Goal: Task Accomplishment & Management: Manage account settings

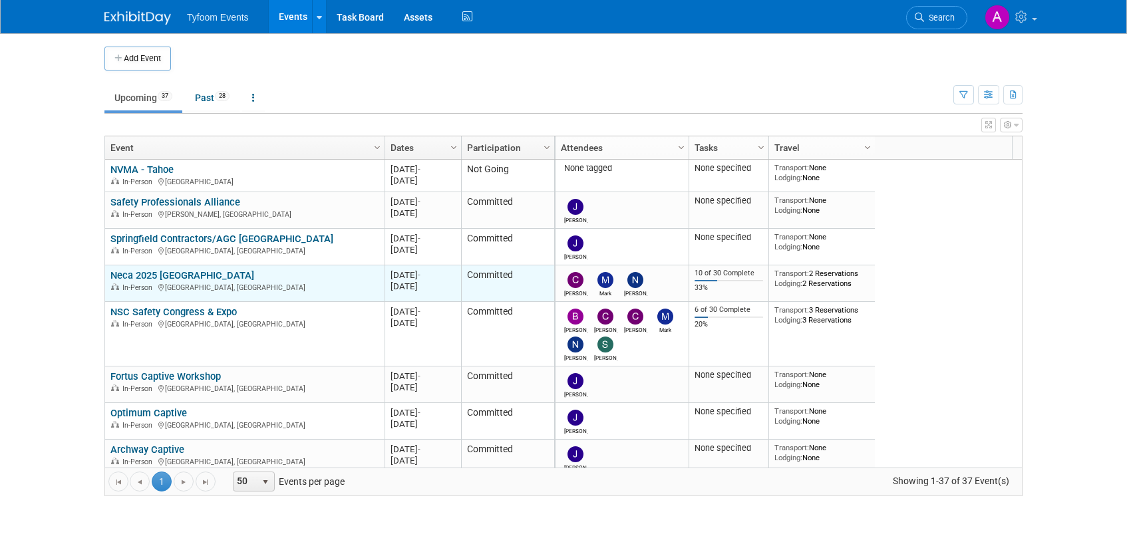
click at [172, 277] on link "Neca 2025 [GEOGRAPHIC_DATA]" at bounding box center [182, 275] width 144 height 12
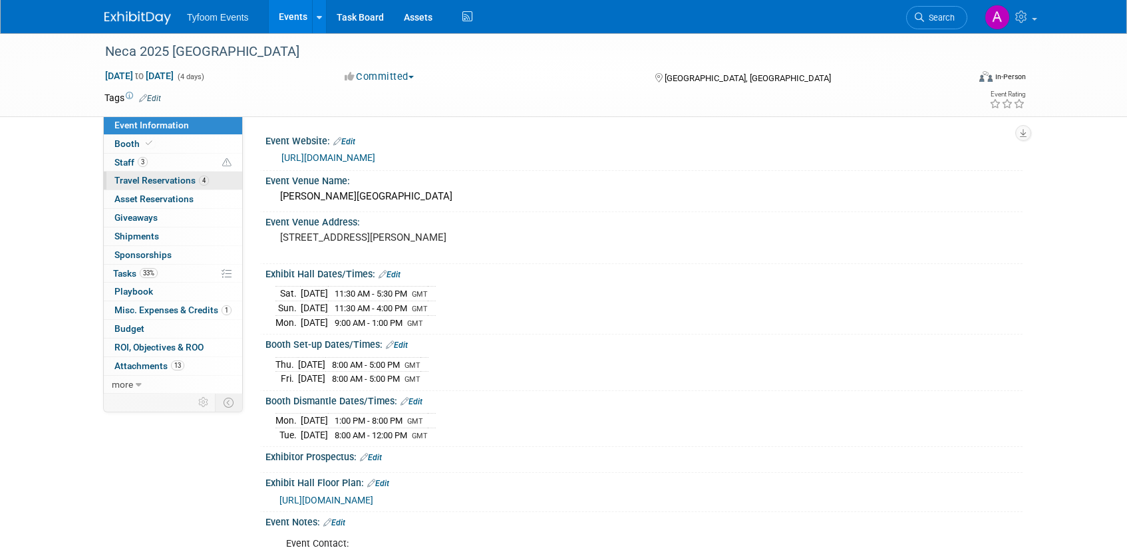
click at [164, 183] on span "Travel Reservations 4" at bounding box center [161, 180] width 94 height 11
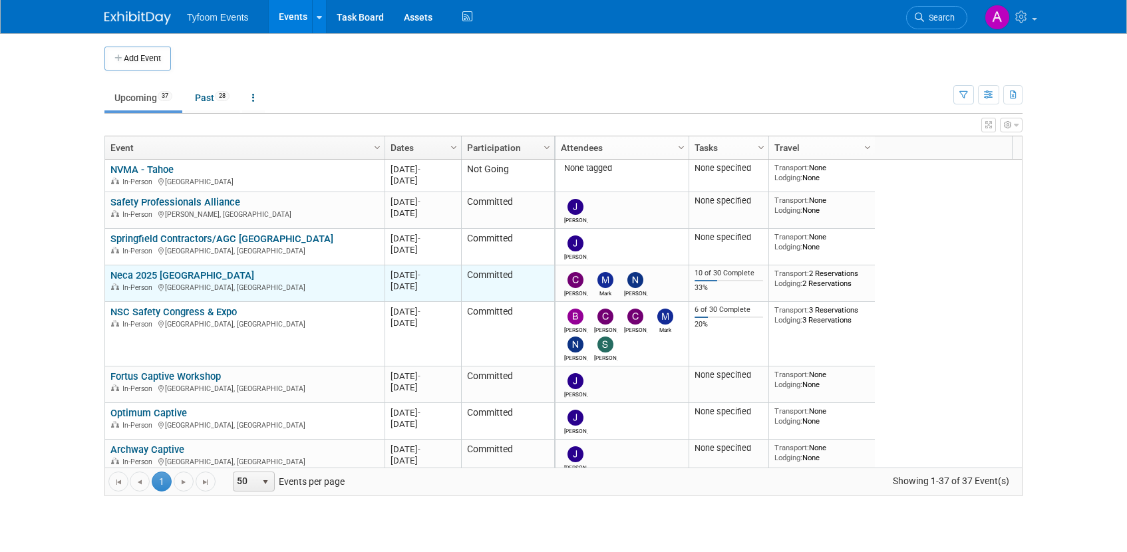
scroll to position [80, 0]
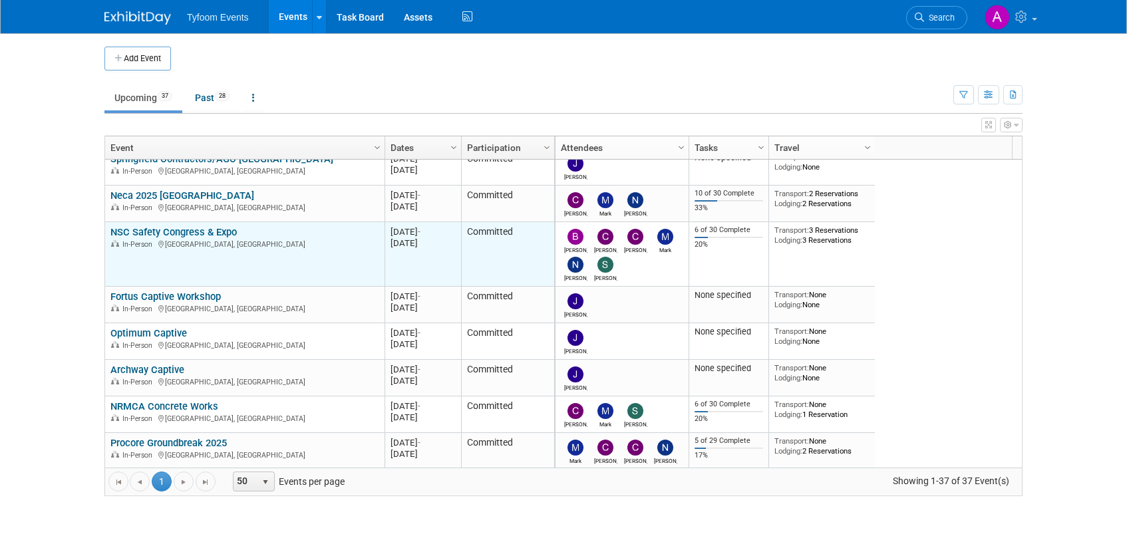
click at [174, 235] on link "NSC Safety Congress & Expo" at bounding box center [173, 232] width 126 height 12
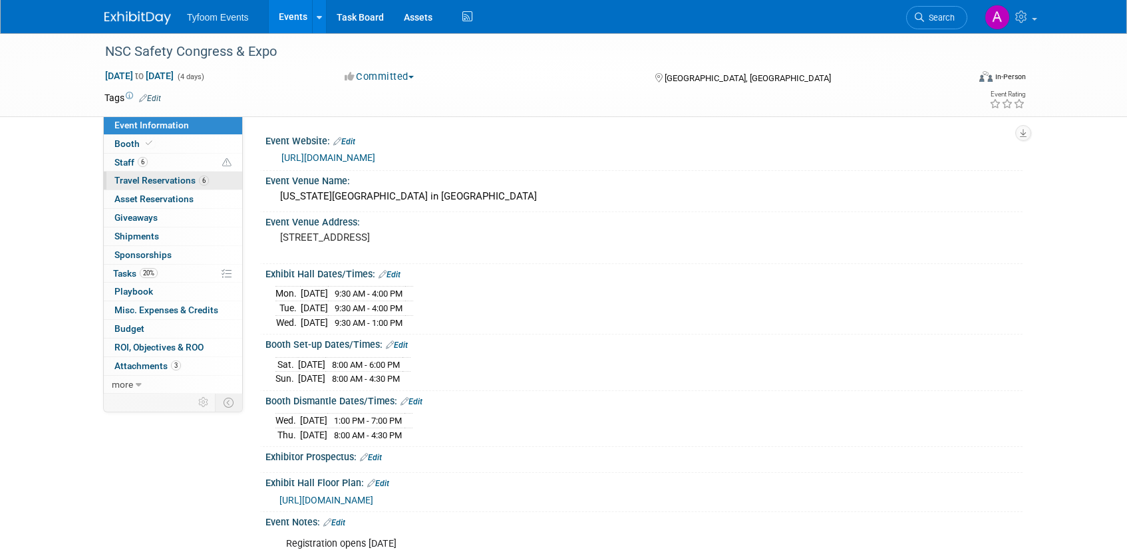
click at [144, 179] on span "Travel Reservations 6" at bounding box center [161, 180] width 94 height 11
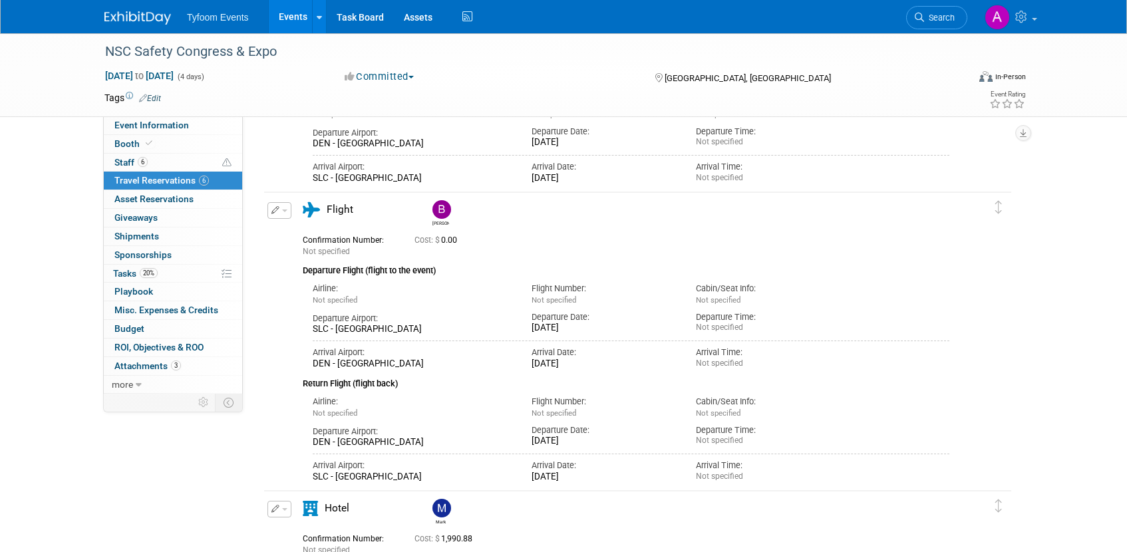
scroll to position [110, 0]
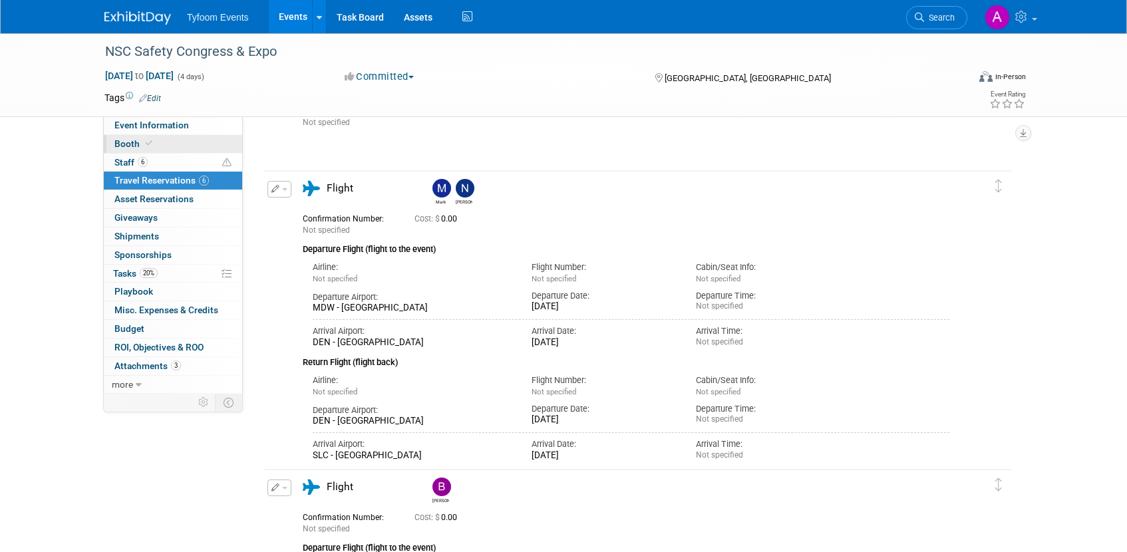
click at [138, 148] on span "Booth" at bounding box center [134, 143] width 41 height 11
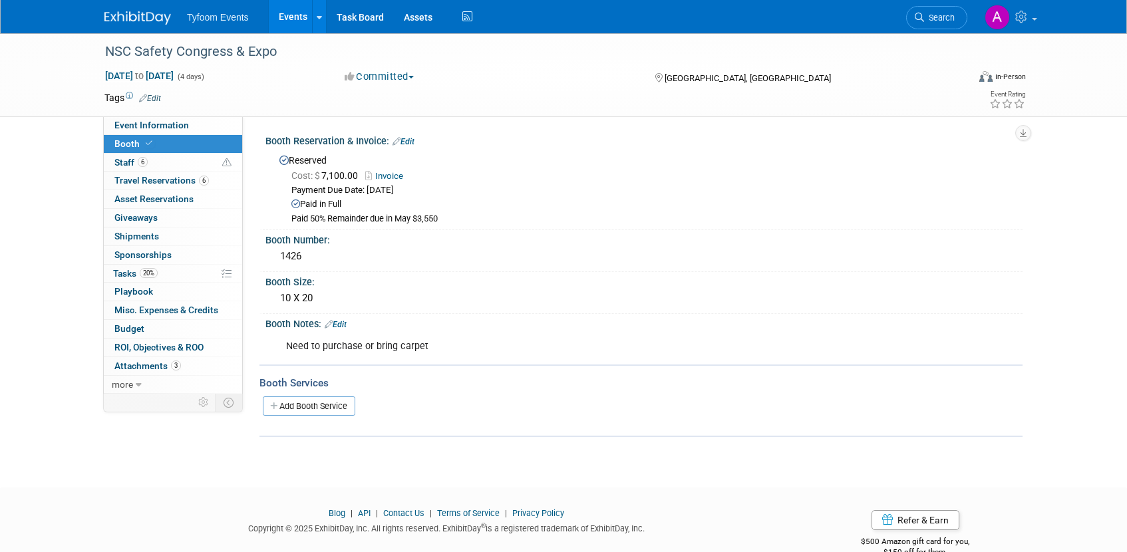
click at [284, 21] on link "Events" at bounding box center [293, 16] width 49 height 33
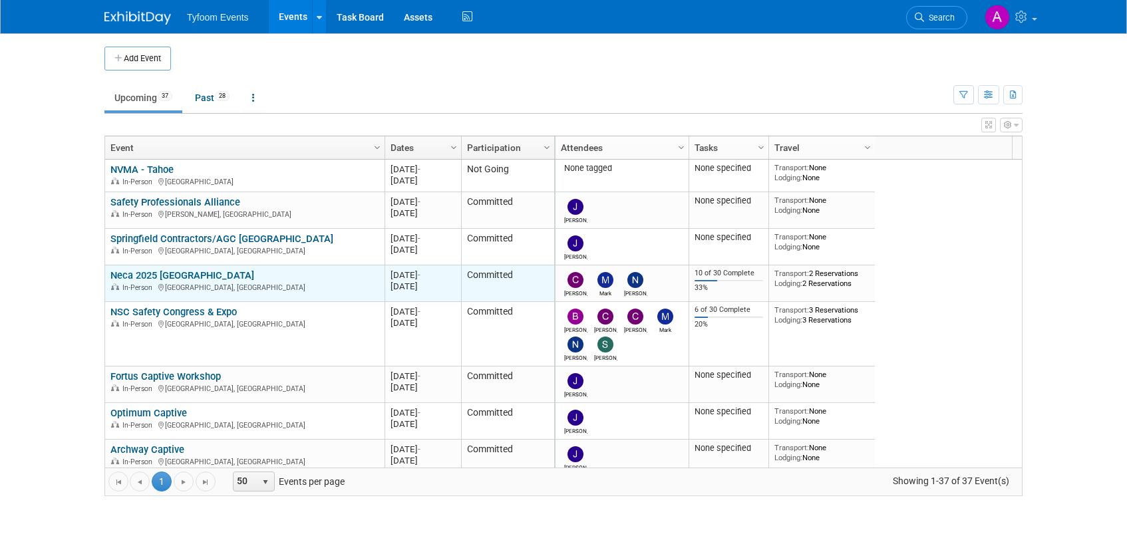
click at [138, 275] on link "Neca 2025 [GEOGRAPHIC_DATA]" at bounding box center [182, 275] width 144 height 12
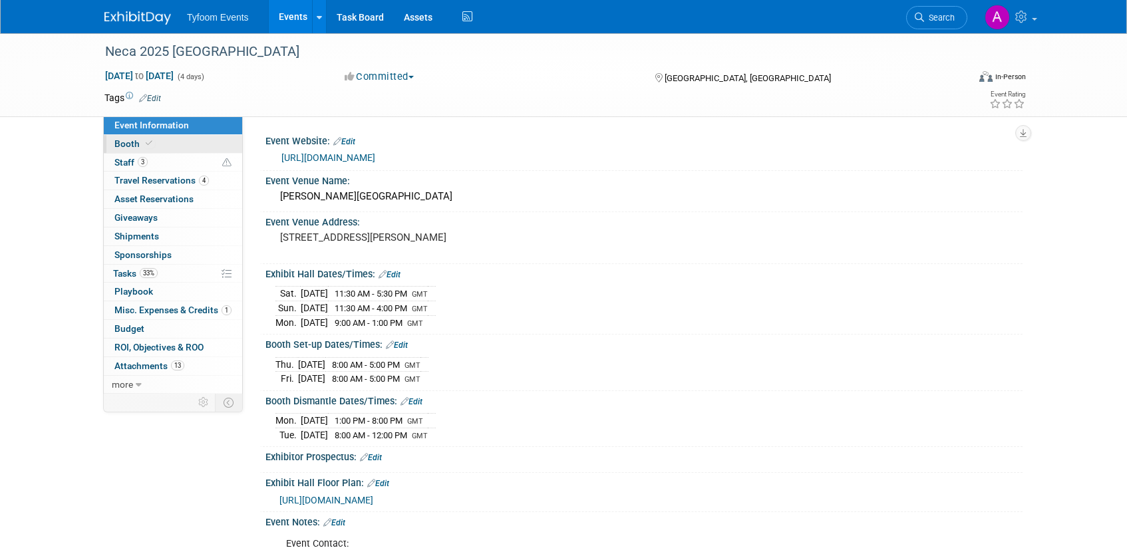
click at [137, 148] on span "Booth" at bounding box center [134, 143] width 41 height 11
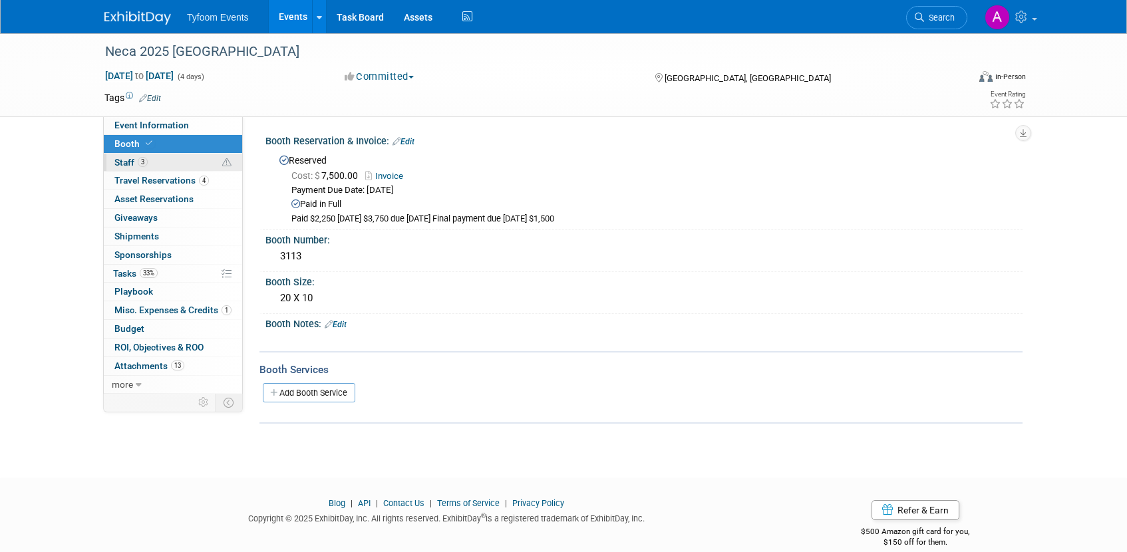
click at [135, 170] on link "3 Staff 3" at bounding box center [173, 163] width 138 height 18
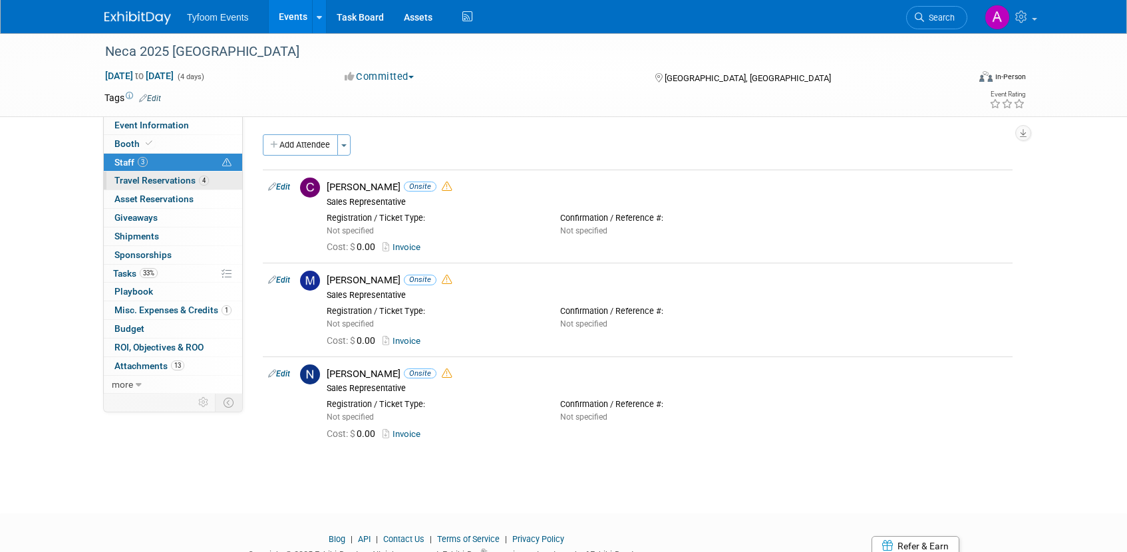
click at [161, 184] on span "Travel Reservations 4" at bounding box center [161, 180] width 94 height 11
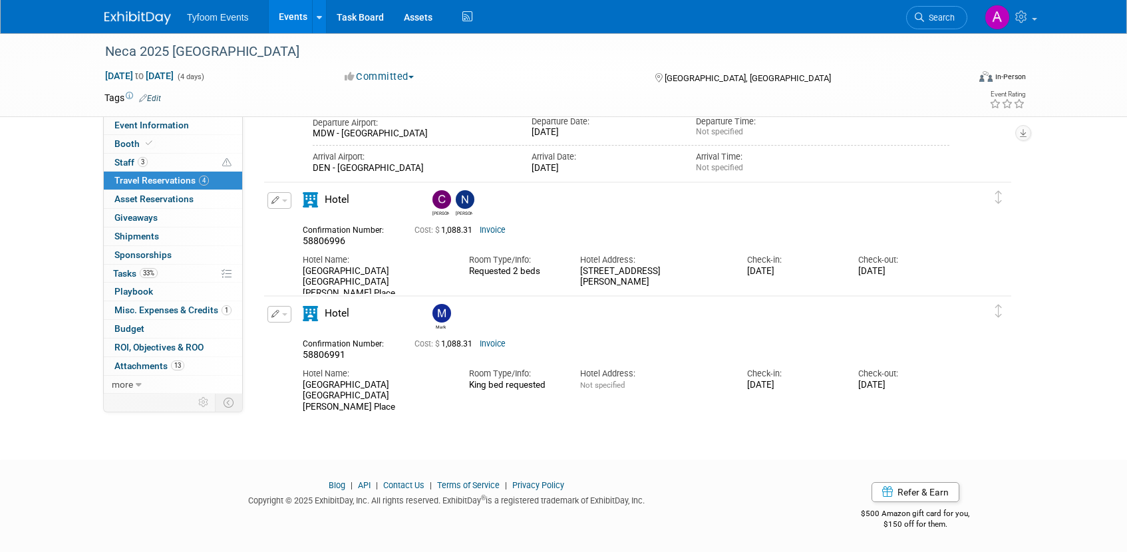
scroll to position [589, 0]
drag, startPoint x: 374, startPoint y: 398, endPoint x: 299, endPoint y: 387, distance: 75.9
click at [299, 387] on div "Hotel Name: Hilton Garden Inn Chicago McCormick Place" at bounding box center [376, 387] width 166 height 52
copy div "Hilton Garden Inn Chicago McCormick Place"
click at [235, 459] on footer "Blog | API | Contact Us | Terms of Service | Privacy Policy Copyright © 2025 Ex…" at bounding box center [563, 505] width 1127 height 93
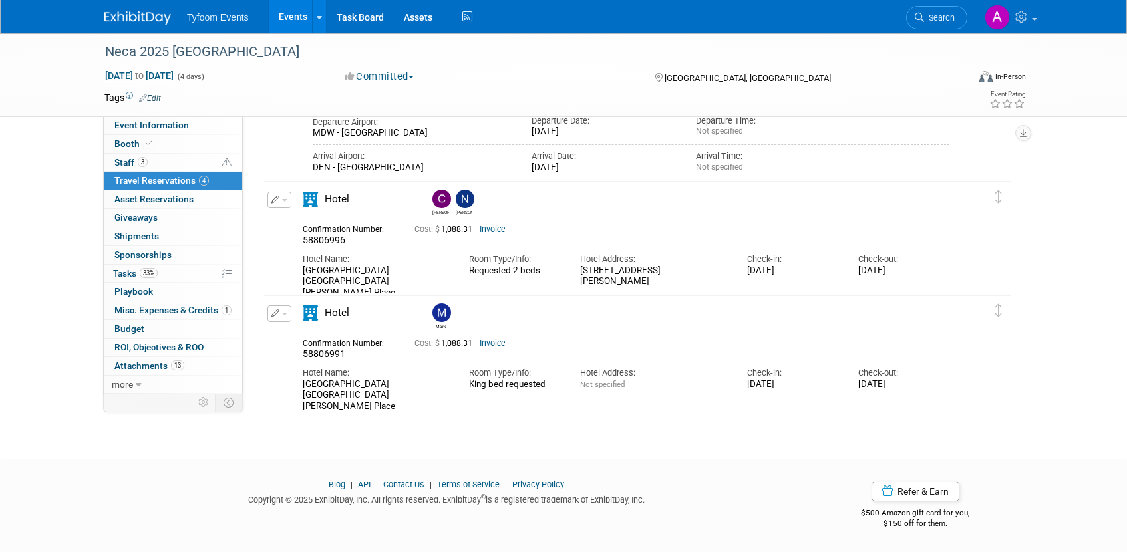
click at [280, 17] on link "Events" at bounding box center [293, 16] width 49 height 33
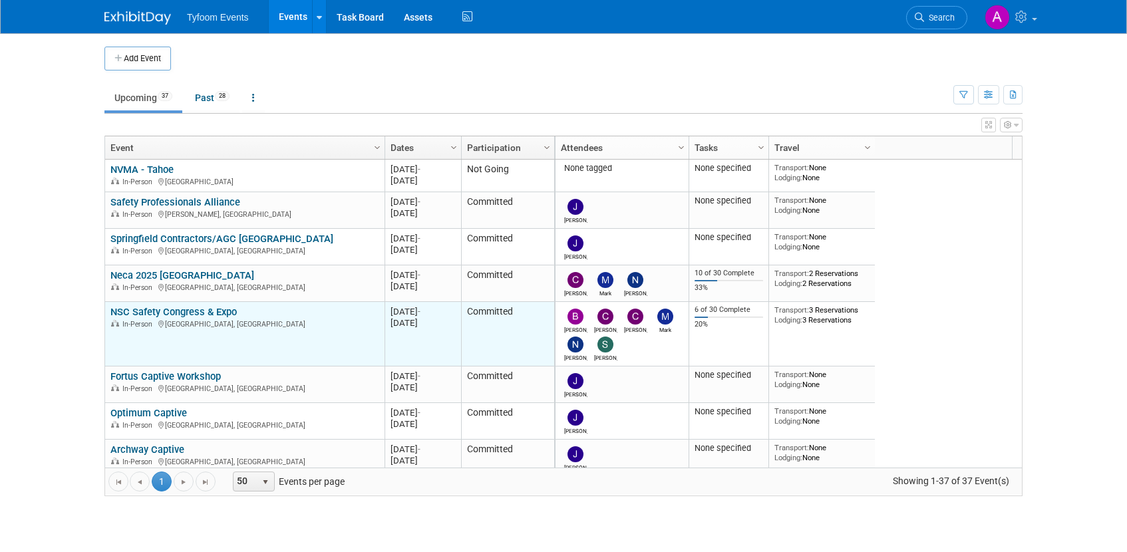
click at [174, 315] on link "NSC Safety Congress & Expo" at bounding box center [173, 312] width 126 height 12
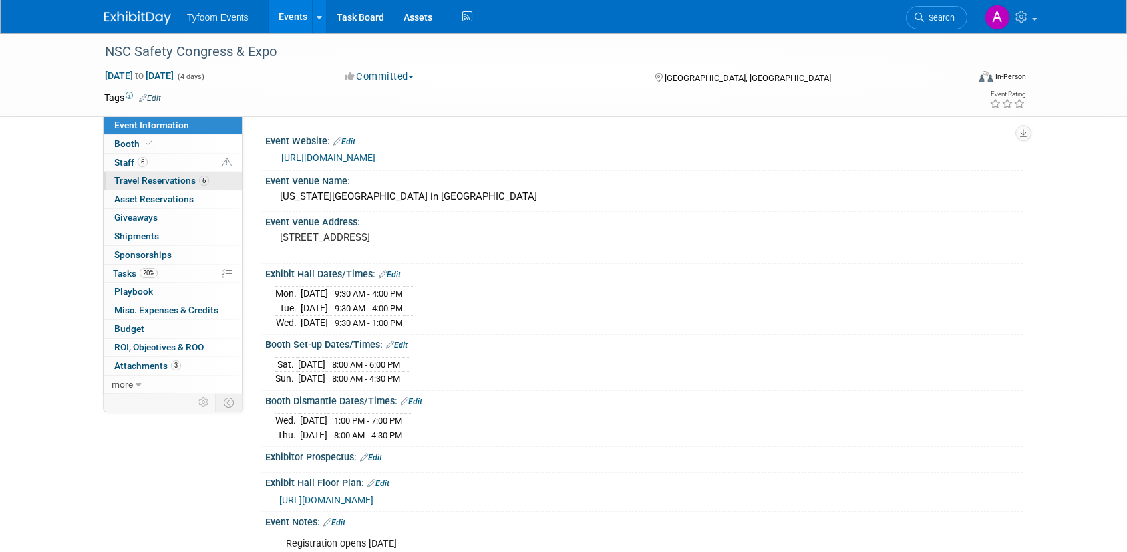
click at [153, 182] on span "Travel Reservations 6" at bounding box center [161, 180] width 94 height 11
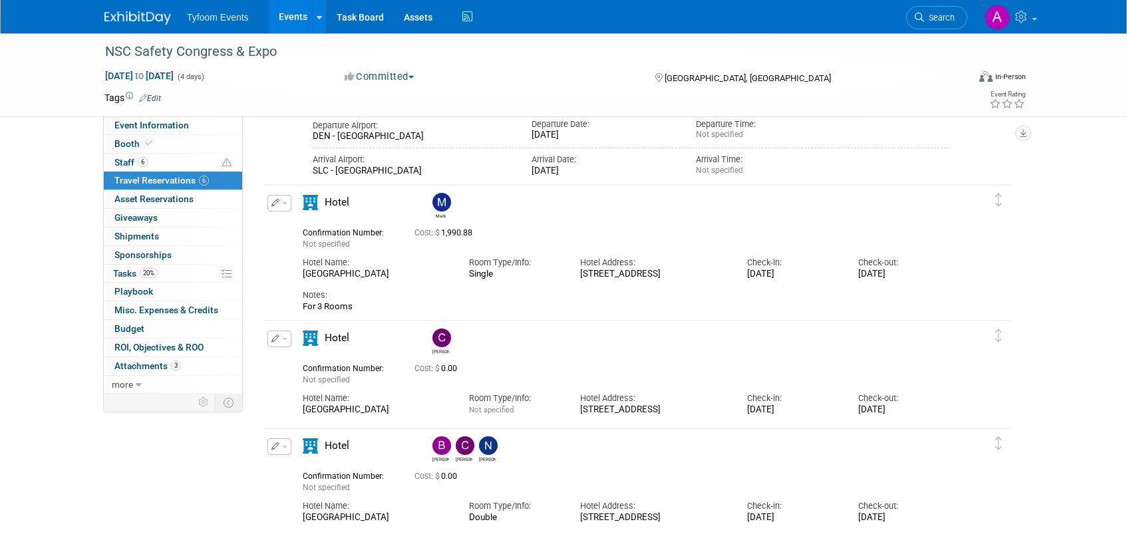
scroll to position [692, 0]
click at [440, 337] on img at bounding box center [441, 338] width 19 height 19
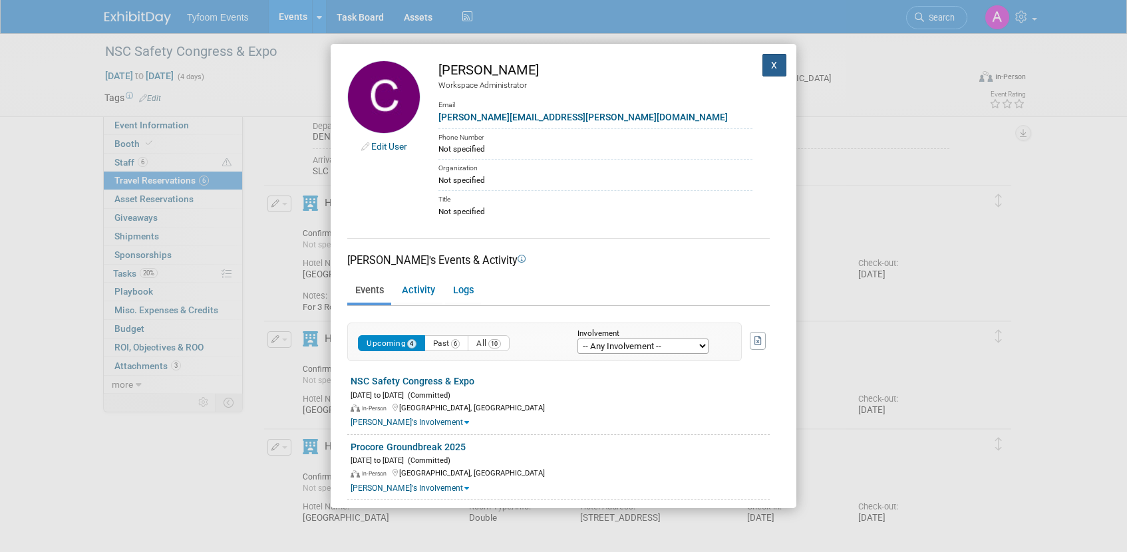
drag, startPoint x: 763, startPoint y: 65, endPoint x: 718, endPoint y: 92, distance: 53.2
click at [763, 65] on button "X" at bounding box center [774, 65] width 24 height 23
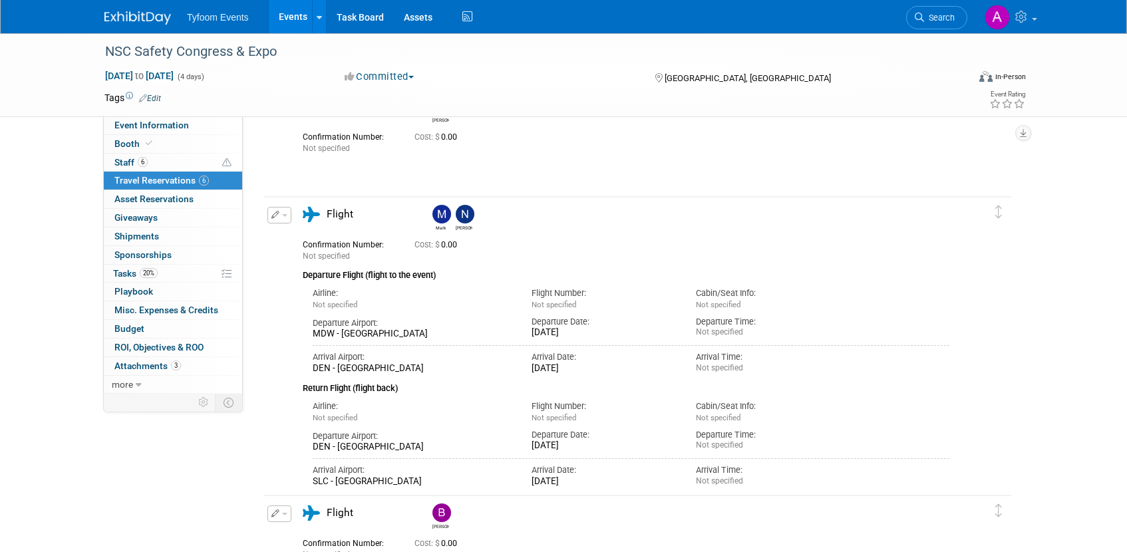
scroll to position [3, 0]
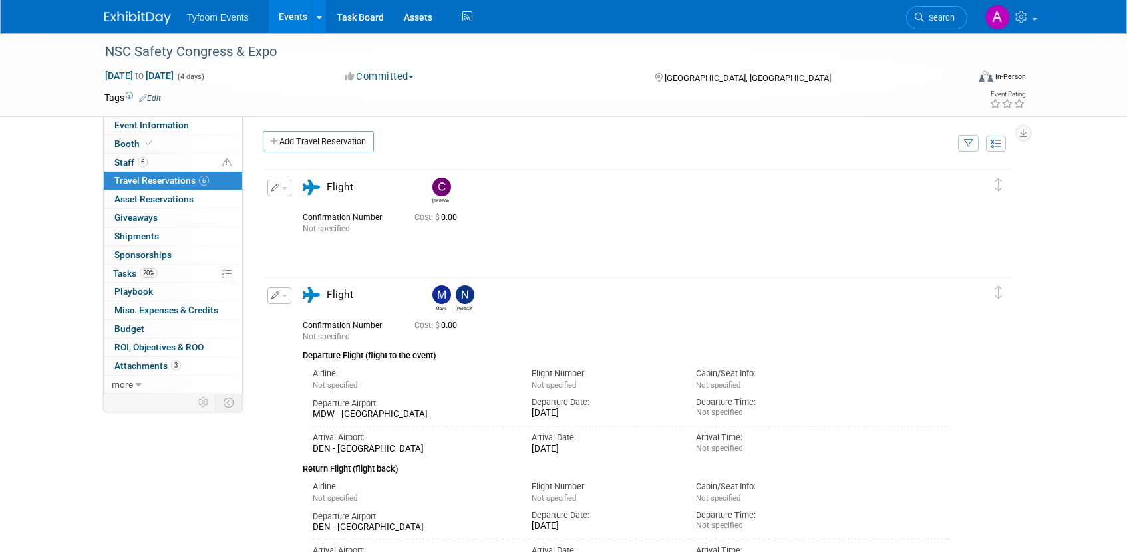
click at [291, 18] on link "Events" at bounding box center [293, 16] width 49 height 33
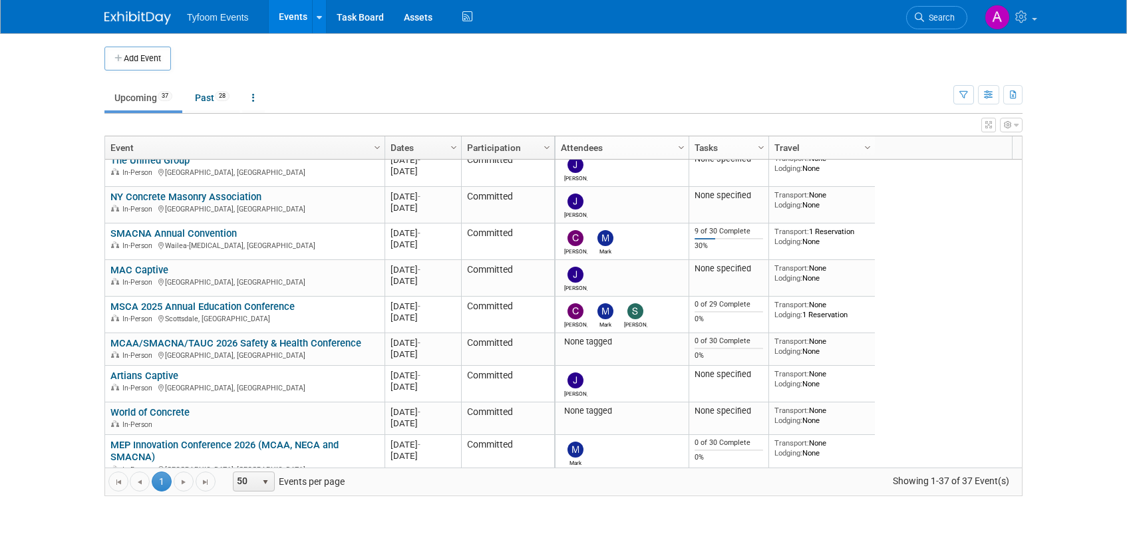
scroll to position [479, 0]
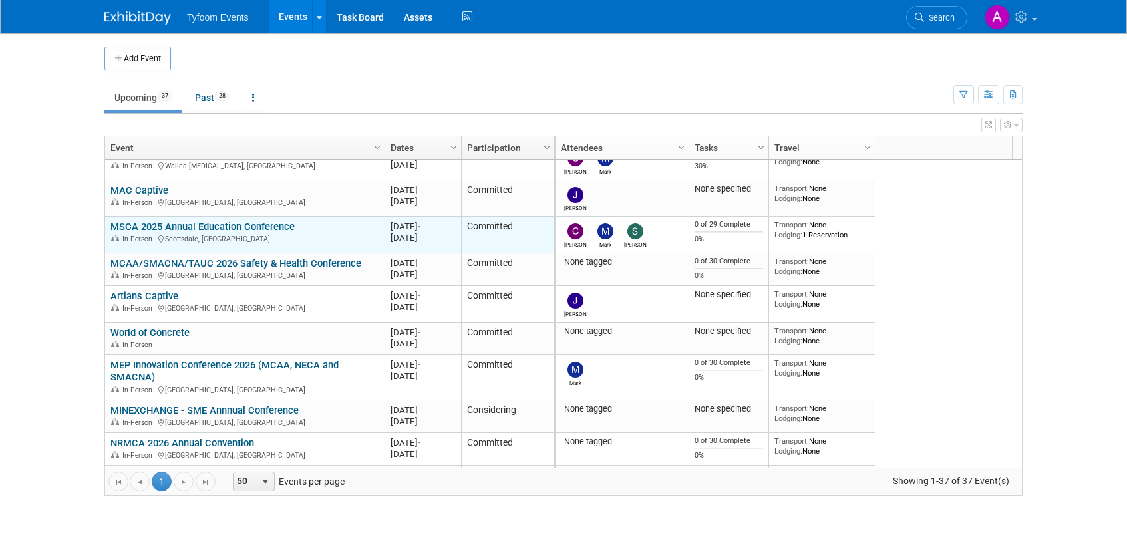
click at [216, 230] on link "MSCA 2025 Annual Education Conference" at bounding box center [202, 227] width 184 height 12
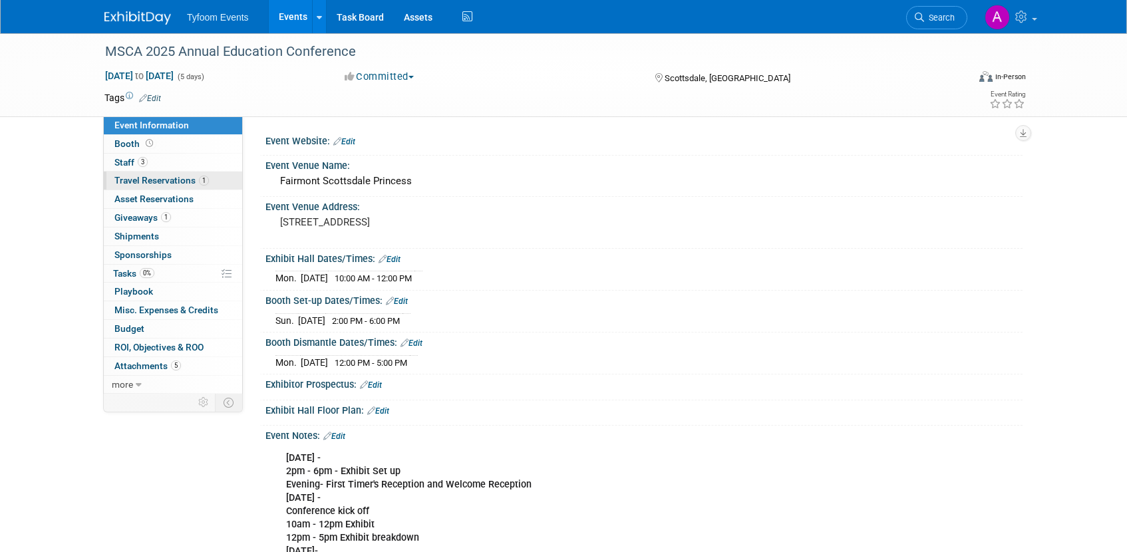
click at [138, 174] on link "1 Travel Reservations 1" at bounding box center [173, 181] width 138 height 18
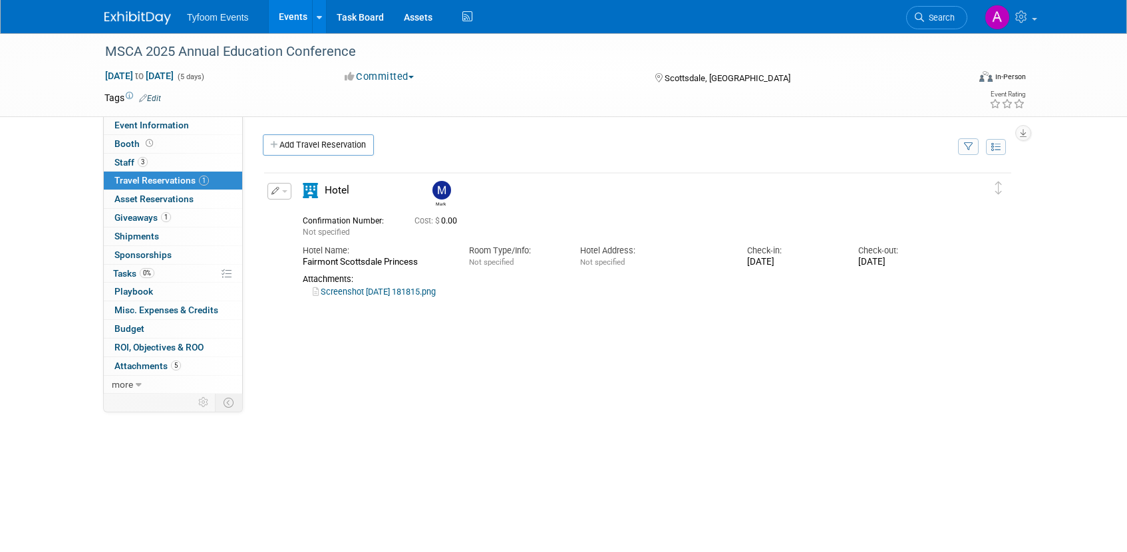
click at [394, 291] on link "Screenshot 2025-06-18 181815.png" at bounding box center [374, 292] width 123 height 10
click at [134, 124] on span "Event Information" at bounding box center [151, 125] width 75 height 11
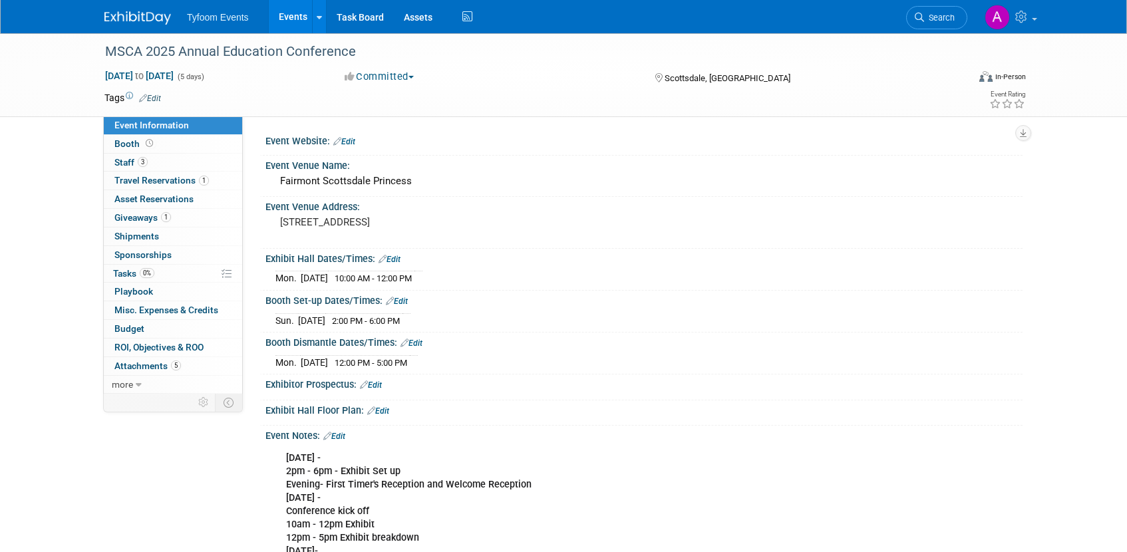
click at [290, 15] on link "Events" at bounding box center [293, 16] width 49 height 33
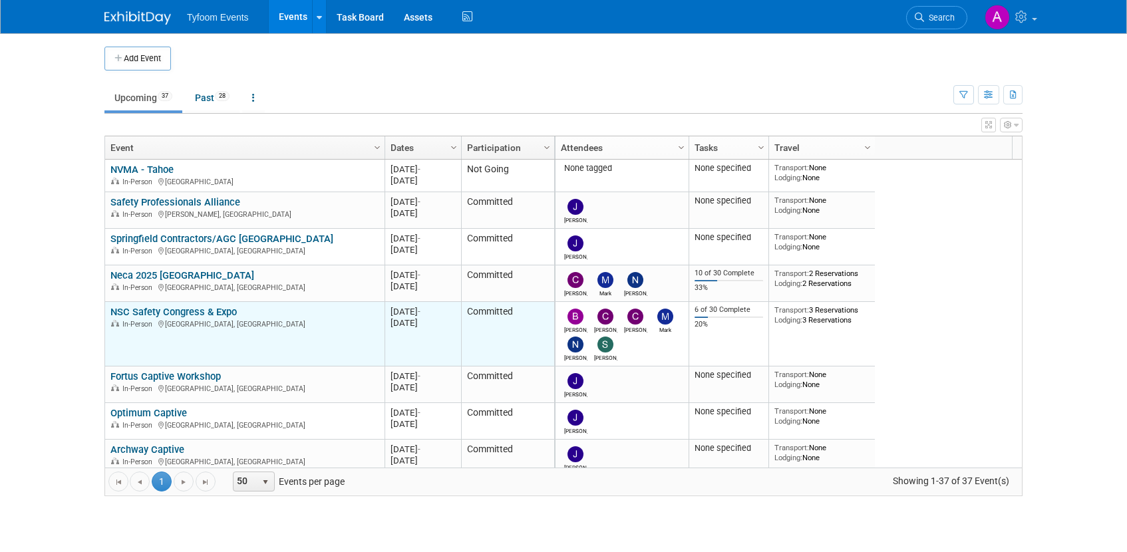
click at [205, 308] on link "NSC Safety Congress & Expo" at bounding box center [173, 312] width 126 height 12
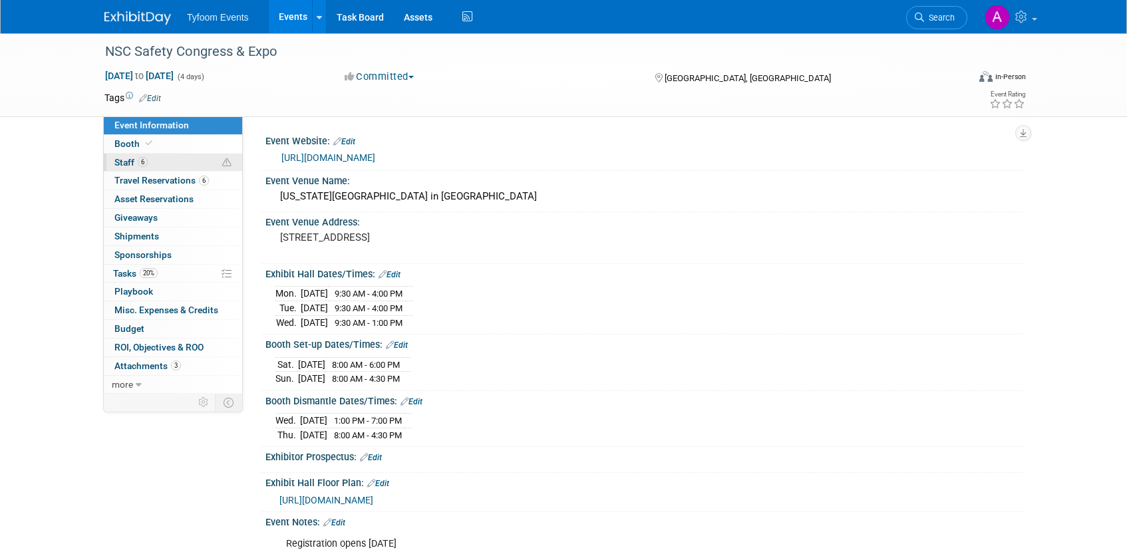
click at [134, 162] on span "Staff 6" at bounding box center [130, 162] width 33 height 11
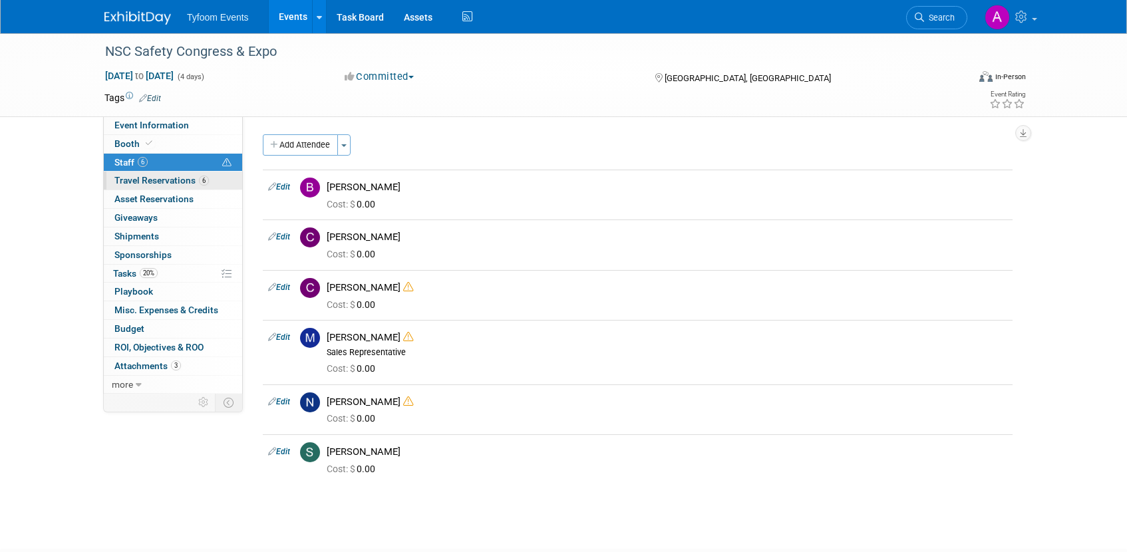
click at [172, 181] on span "Travel Reservations 6" at bounding box center [161, 180] width 94 height 11
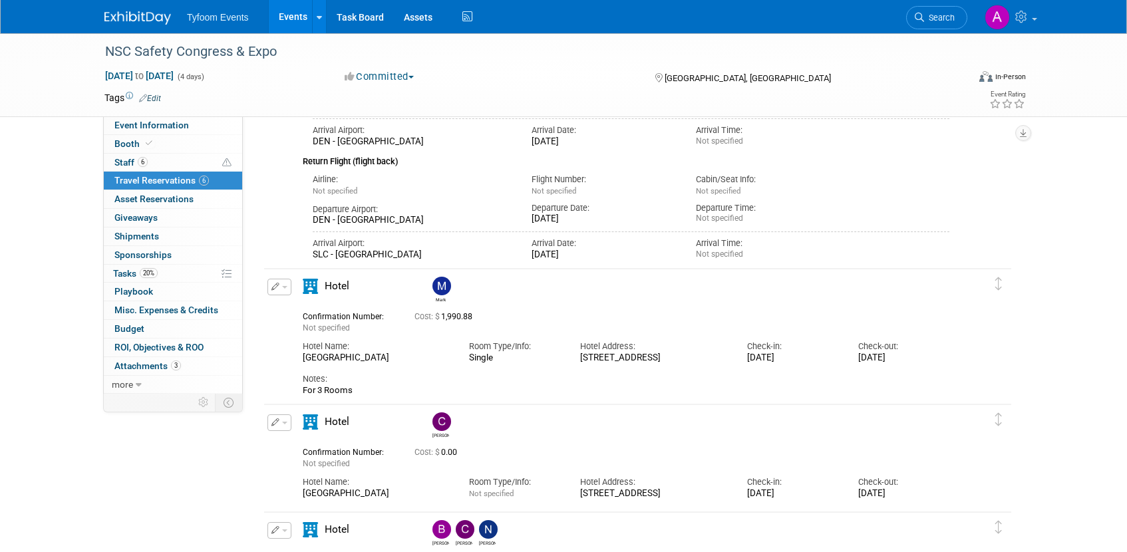
scroll to position [750, 0]
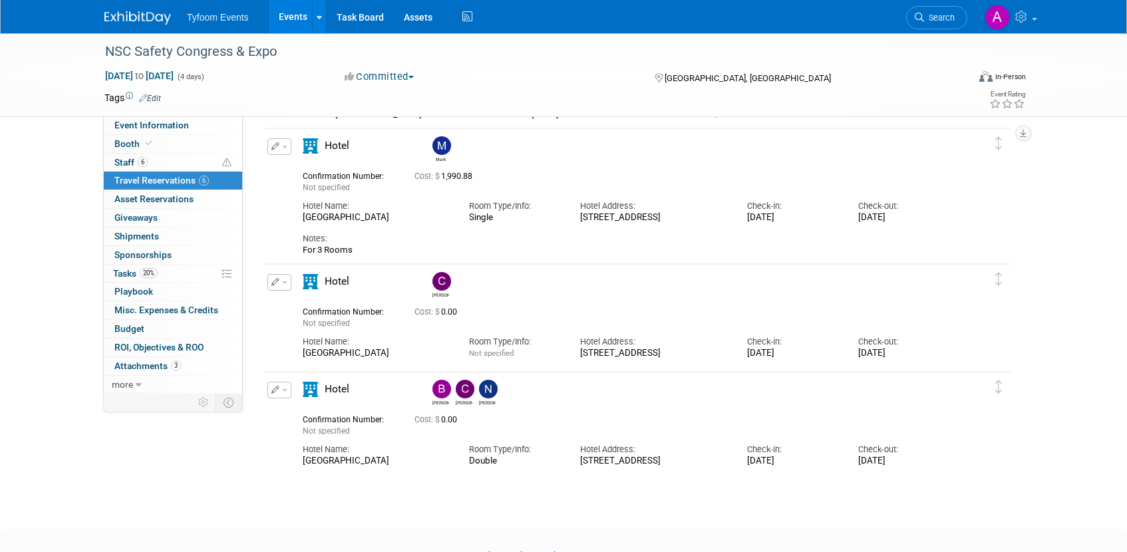
click at [295, 21] on link "Events" at bounding box center [293, 16] width 49 height 33
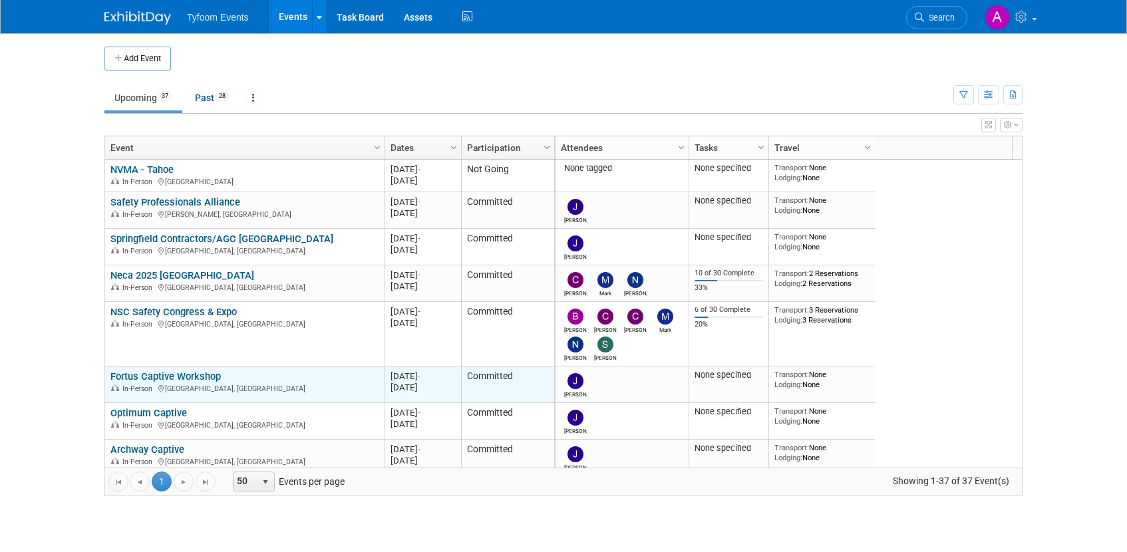
scroll to position [80, 0]
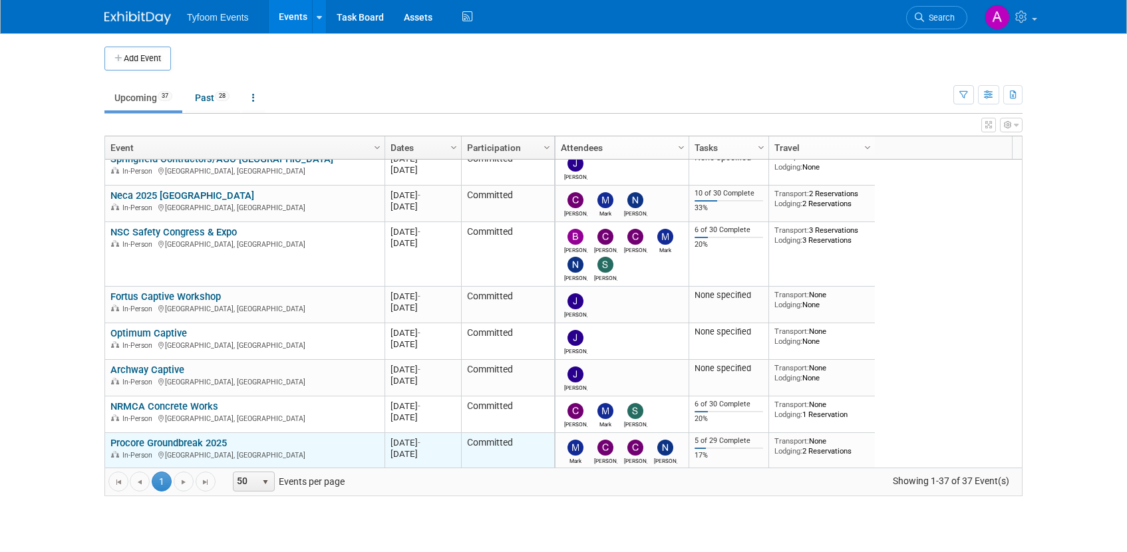
click at [194, 445] on link "Procore Groundbreak 2025" at bounding box center [168, 443] width 116 height 12
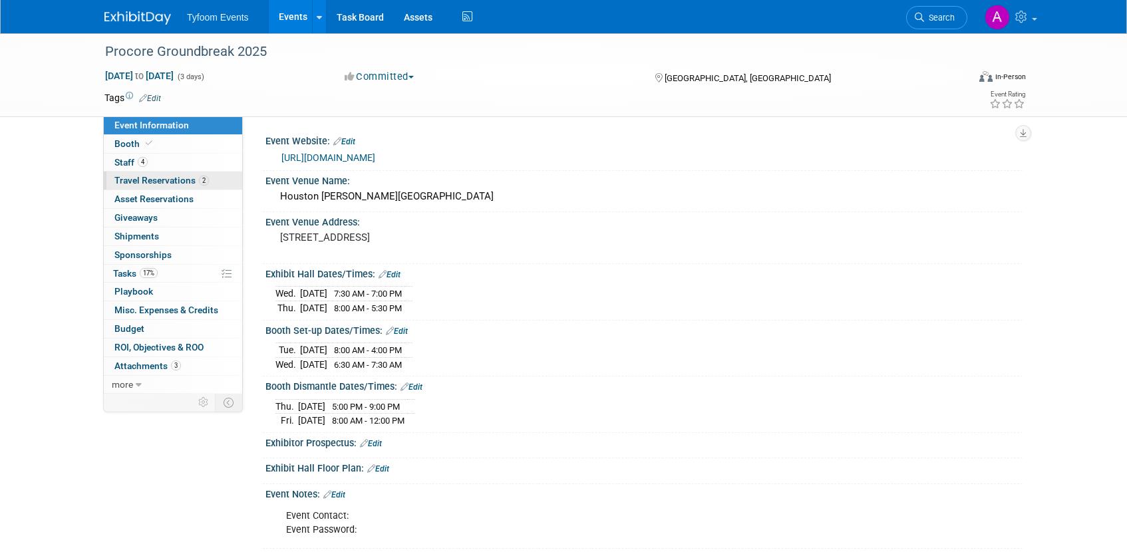
click at [164, 184] on span "Travel Reservations 2" at bounding box center [161, 180] width 94 height 11
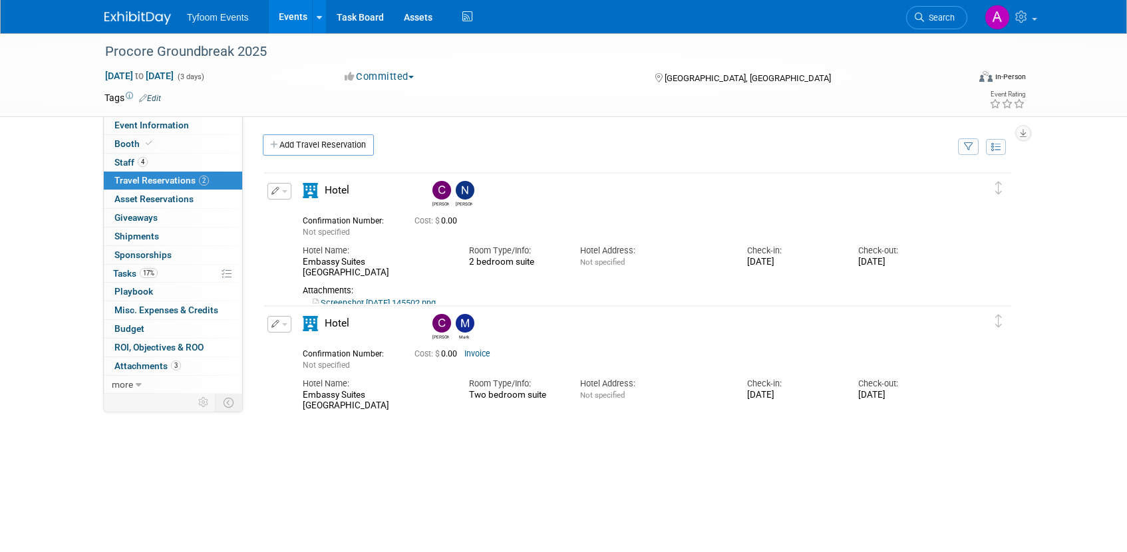
click at [285, 21] on link "Events" at bounding box center [293, 16] width 49 height 33
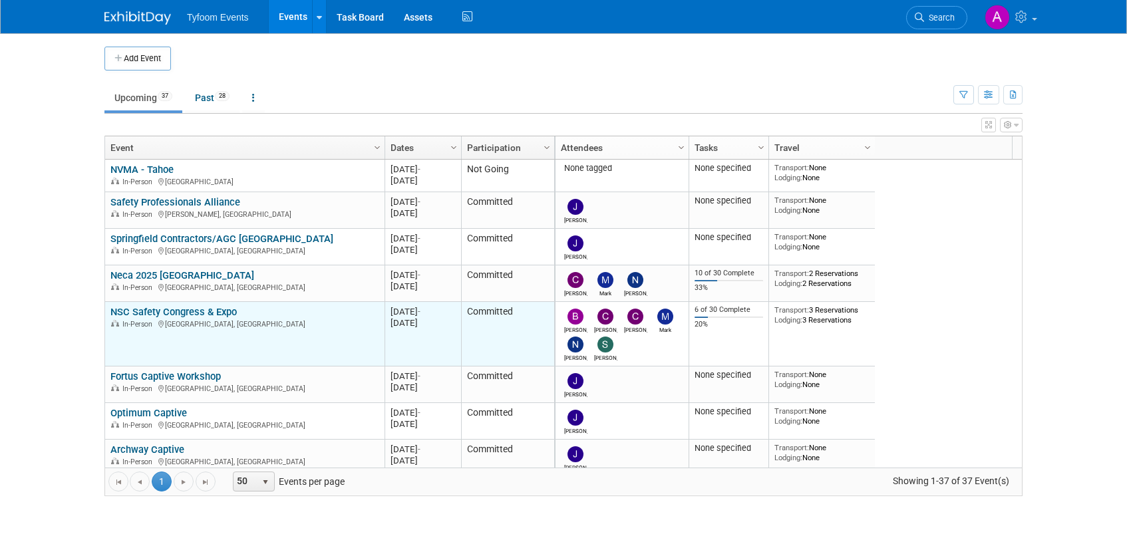
click at [186, 312] on link "NSC Safety Congress & Expo" at bounding box center [173, 312] width 126 height 12
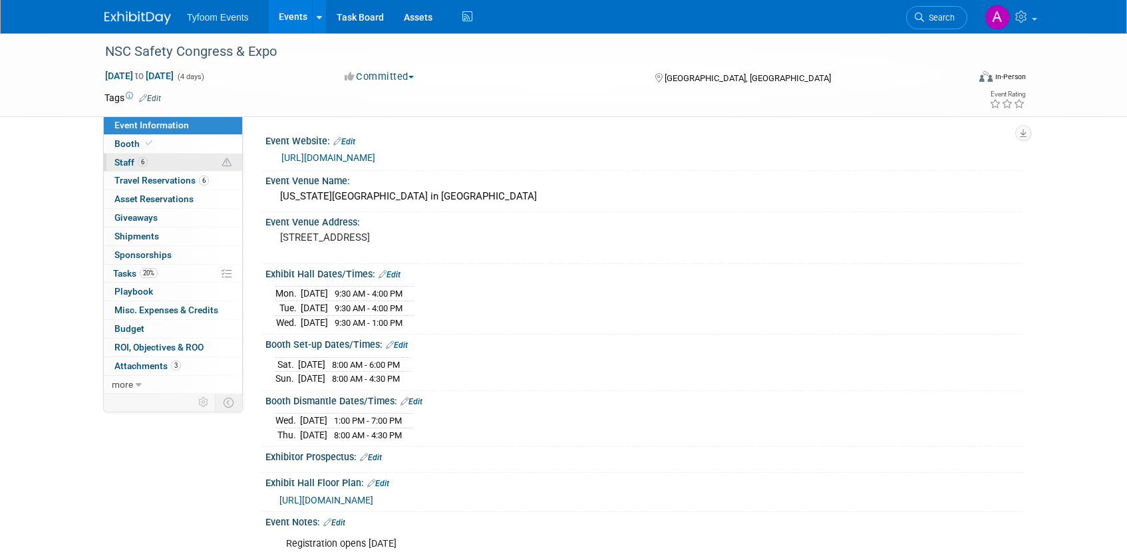
click at [135, 162] on span "Staff 6" at bounding box center [130, 162] width 33 height 11
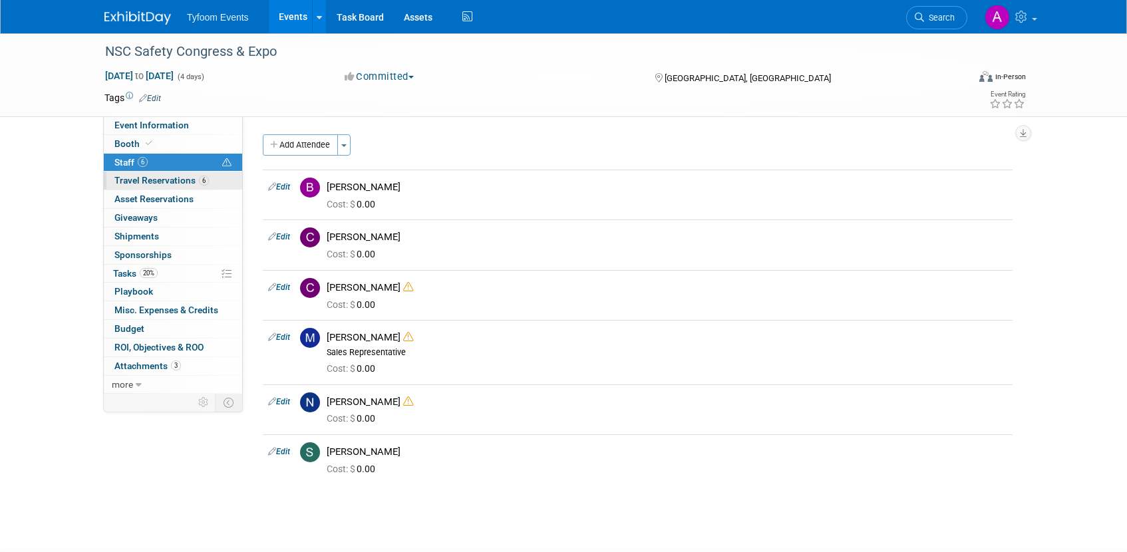
click at [132, 176] on span "Travel Reservations 6" at bounding box center [161, 180] width 94 height 11
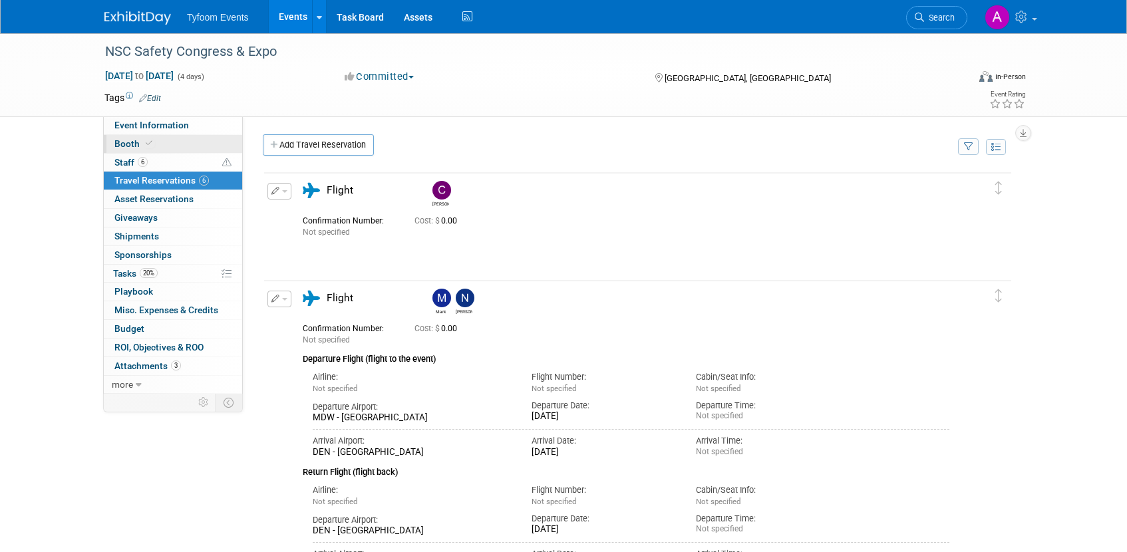
click at [151, 147] on span at bounding box center [149, 143] width 12 height 10
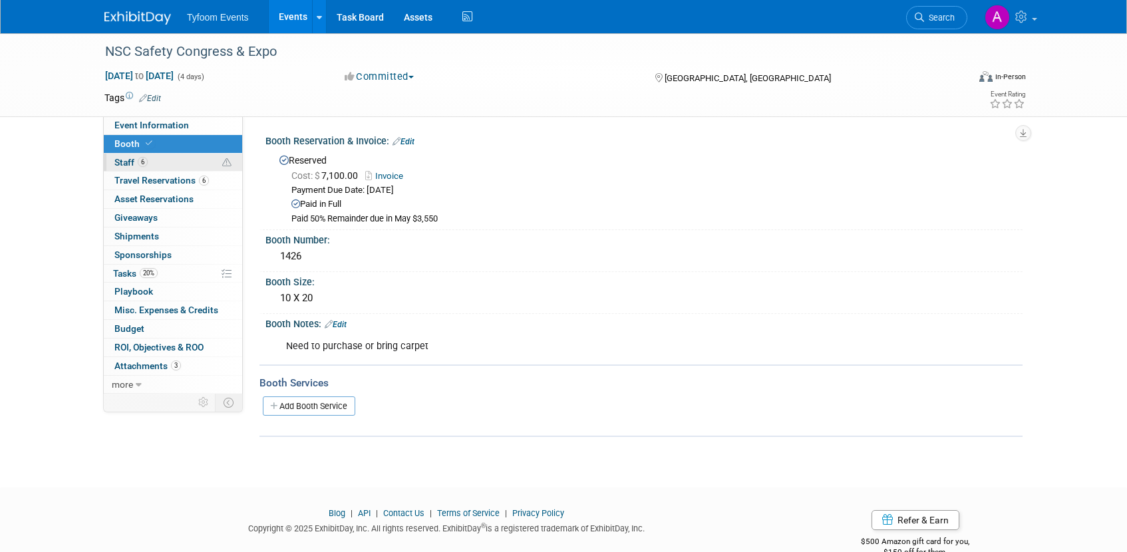
click at [132, 160] on span "Staff 6" at bounding box center [130, 162] width 33 height 11
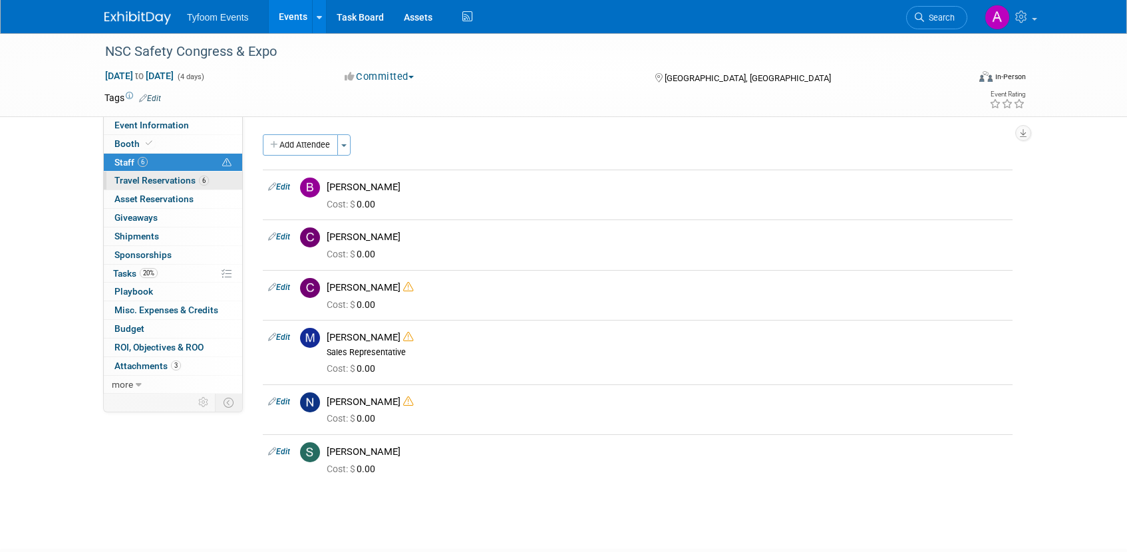
click at [168, 186] on link "6 Travel Reservations 6" at bounding box center [173, 181] width 138 height 18
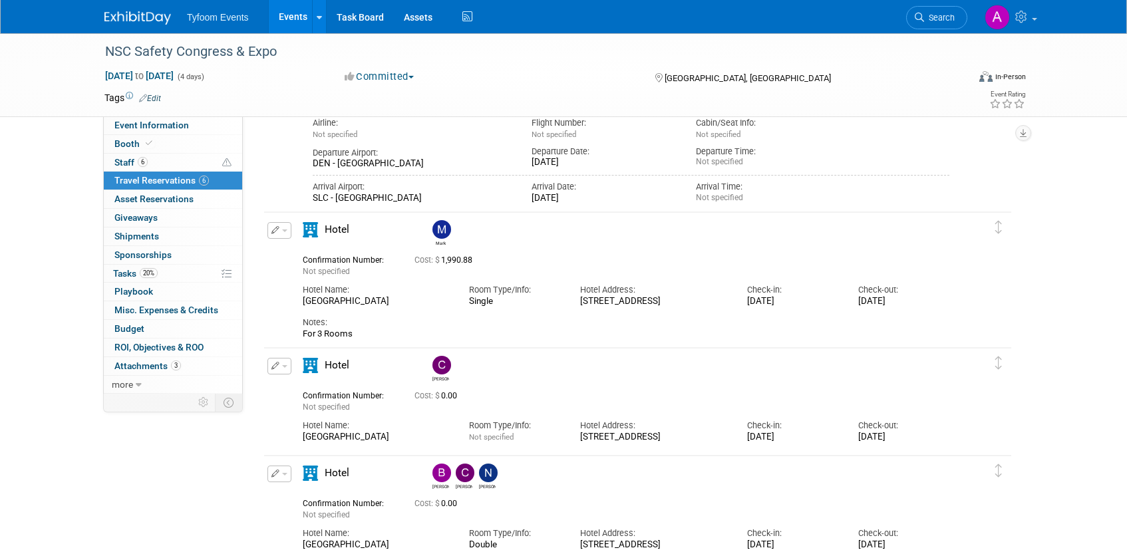
scroll to position [751, 0]
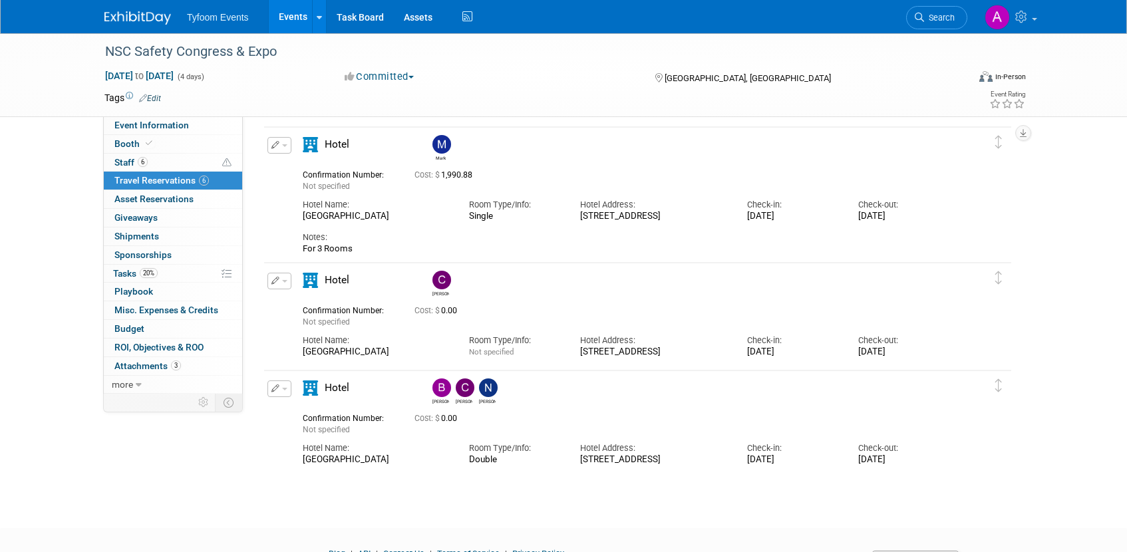
click at [285, 280] on span "button" at bounding box center [284, 281] width 5 height 3
click at [307, 300] on button "Edit Reservation" at bounding box center [324, 304] width 112 height 19
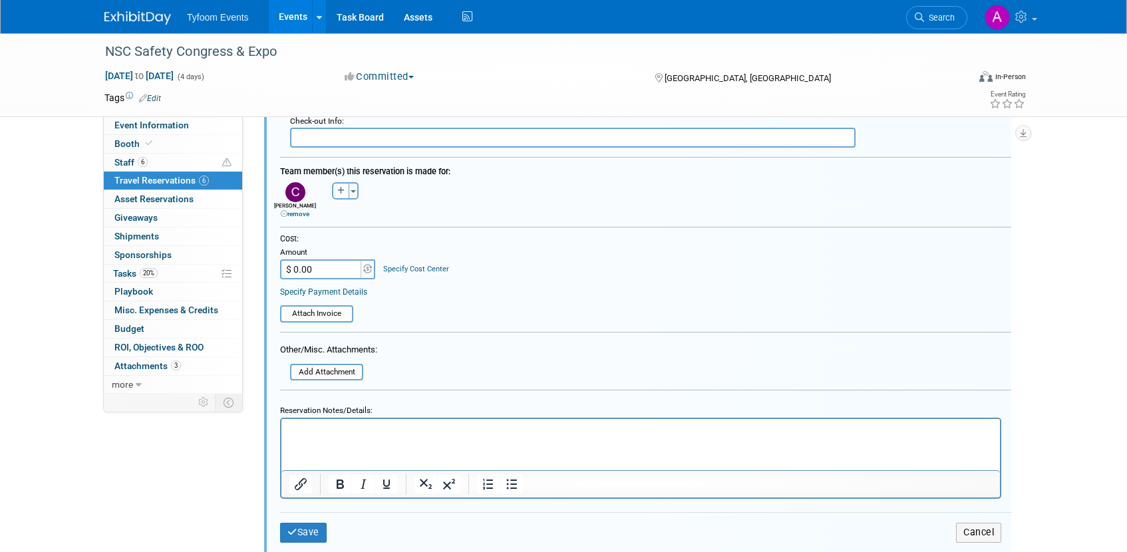
scroll to position [1330, 0]
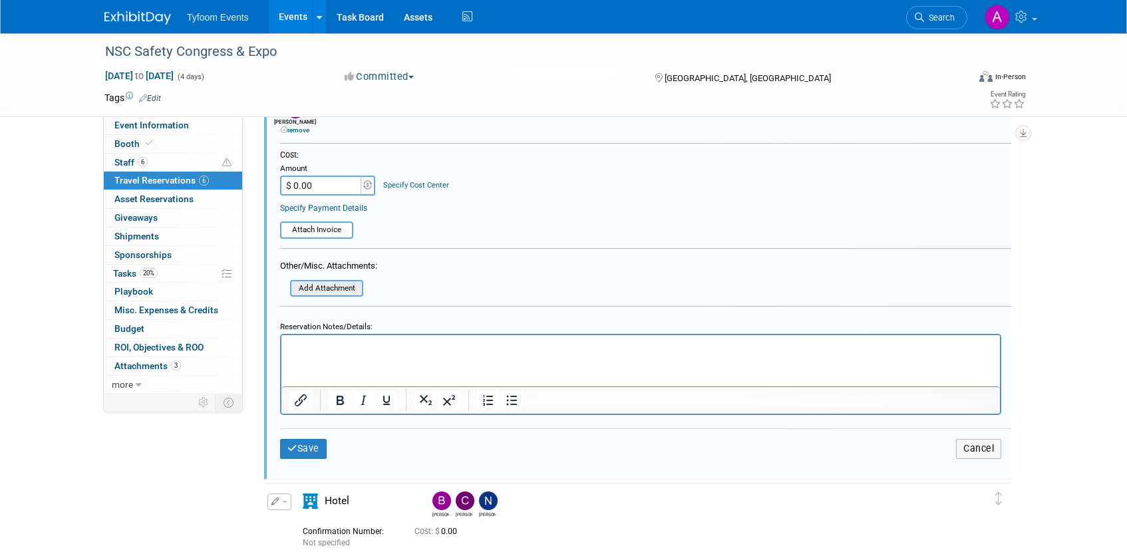
click at [314, 285] on input "file" at bounding box center [283, 288] width 158 height 15
click at [316, 289] on input "file" at bounding box center [283, 288] width 158 height 15
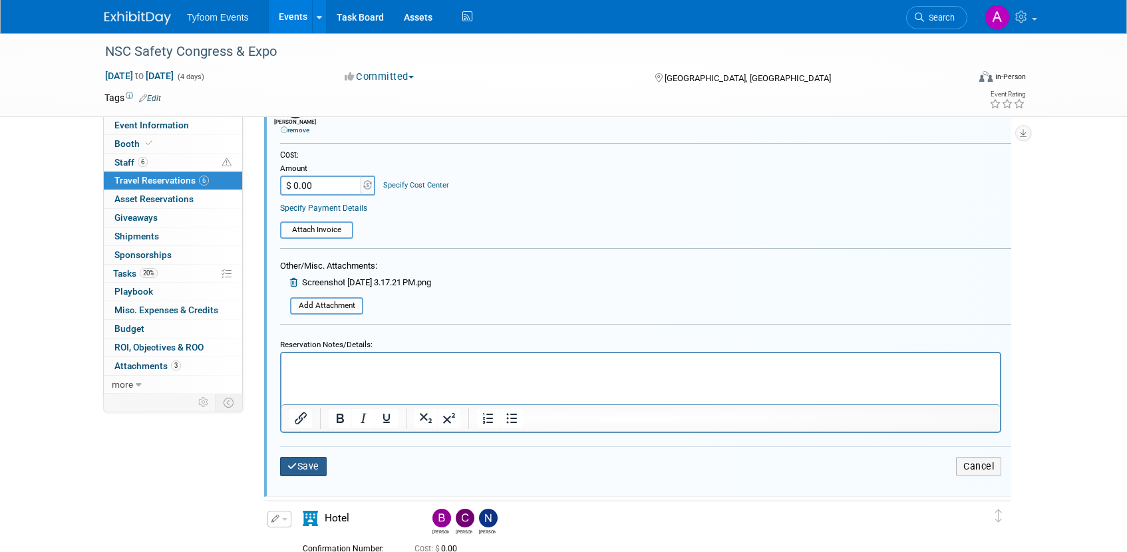
click at [297, 463] on button "Save" at bounding box center [303, 466] width 47 height 19
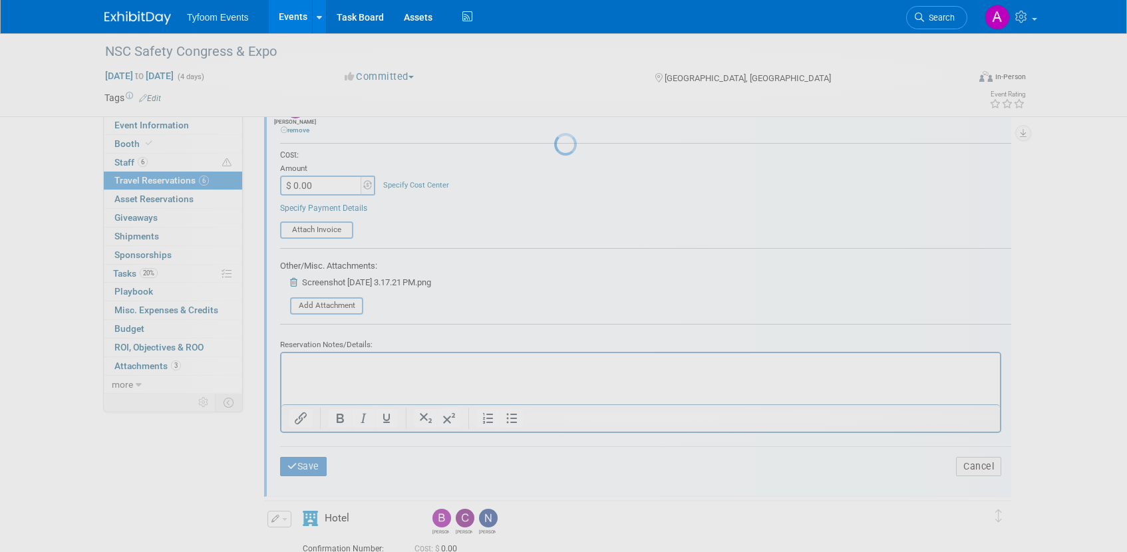
scroll to position [845, 0]
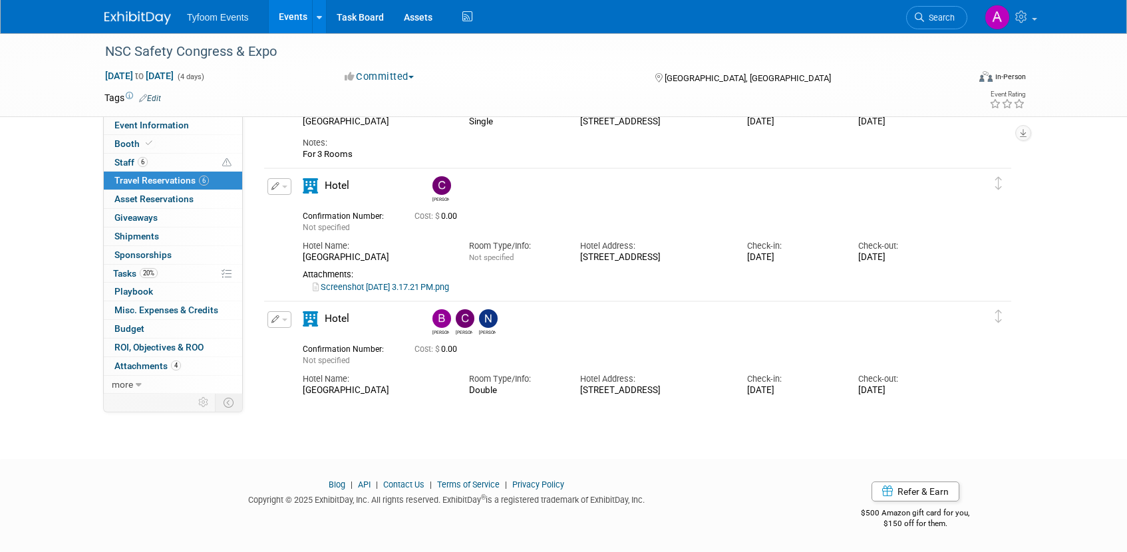
click at [282, 320] on span "button" at bounding box center [284, 320] width 5 height 3
click at [313, 342] on button "Edit Reservation" at bounding box center [324, 342] width 112 height 19
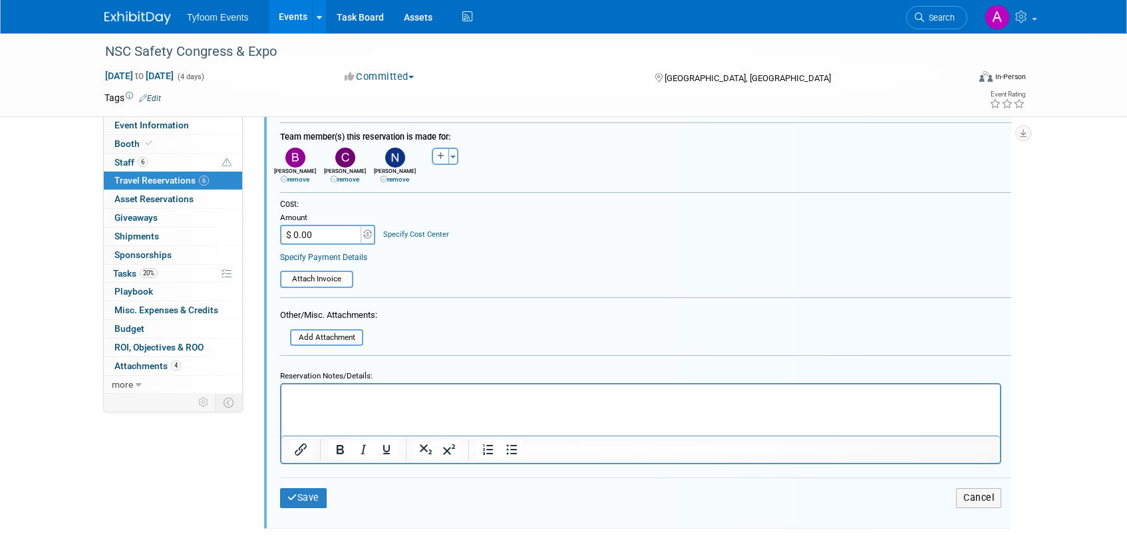
scroll to position [1414, 0]
click at [304, 395] on p "Rich Text Area. Press ALT-0 for help." at bounding box center [640, 395] width 703 height 13
click at [374, 392] on p "2 BEDS AND A PULL OUT COUCH" at bounding box center [640, 395] width 703 height 13
click at [0, 0] on lt-em "PULL-OUT" at bounding box center [0, 0] width 0 height 0
click at [323, 334] on input "file" at bounding box center [283, 337] width 158 height 15
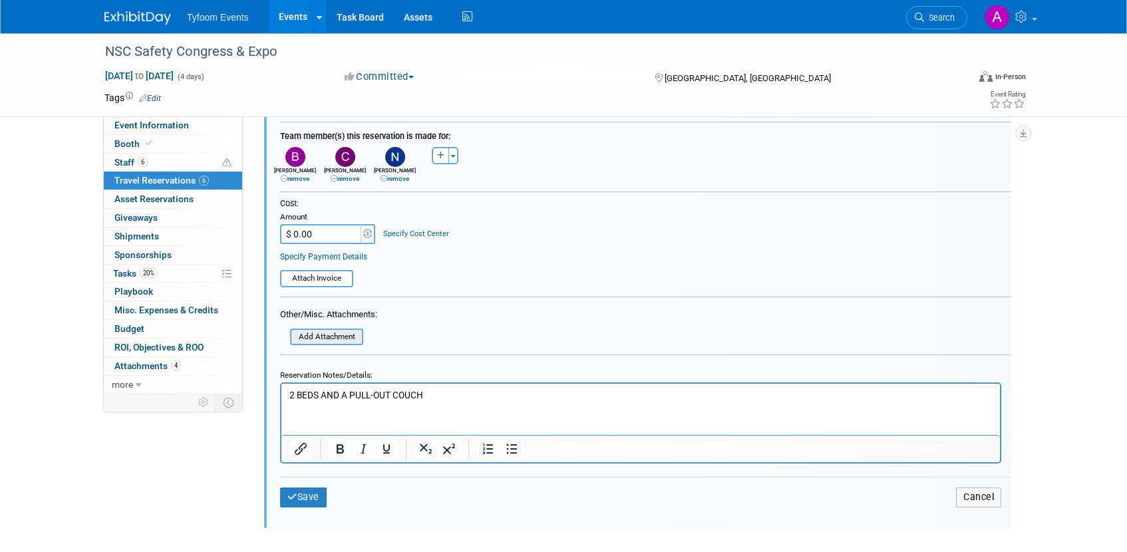
click at [325, 335] on input "file" at bounding box center [283, 337] width 158 height 15
click at [310, 284] on input "file" at bounding box center [273, 278] width 158 height 15
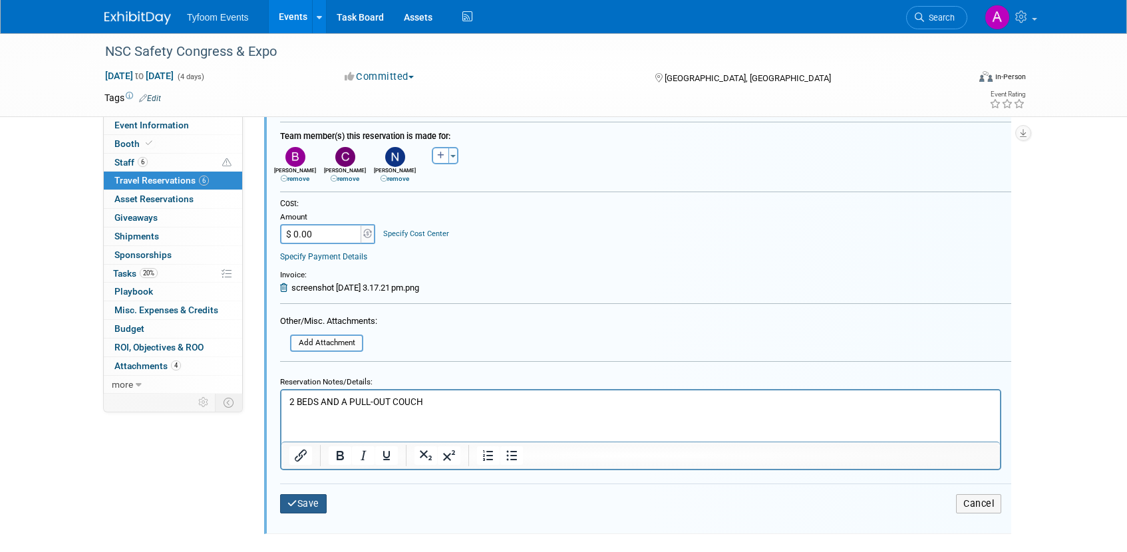
click at [305, 502] on button "Save" at bounding box center [303, 503] width 47 height 19
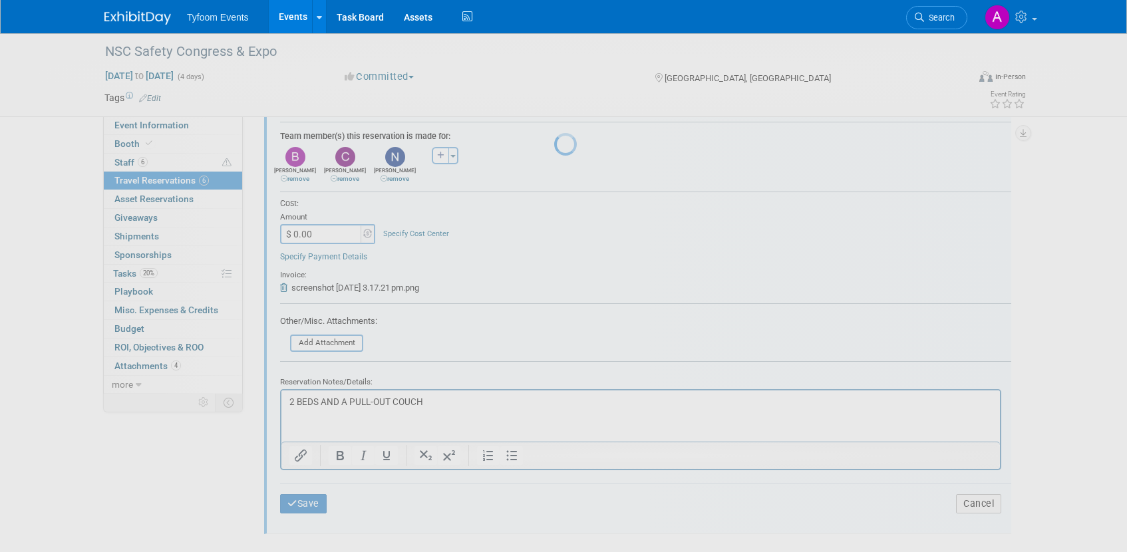
scroll to position [873, 0]
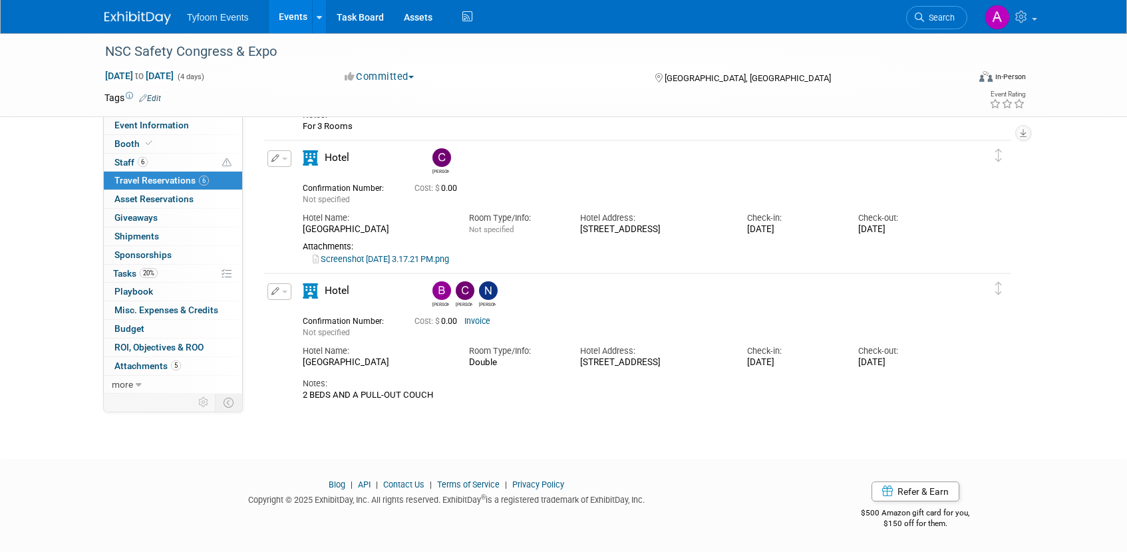
click at [488, 321] on link "Invoice" at bounding box center [477, 321] width 26 height 9
click at [287, 293] on button "button" at bounding box center [279, 291] width 24 height 17
click at [297, 312] on button "Edit Reservation" at bounding box center [324, 314] width 112 height 19
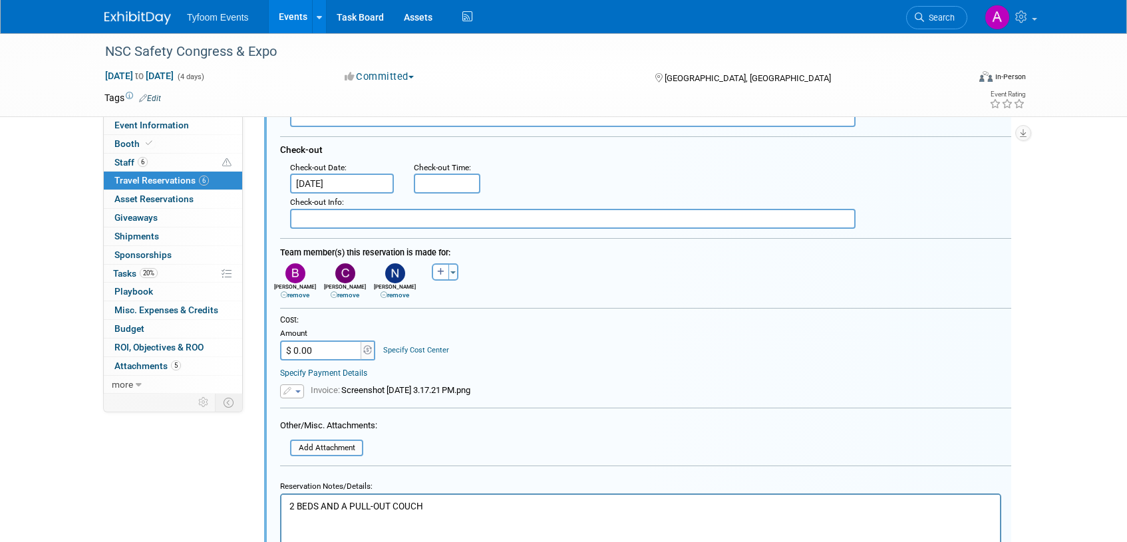
scroll to position [1313, 0]
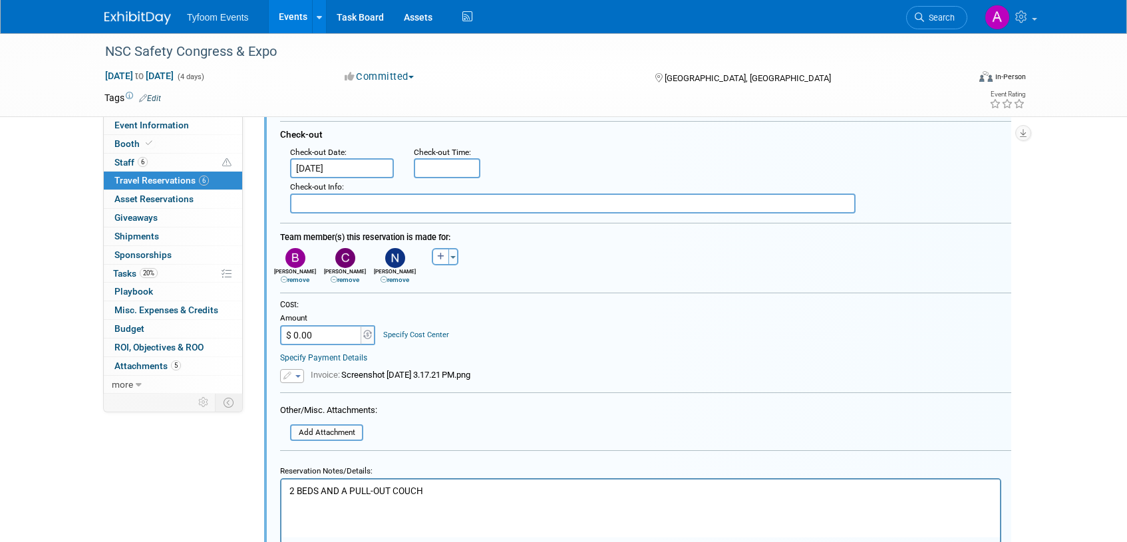
click at [300, 375] on span "button" at bounding box center [297, 376] width 5 height 3
click at [327, 408] on link "Remove attachment" at bounding box center [347, 414] width 133 height 19
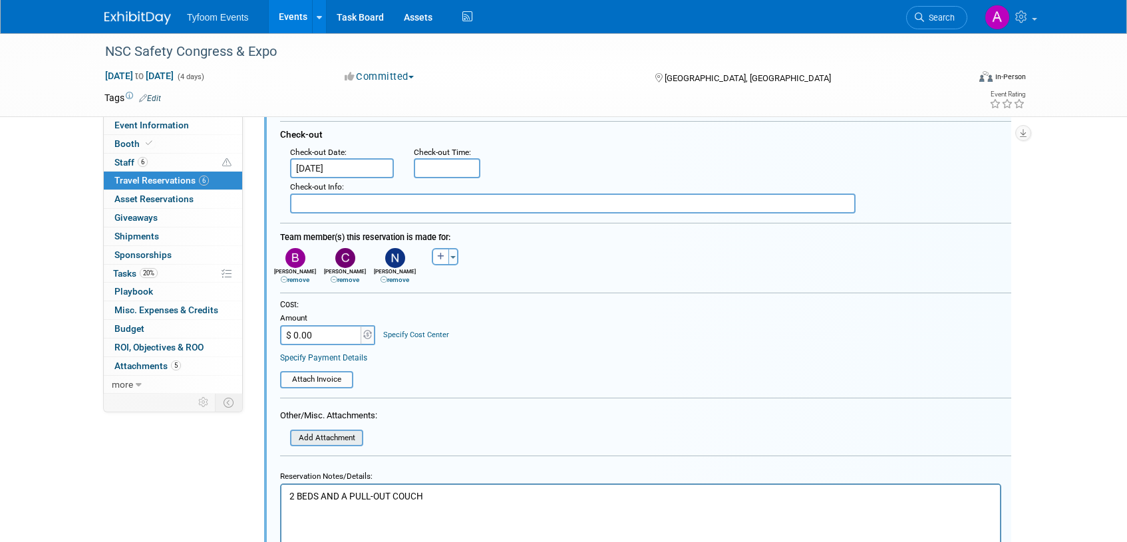
click at [350, 440] on input "file" at bounding box center [283, 438] width 158 height 15
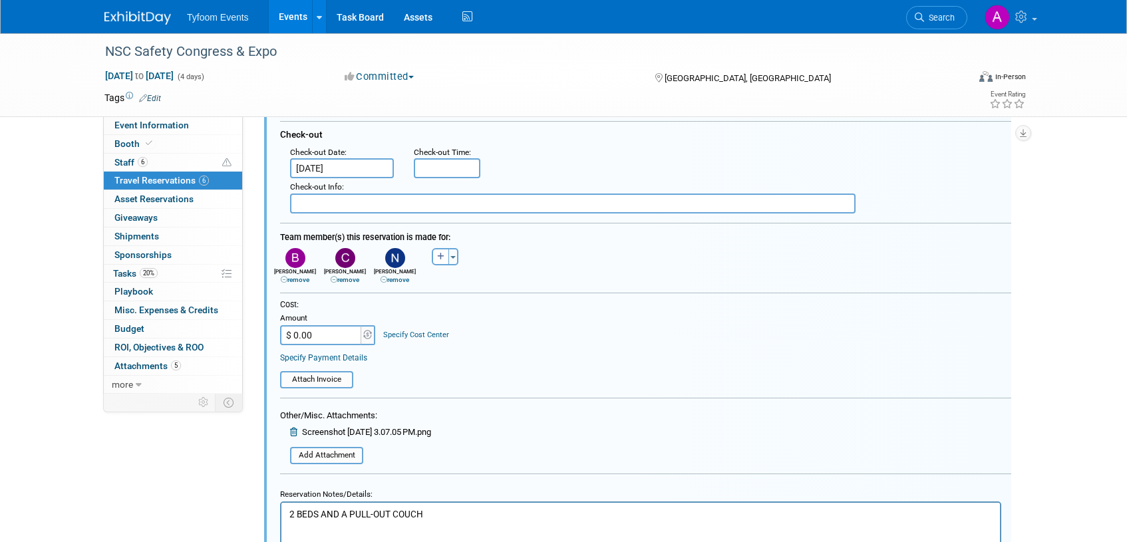
click at [338, 432] on span "Screenshot 2025-09-02 at 3.07.05 PM.png" at bounding box center [366, 432] width 129 height 10
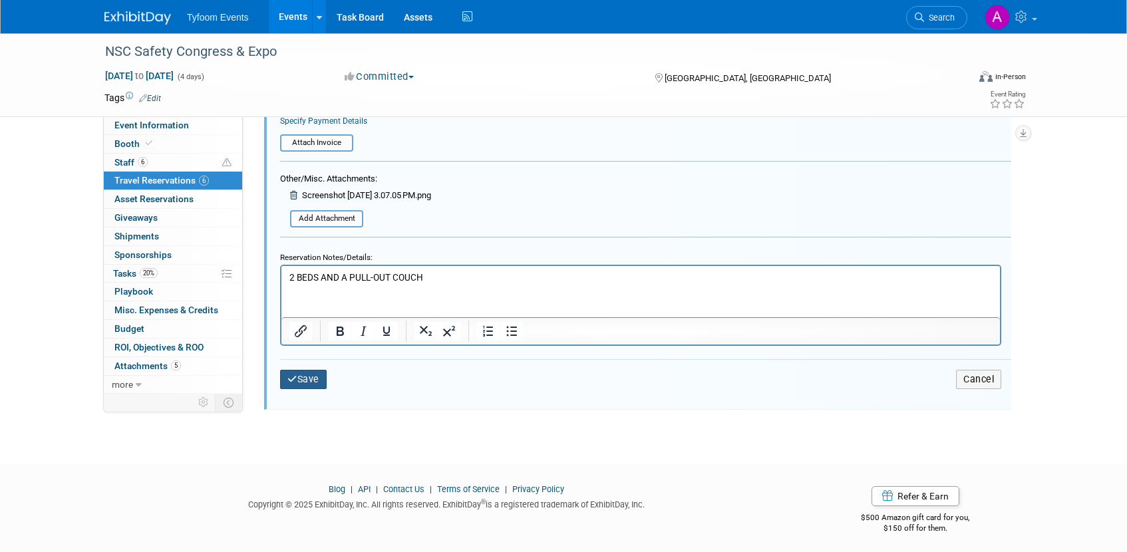
click at [311, 381] on button "Save" at bounding box center [303, 379] width 47 height 19
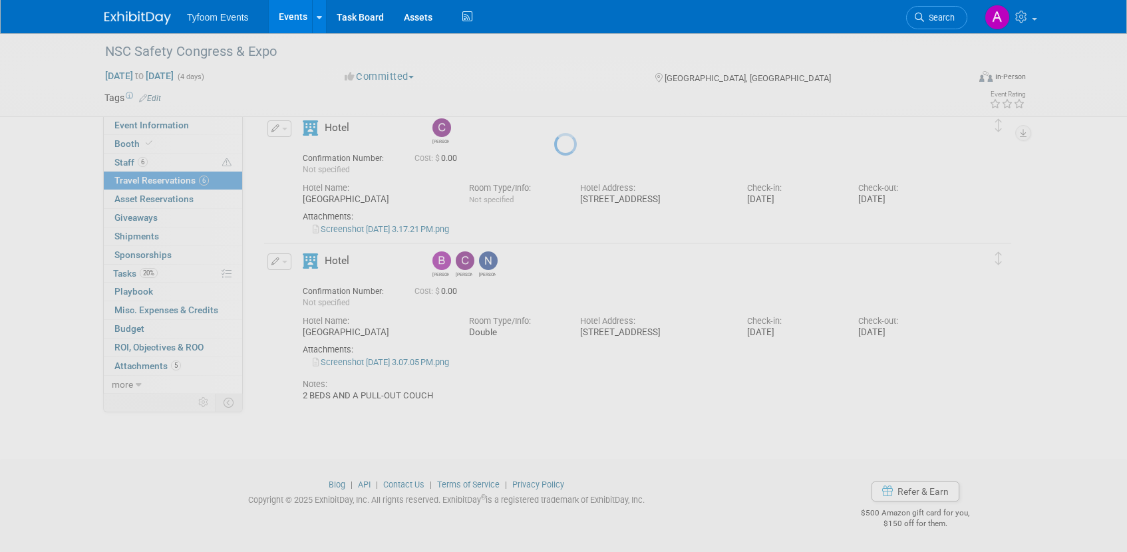
scroll to position [903, 0]
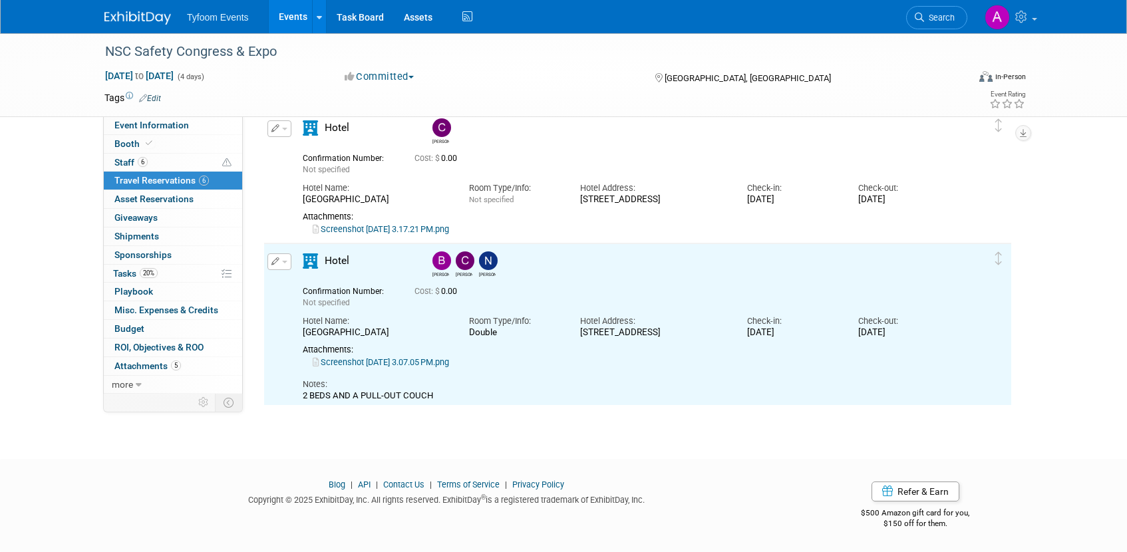
click at [378, 359] on link "Screenshot 2025-09-02 at 3.07.05 PM.png" at bounding box center [381, 362] width 136 height 10
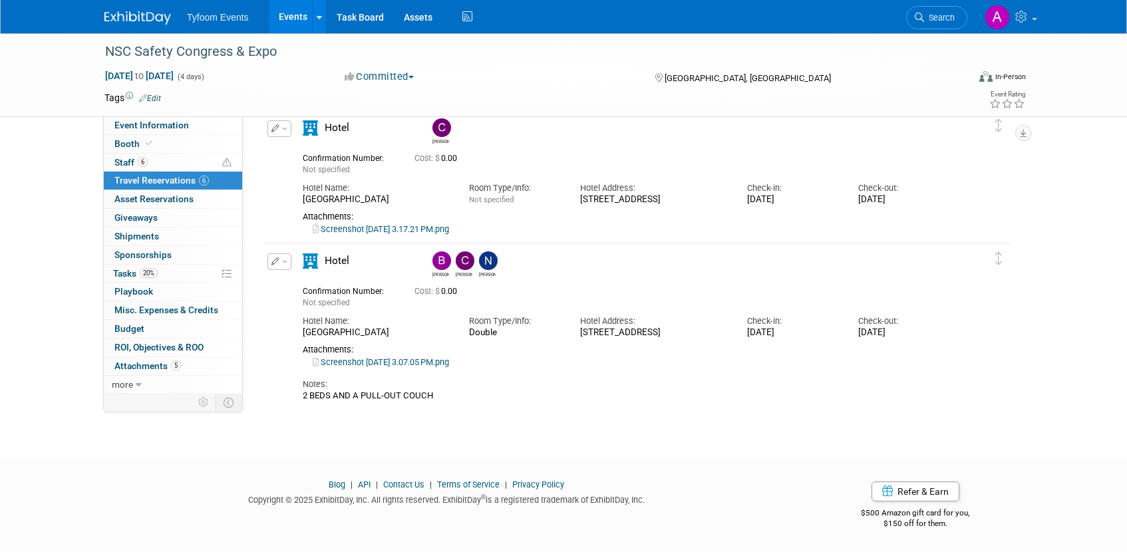
click at [281, 260] on button "button" at bounding box center [279, 261] width 24 height 17
click at [318, 283] on button "Edit Reservation" at bounding box center [324, 284] width 112 height 19
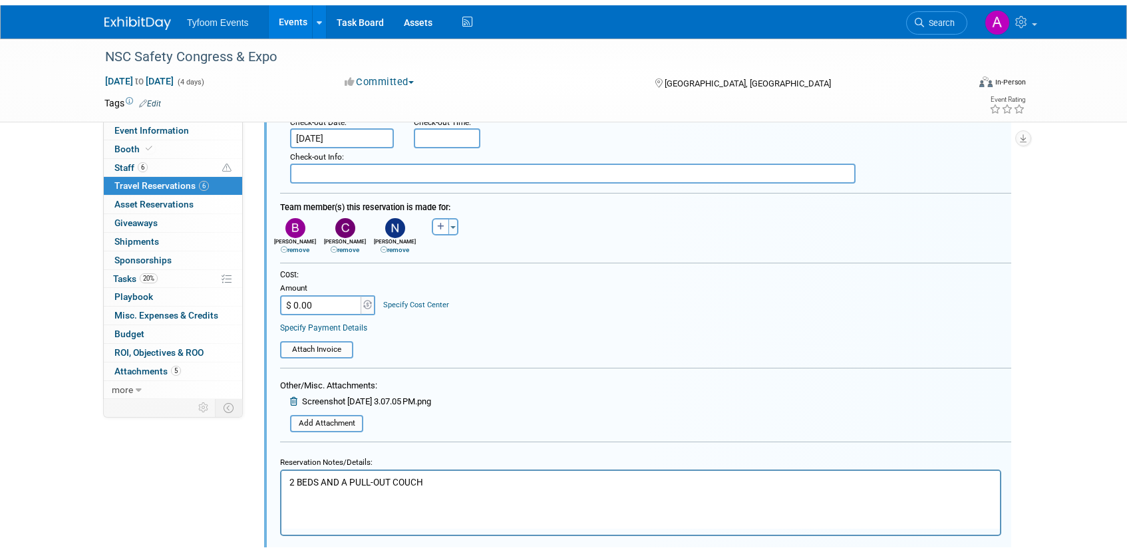
scroll to position [1364, 0]
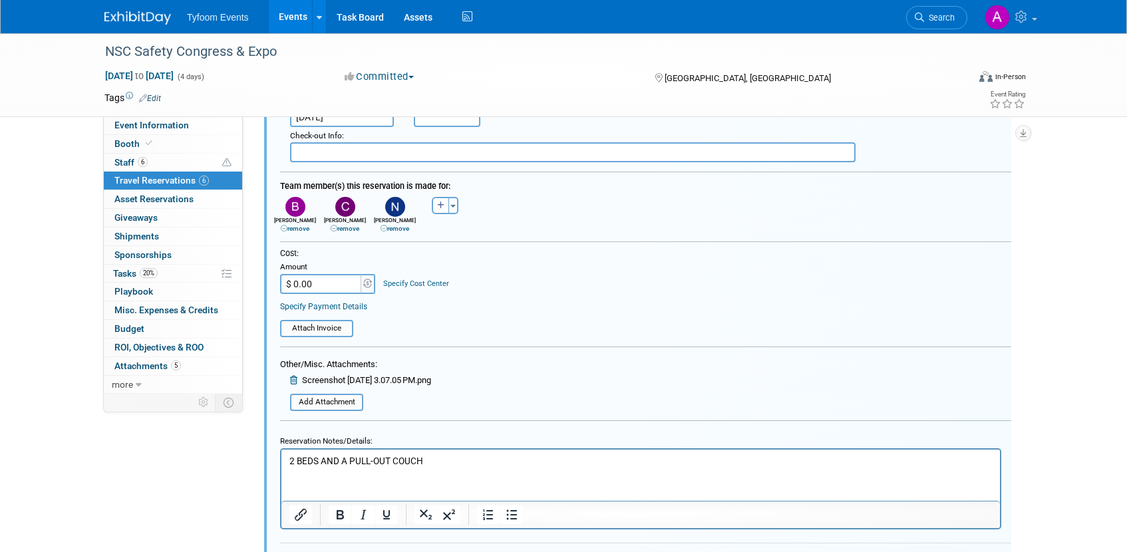
click at [297, 381] on icon at bounding box center [295, 380] width 10 height 9
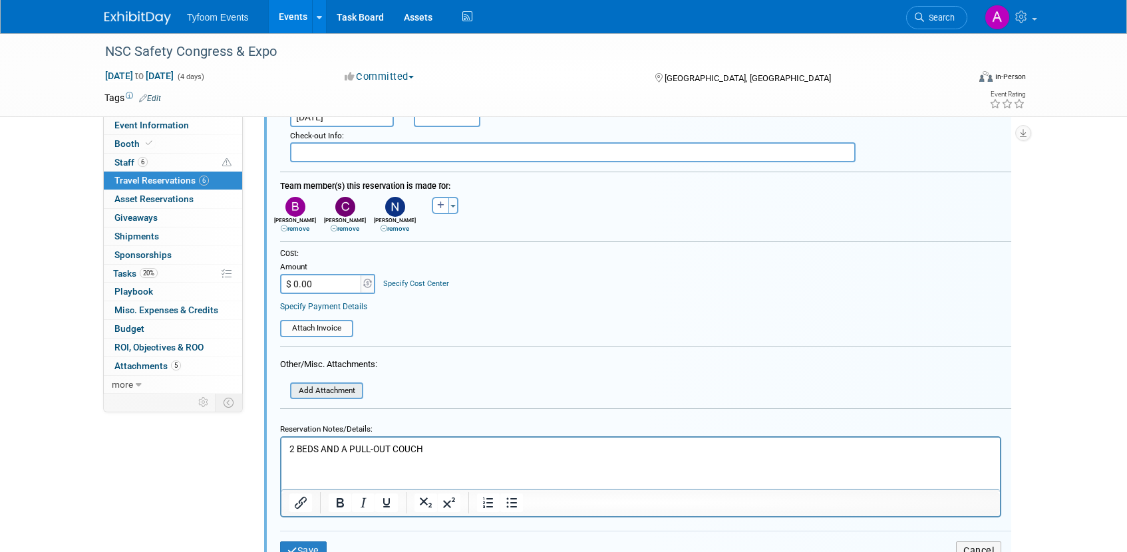
click at [336, 390] on input "file" at bounding box center [283, 391] width 158 height 15
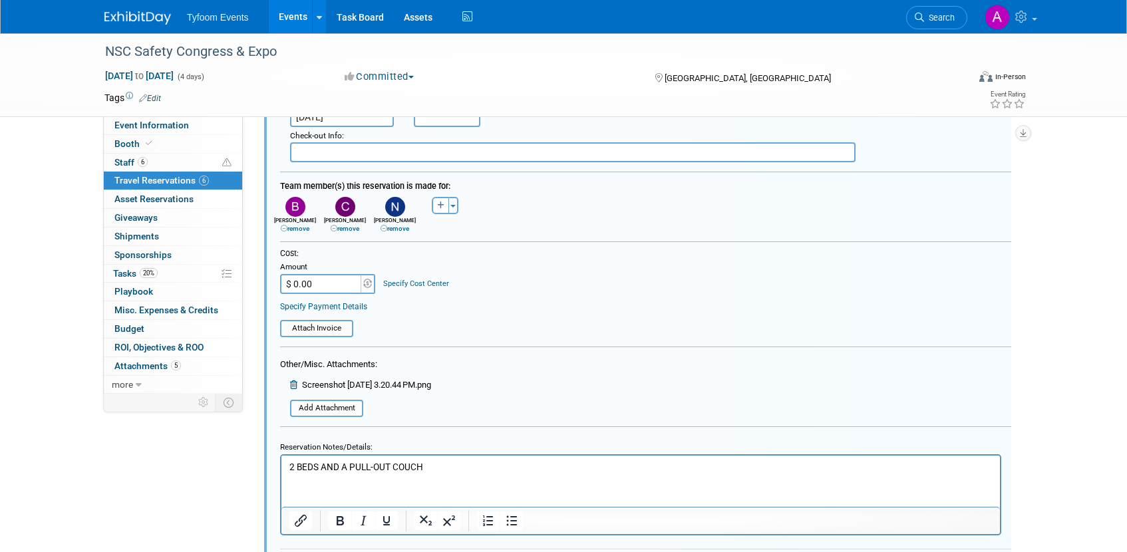
scroll to position [1559, 0]
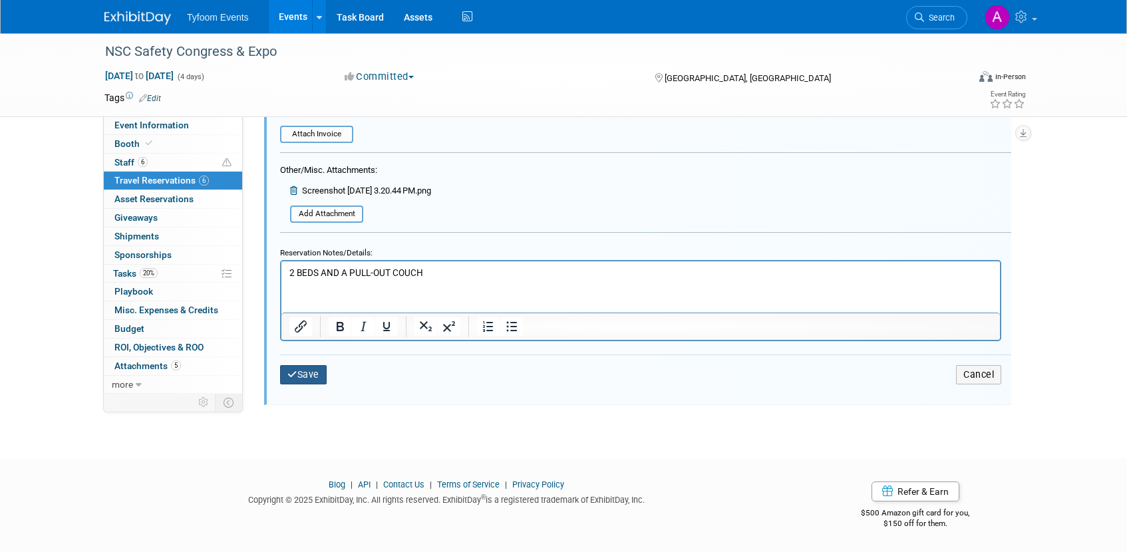
click at [303, 379] on button "Save" at bounding box center [303, 374] width 47 height 19
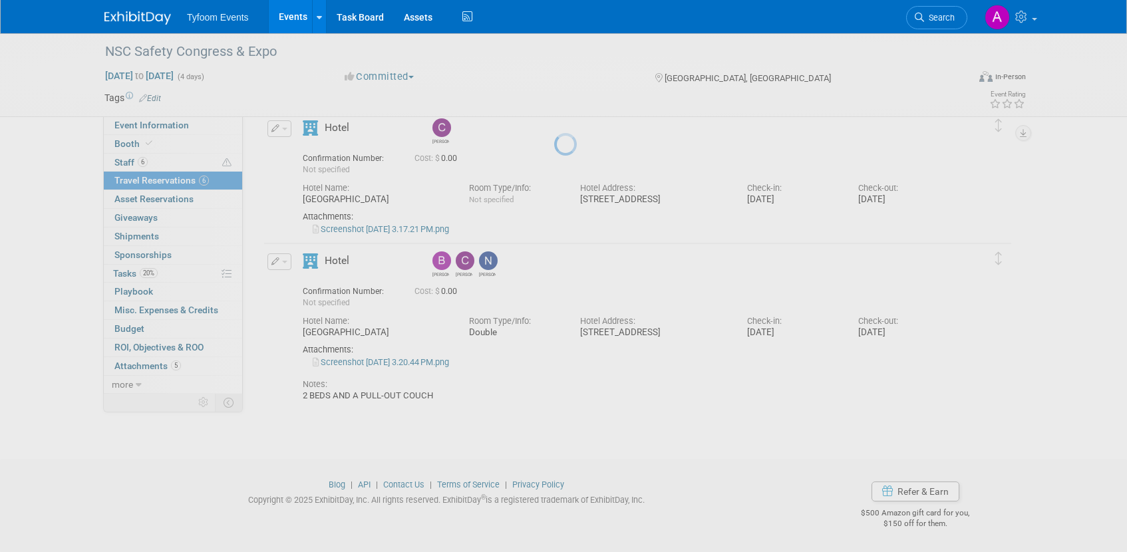
scroll to position [903, 0]
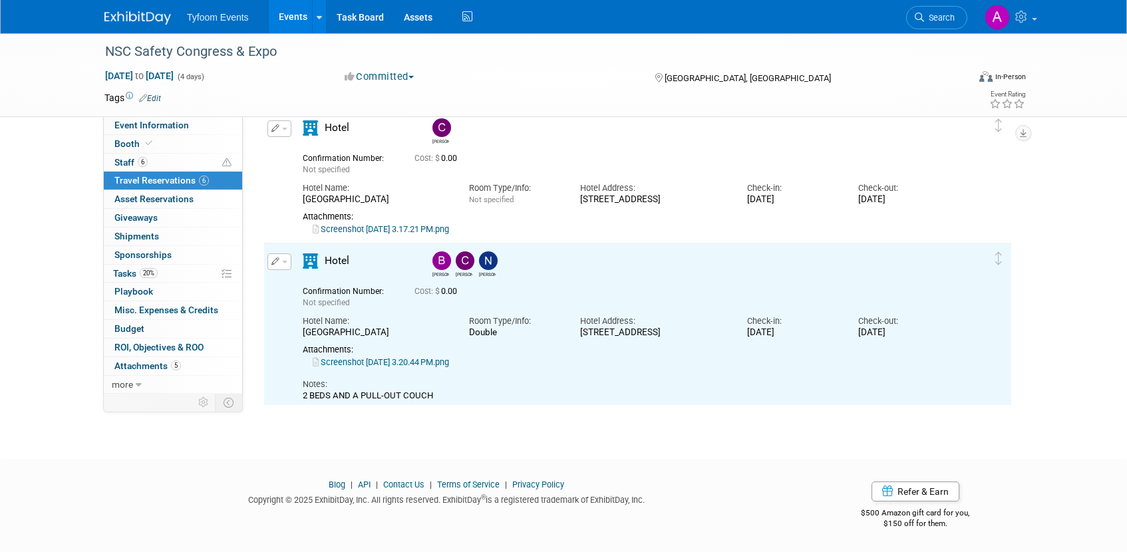
click at [379, 361] on link "Screenshot 2025-09-02 at 3.20.44 PM.png" at bounding box center [381, 362] width 136 height 10
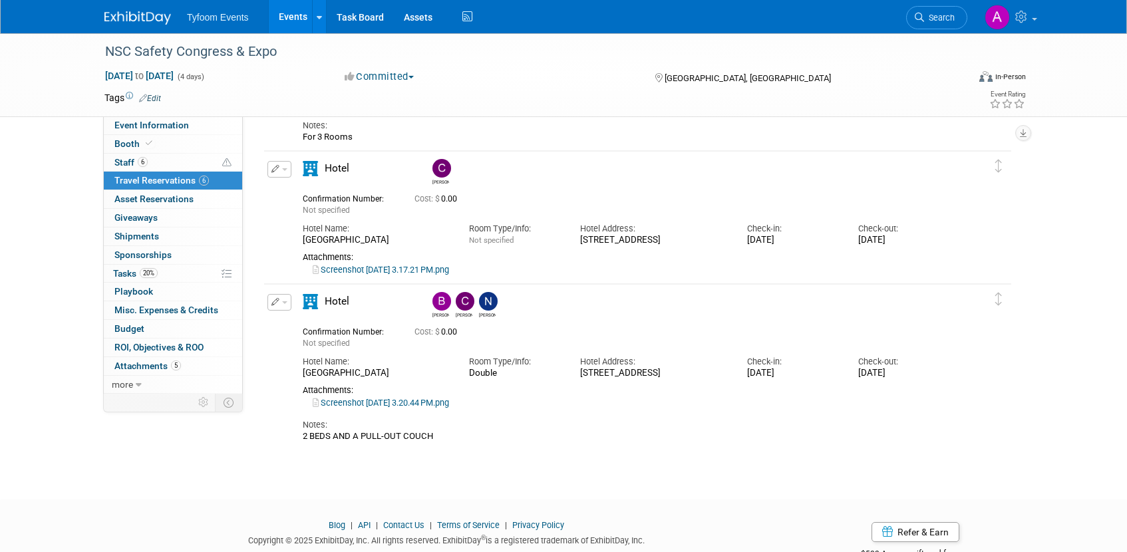
scroll to position [667, 0]
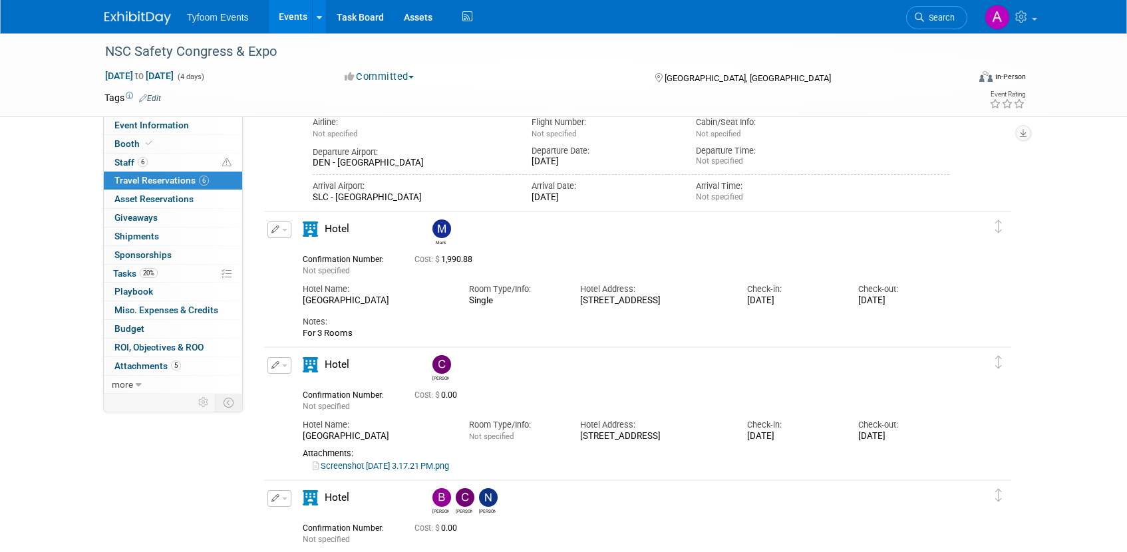
click at [281, 231] on button "button" at bounding box center [279, 230] width 24 height 17
click at [311, 255] on button "Edit Reservation" at bounding box center [324, 252] width 112 height 19
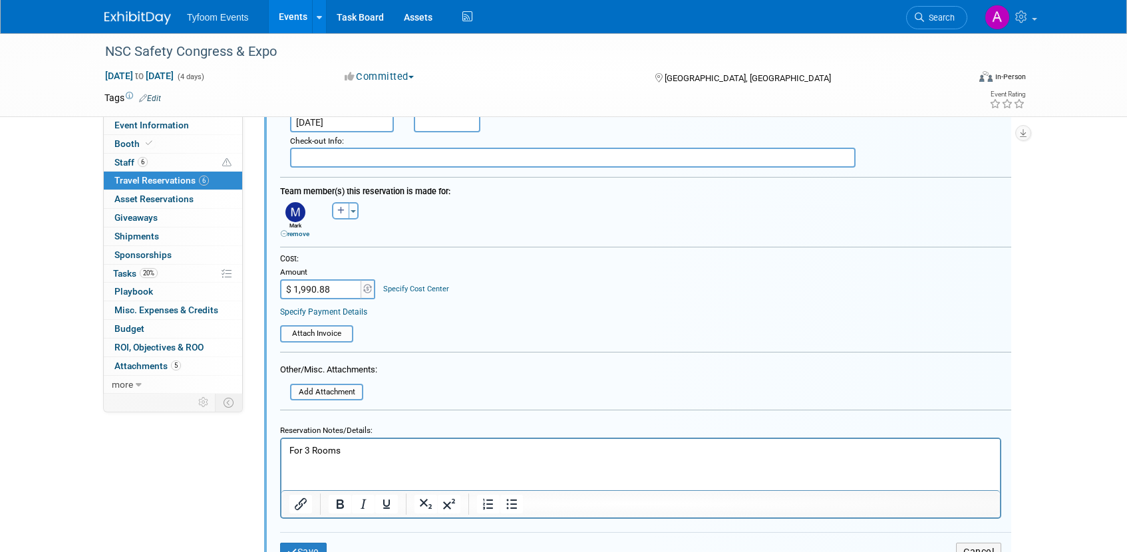
scroll to position [1235, 0]
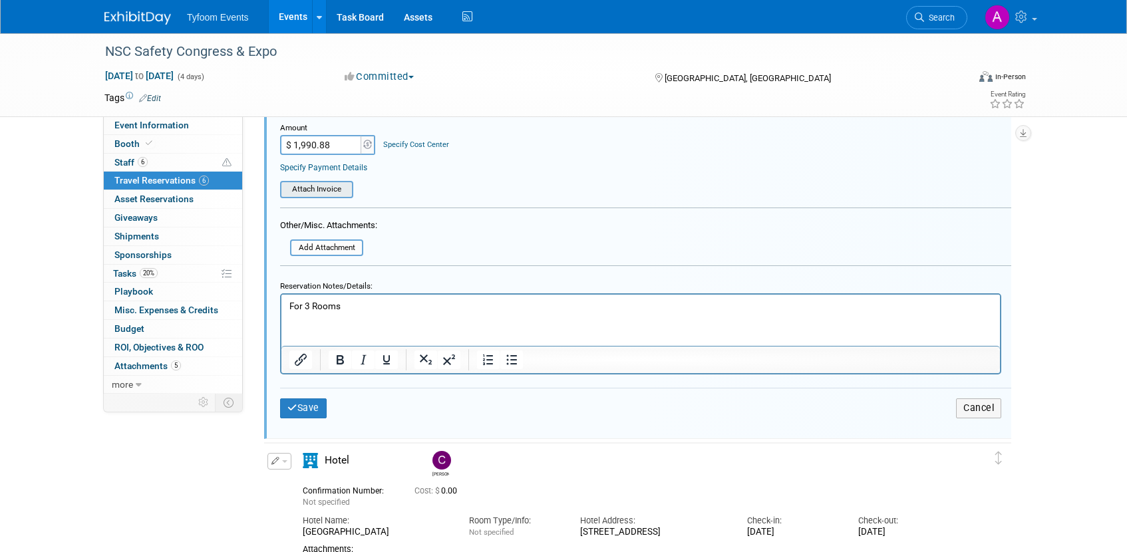
click at [323, 189] on input "file" at bounding box center [273, 189] width 158 height 15
click at [324, 243] on input "file" at bounding box center [283, 248] width 158 height 15
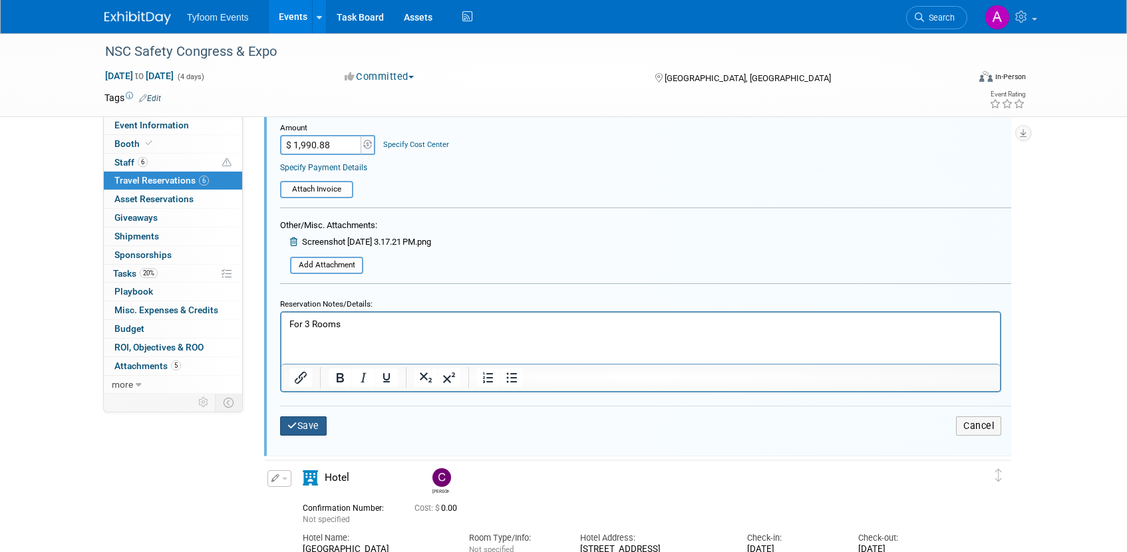
drag, startPoint x: 314, startPoint y: 426, endPoint x: 313, endPoint y: 409, distance: 16.6
click at [313, 426] on button "Save" at bounding box center [303, 425] width 47 height 19
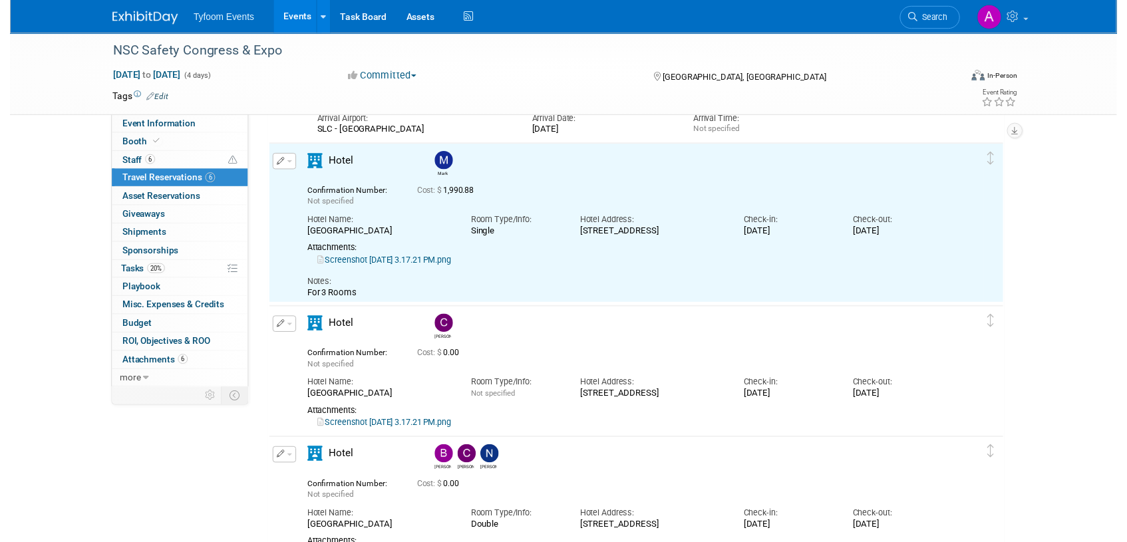
scroll to position [727, 0]
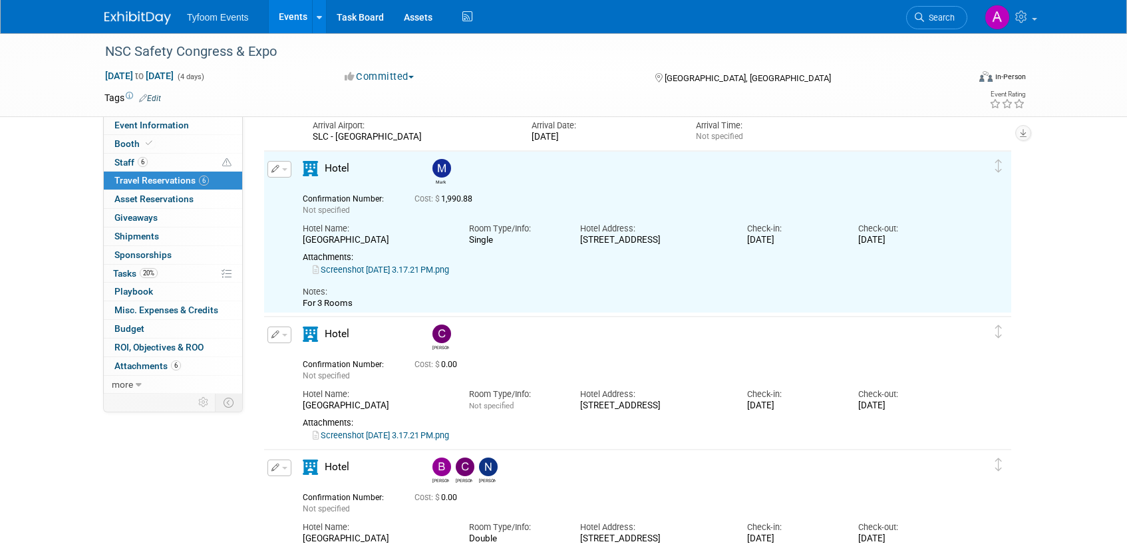
click at [363, 271] on link "Screenshot 2025-09-02 at 3.17.21 PM.png" at bounding box center [381, 270] width 136 height 10
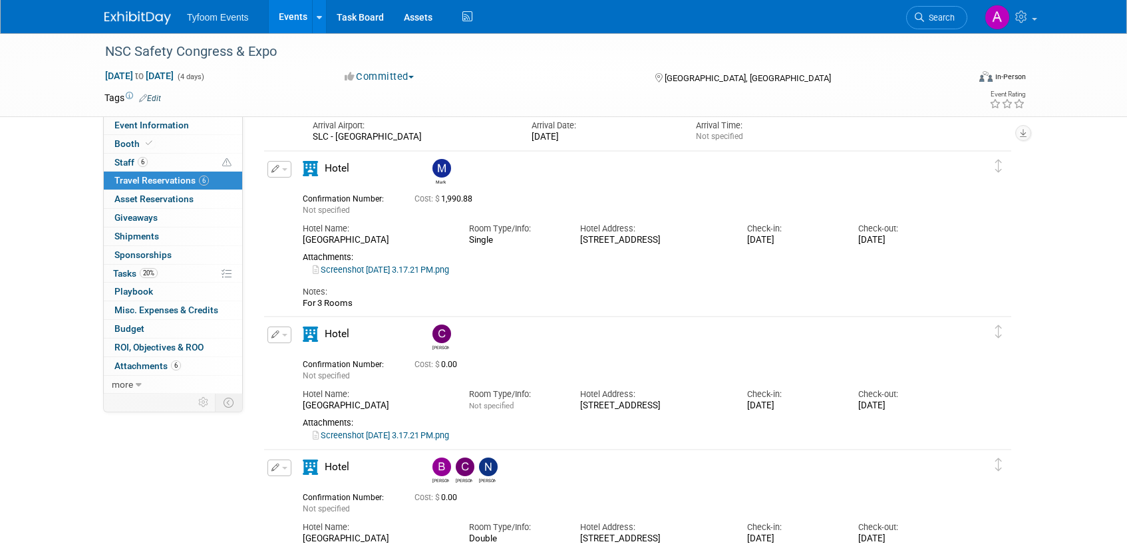
click at [271, 172] on icon "button" at bounding box center [275, 169] width 9 height 8
click at [313, 194] on button "Edit Reservation" at bounding box center [324, 192] width 112 height 19
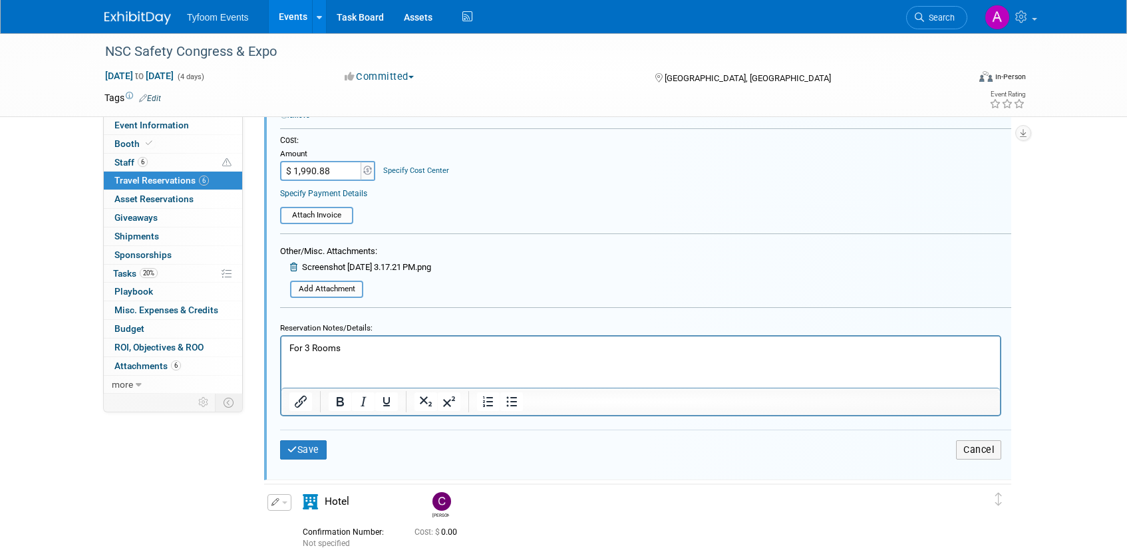
scroll to position [1229, 0]
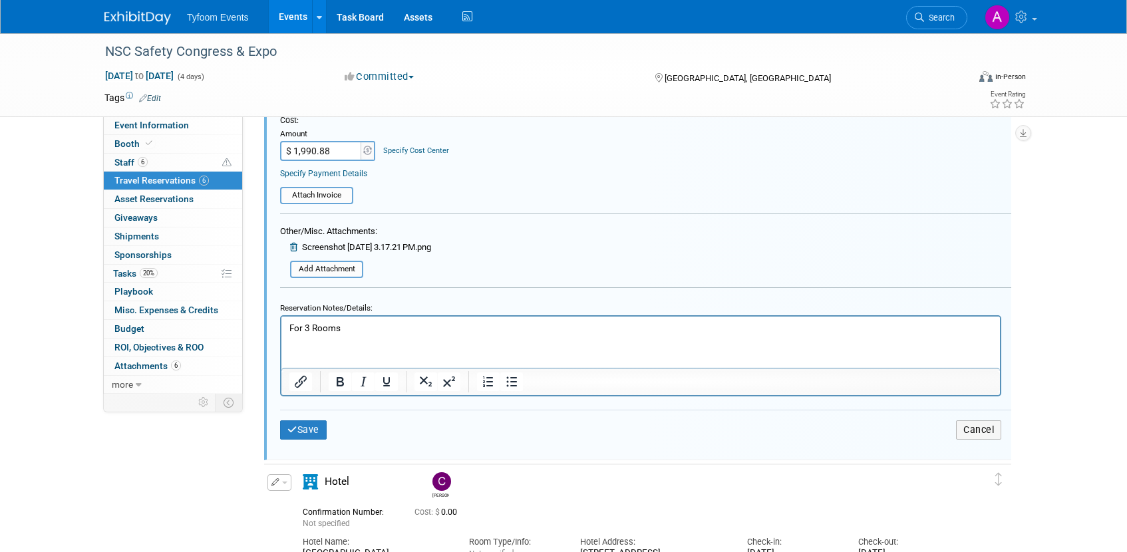
click at [291, 245] on icon at bounding box center [295, 247] width 10 height 9
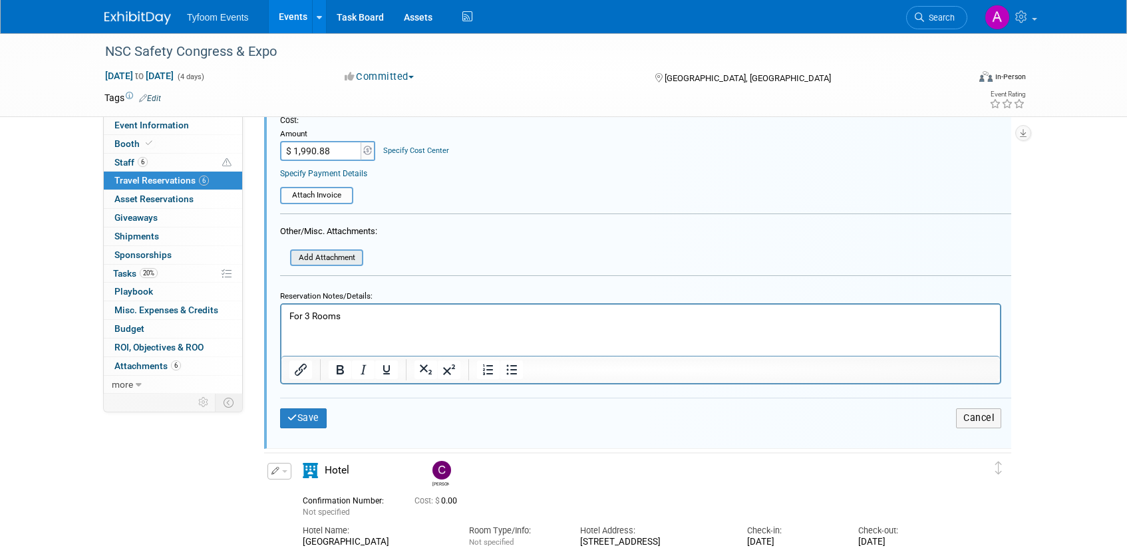
click at [327, 259] on input "file" at bounding box center [283, 258] width 158 height 15
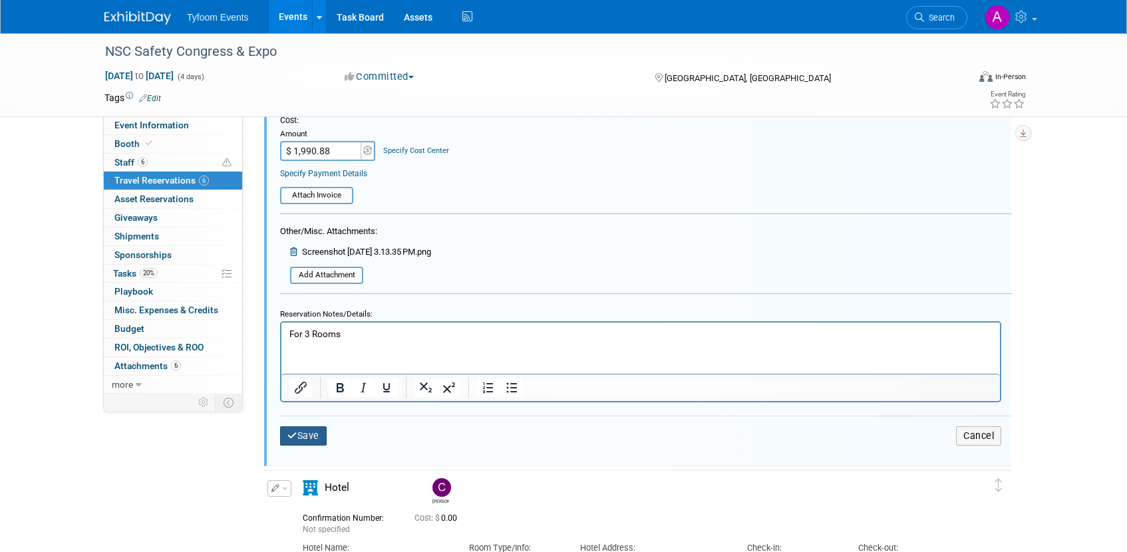
drag, startPoint x: 315, startPoint y: 430, endPoint x: 337, endPoint y: 395, distance: 41.5
click at [315, 430] on button "Save" at bounding box center [303, 435] width 47 height 19
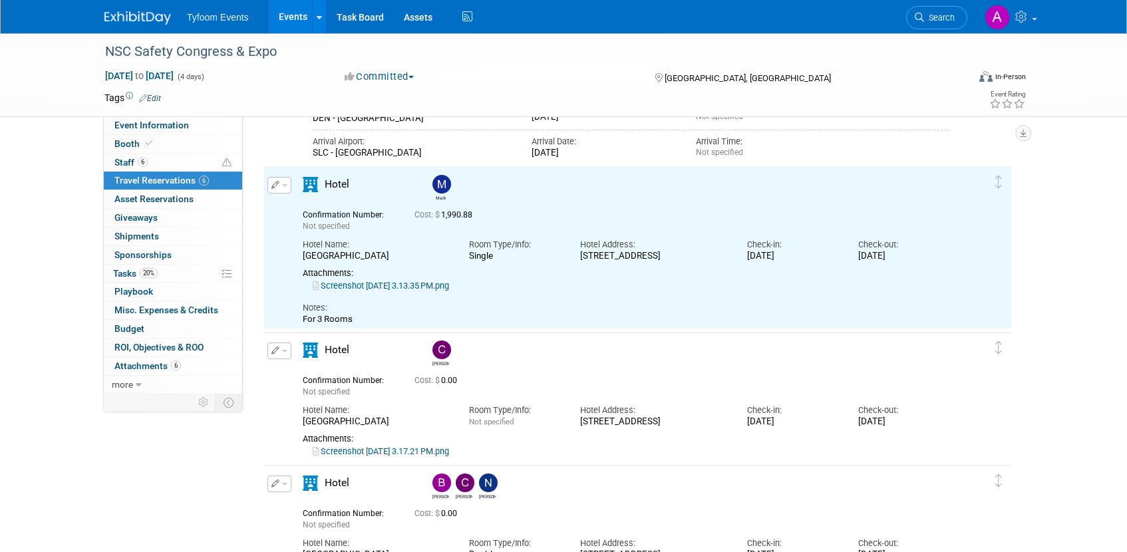
scroll to position [708, 0]
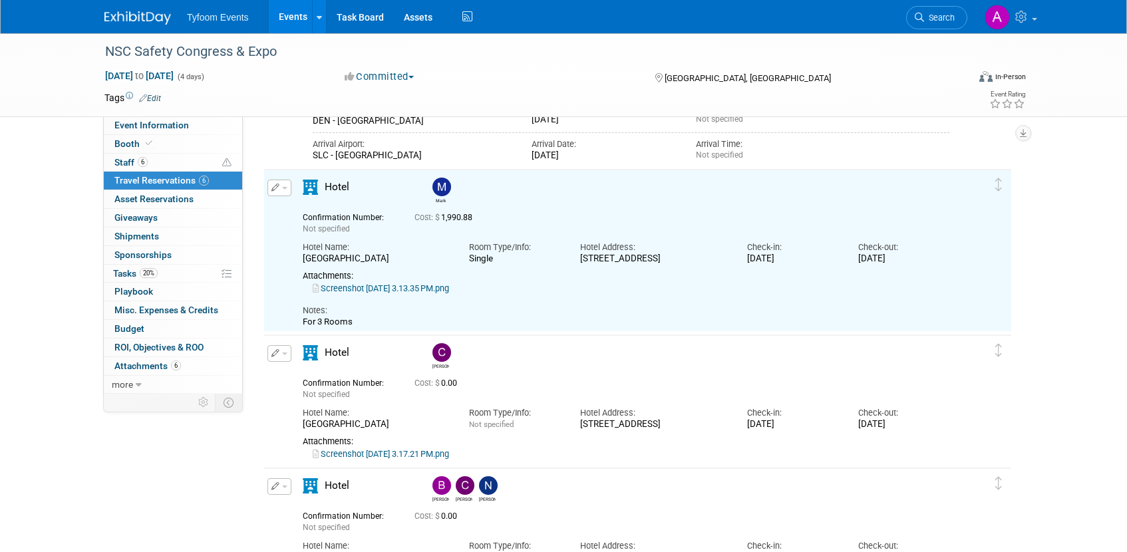
click at [398, 286] on link "Screenshot 2025-09-02 at 3.13.35 PM.png" at bounding box center [381, 288] width 136 height 10
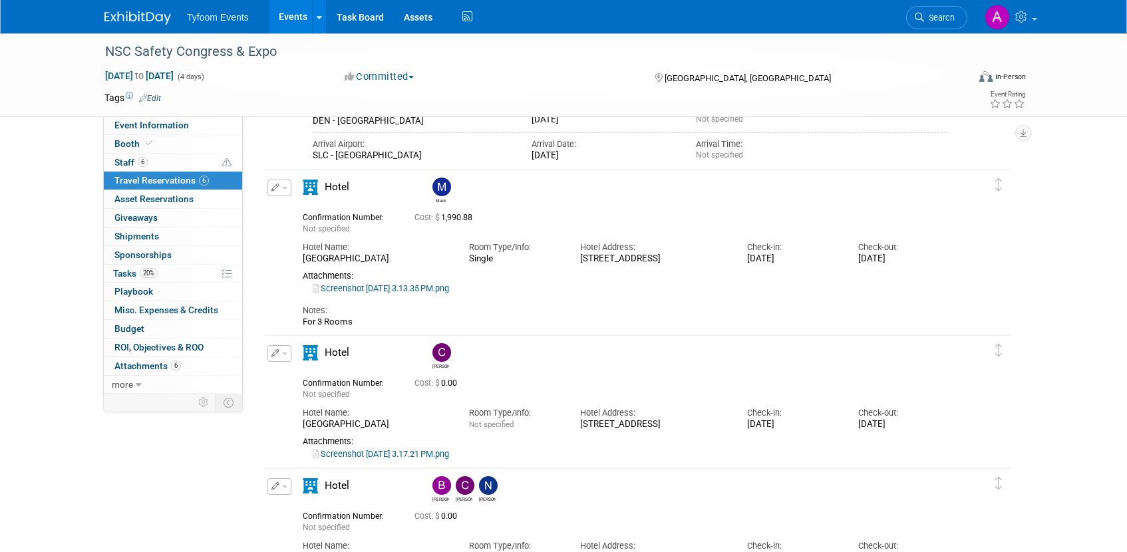
click at [282, 188] on span "button" at bounding box center [284, 188] width 5 height 3
click at [311, 210] on button "Edit Reservation" at bounding box center [324, 211] width 112 height 19
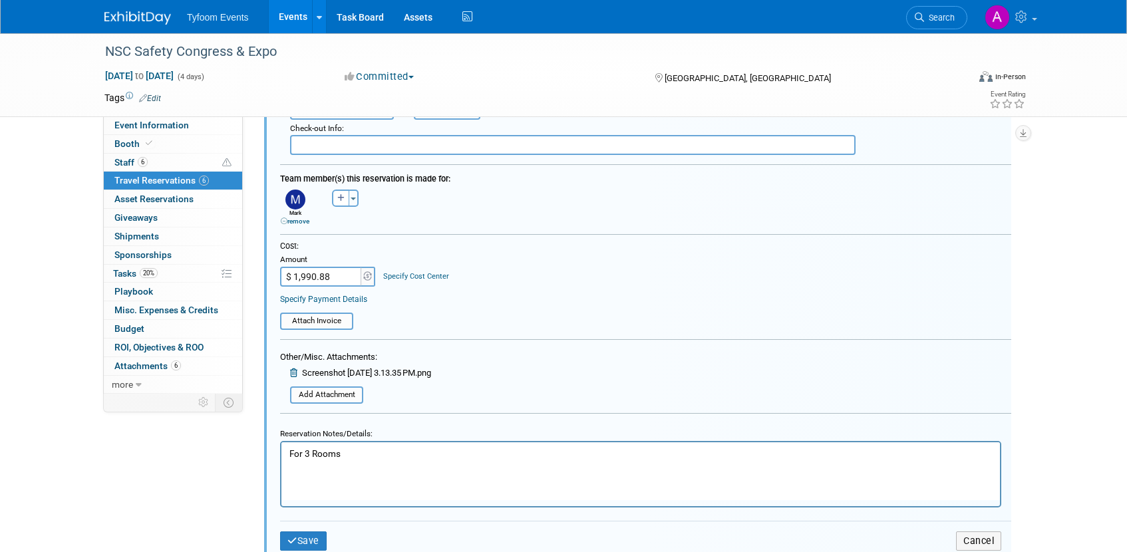
scroll to position [1224, 0]
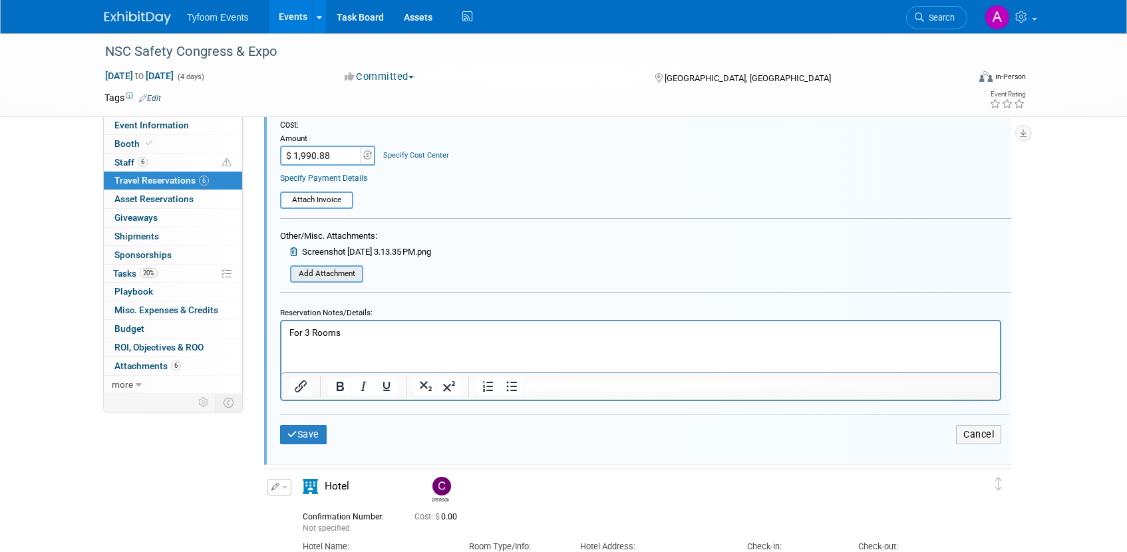
click at [337, 273] on input "file" at bounding box center [283, 274] width 158 height 15
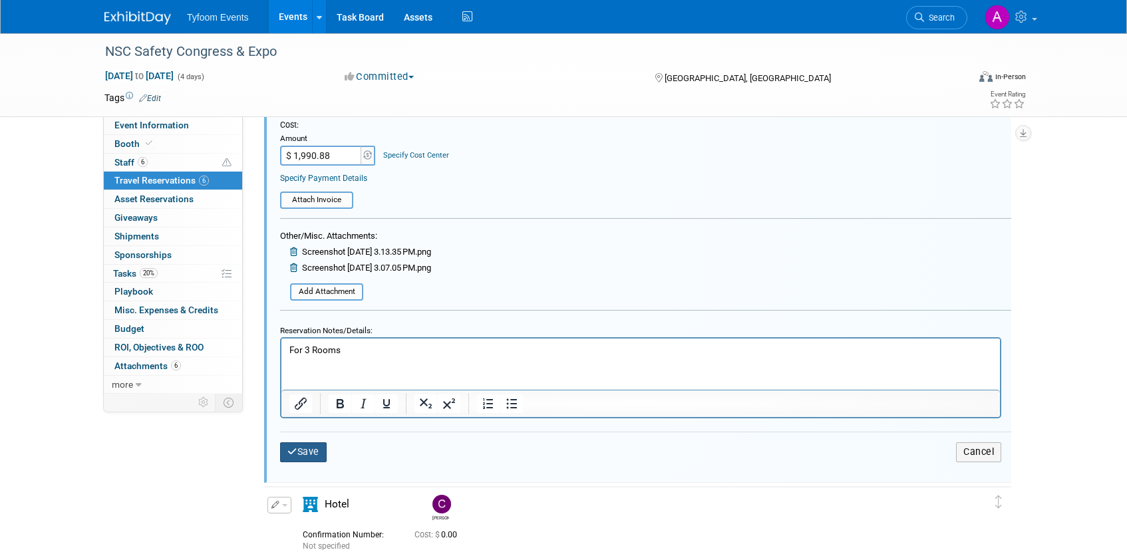
click at [287, 450] on icon "submit" at bounding box center [292, 451] width 10 height 9
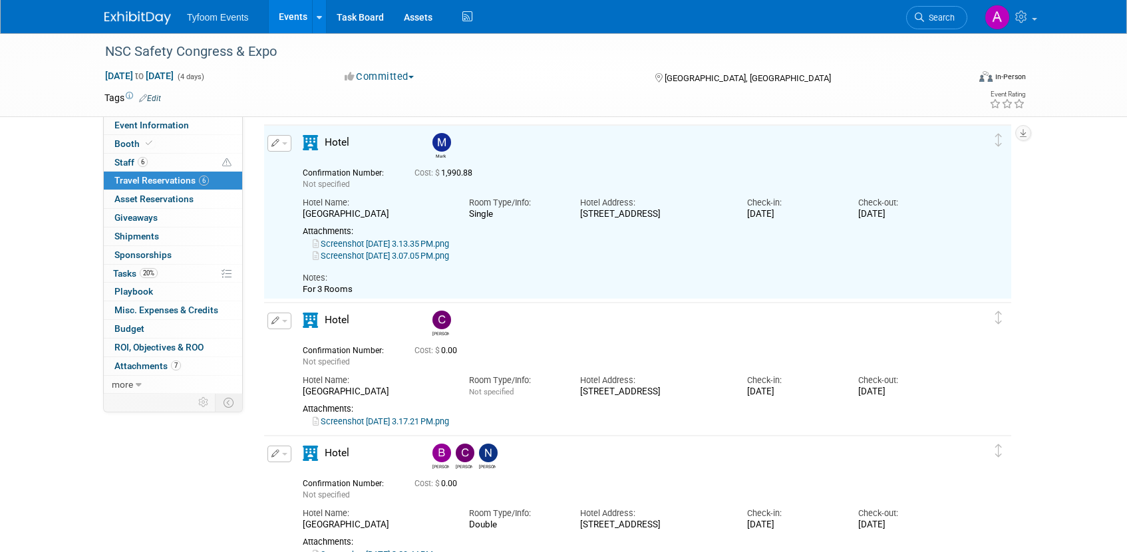
scroll to position [727, 0]
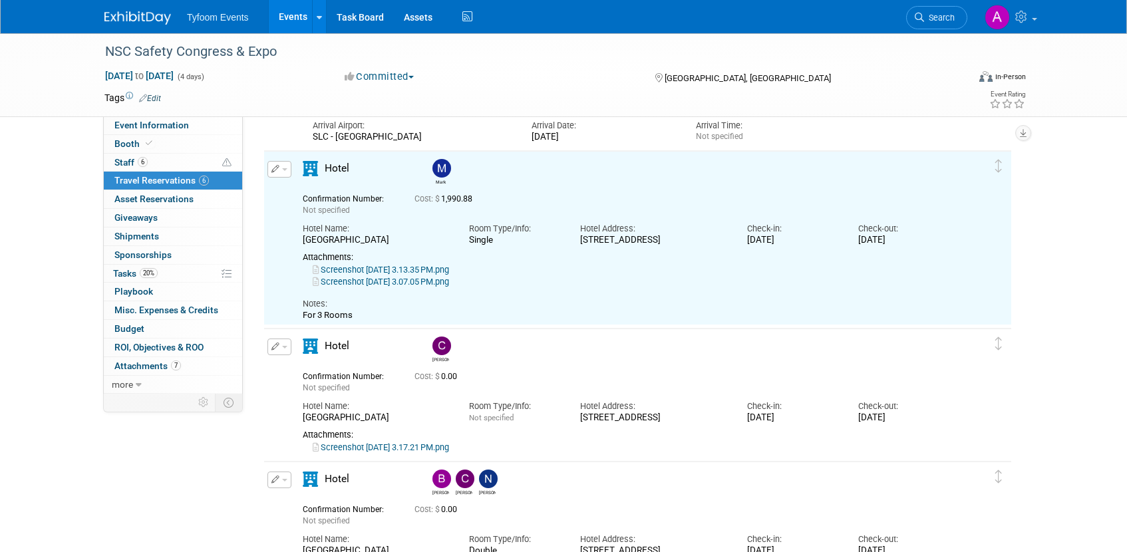
click at [393, 444] on link "Screenshot 2025-09-02 at 3.17.21 PM.png" at bounding box center [381, 447] width 136 height 10
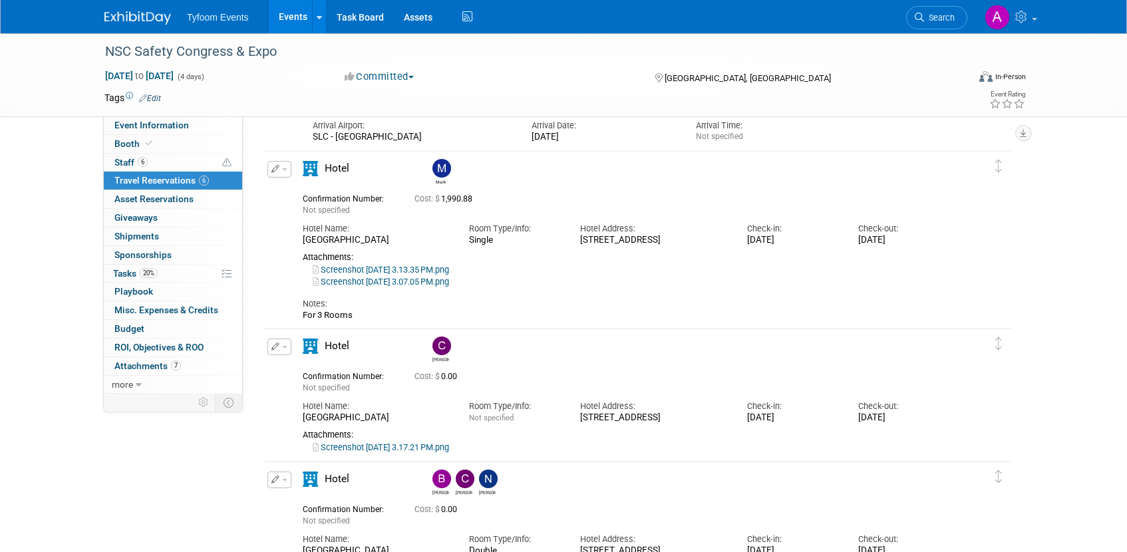
click at [387, 281] on link "Screenshot 2025-09-02 at 3.07.05 PM.png" at bounding box center [381, 282] width 136 height 10
click at [285, 169] on span "button" at bounding box center [284, 169] width 5 height 3
click at [309, 194] on button "Edit Reservation" at bounding box center [324, 192] width 112 height 19
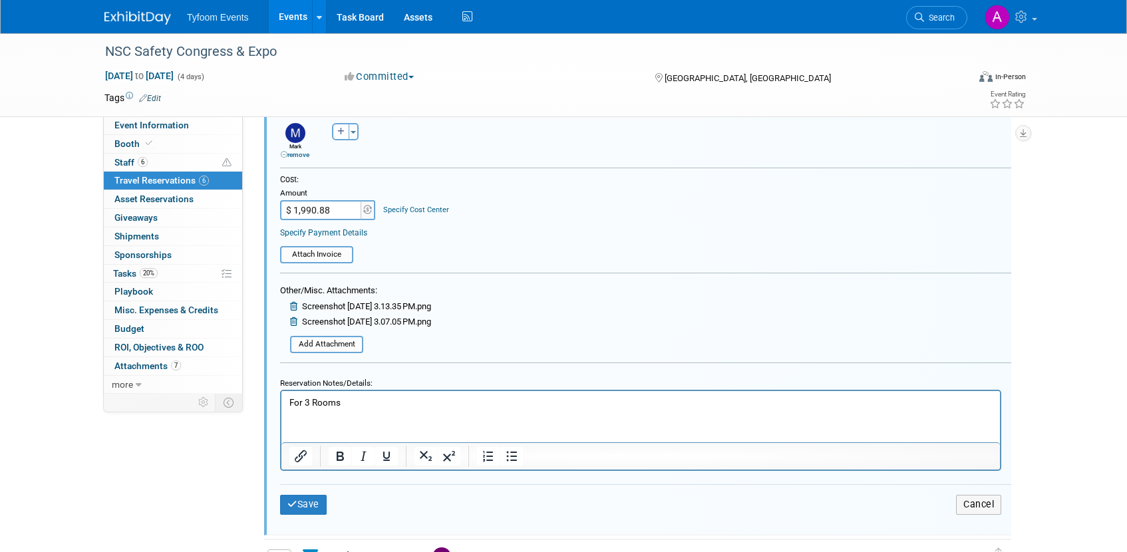
scroll to position [1190, 0]
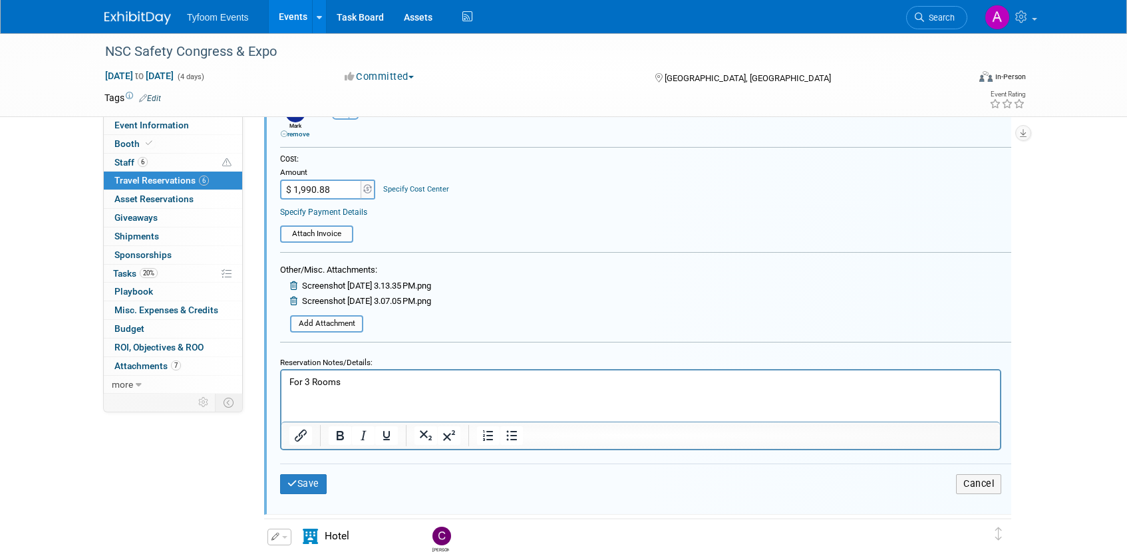
click at [297, 284] on icon at bounding box center [295, 285] width 10 height 9
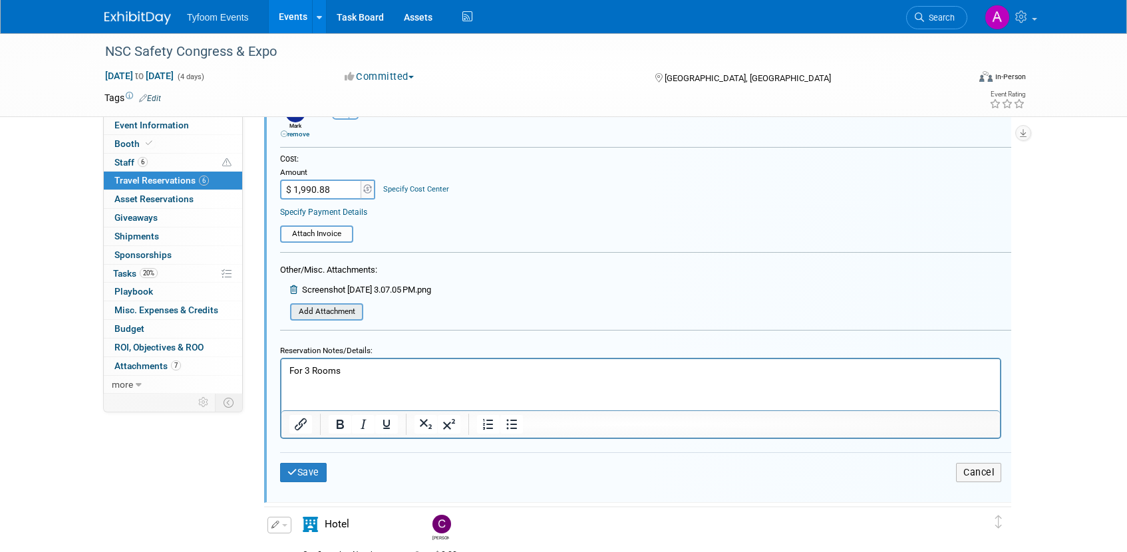
click at [333, 309] on input "file" at bounding box center [283, 312] width 158 height 15
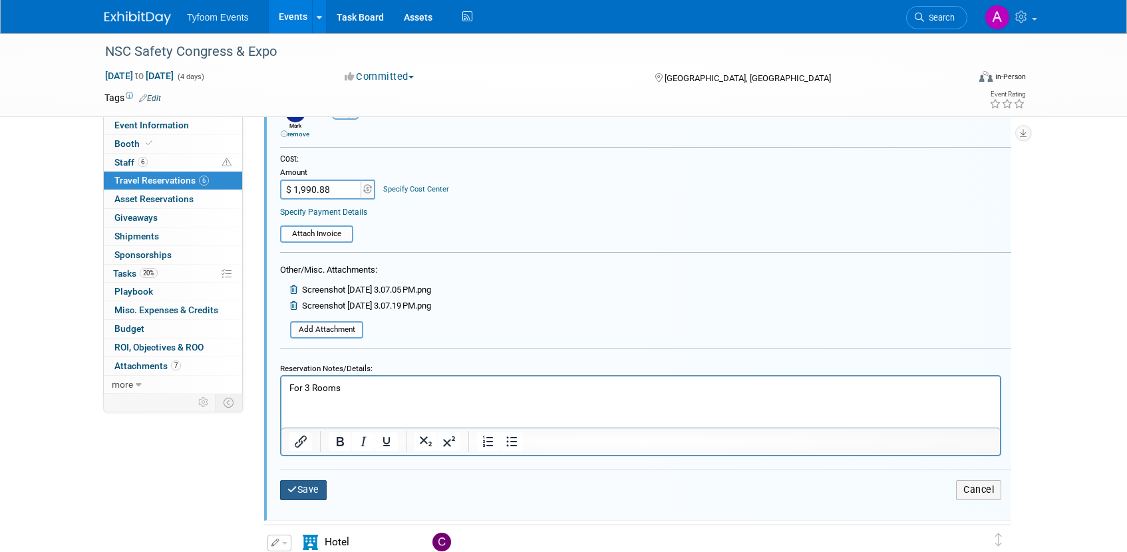
click at [296, 488] on icon "submit" at bounding box center [292, 489] width 10 height 9
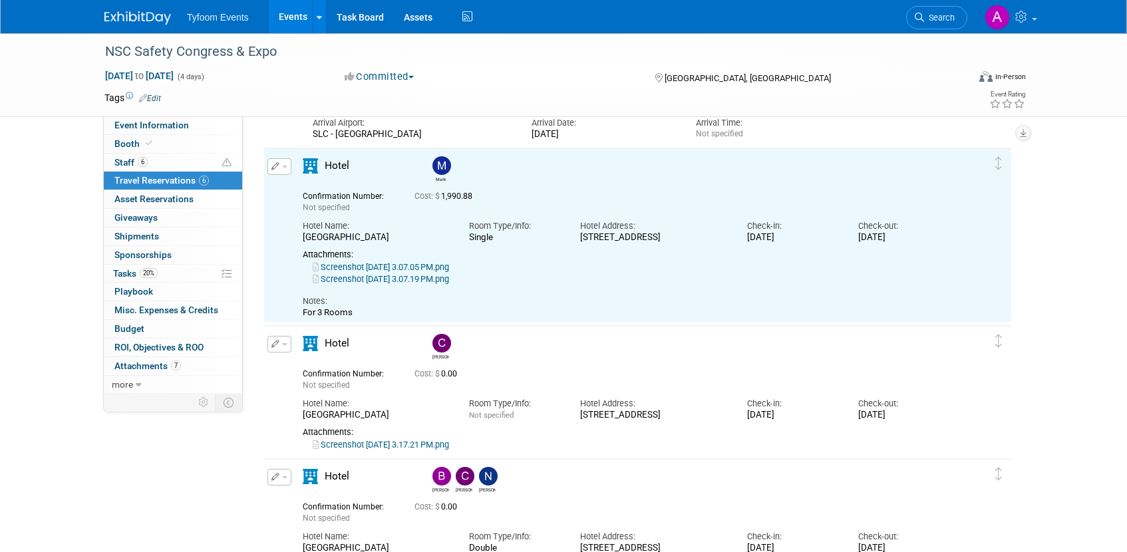
scroll to position [727, 0]
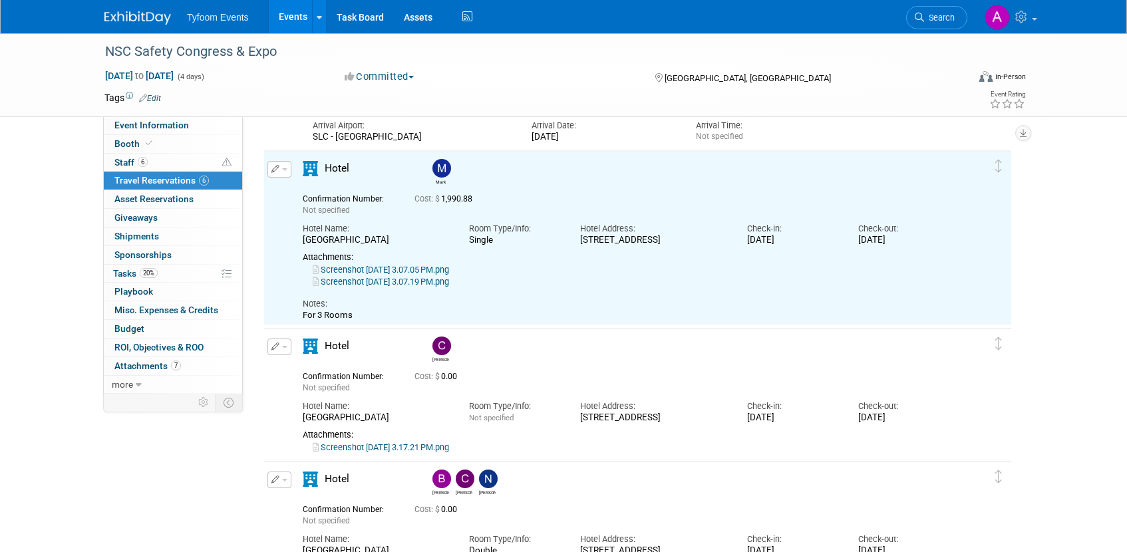
click at [367, 287] on div "Screenshot 2025-09-02 at 3.07.19 PM.png" at bounding box center [626, 282] width 647 height 12
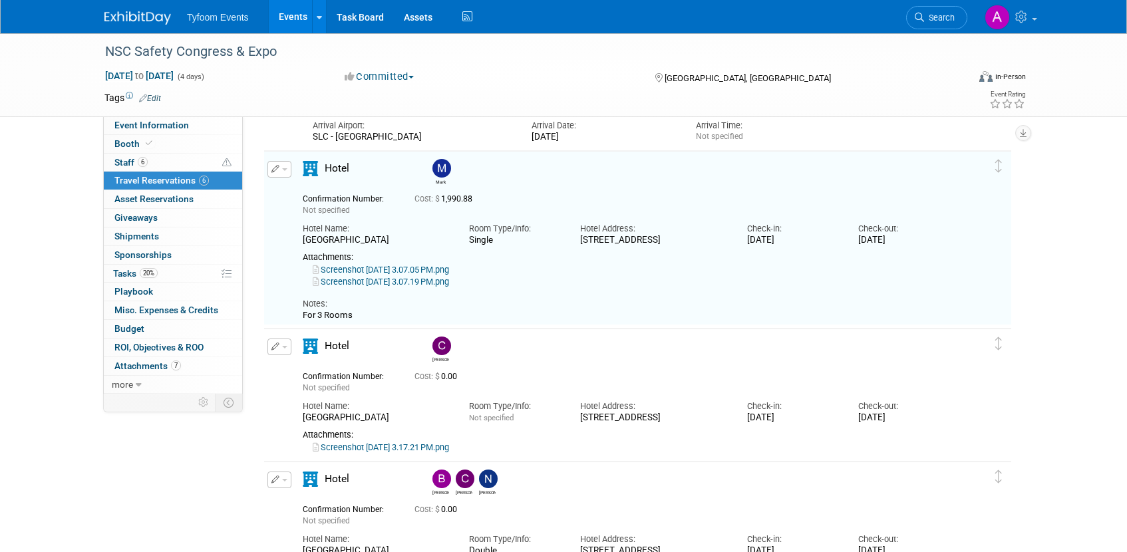
click at [367, 283] on link "Screenshot 2025-09-02 at 3.07.19 PM.png" at bounding box center [381, 282] width 136 height 10
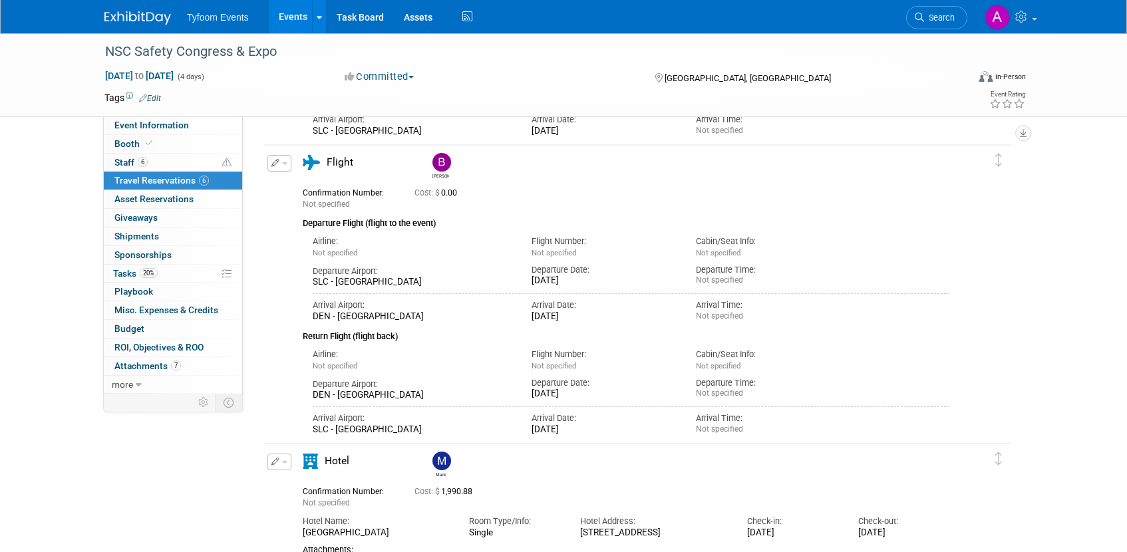
scroll to position [408, 0]
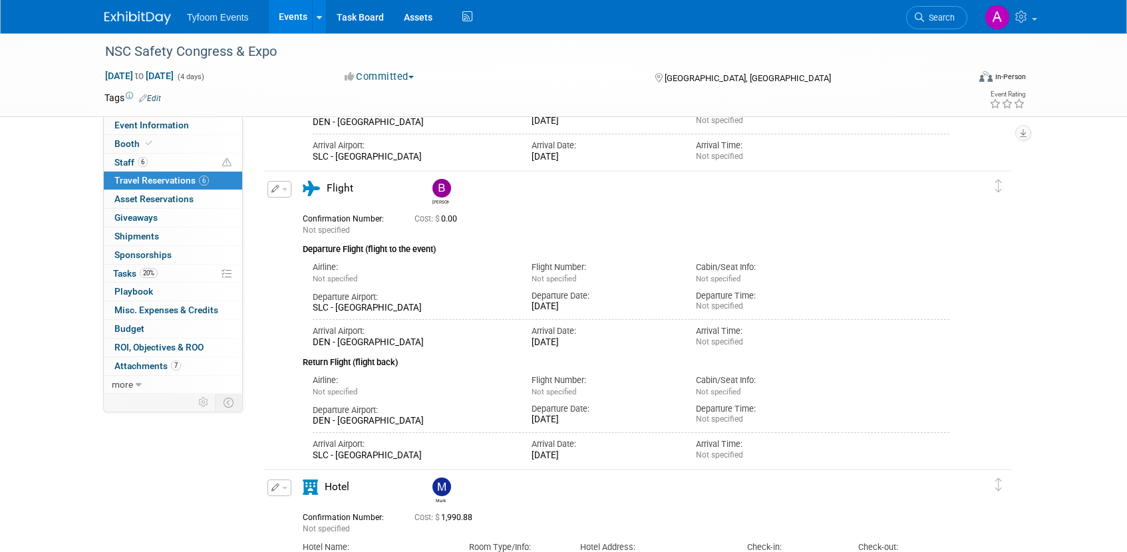
click at [275, 190] on icon "button" at bounding box center [275, 189] width 9 height 8
click at [315, 212] on button "Edit Reservation" at bounding box center [324, 212] width 112 height 19
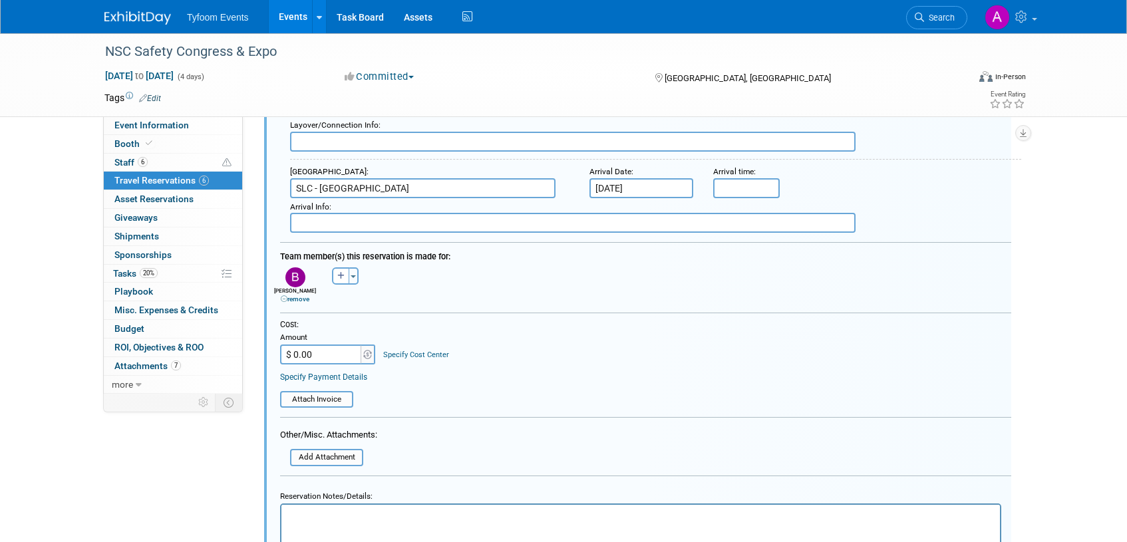
scroll to position [885, 0]
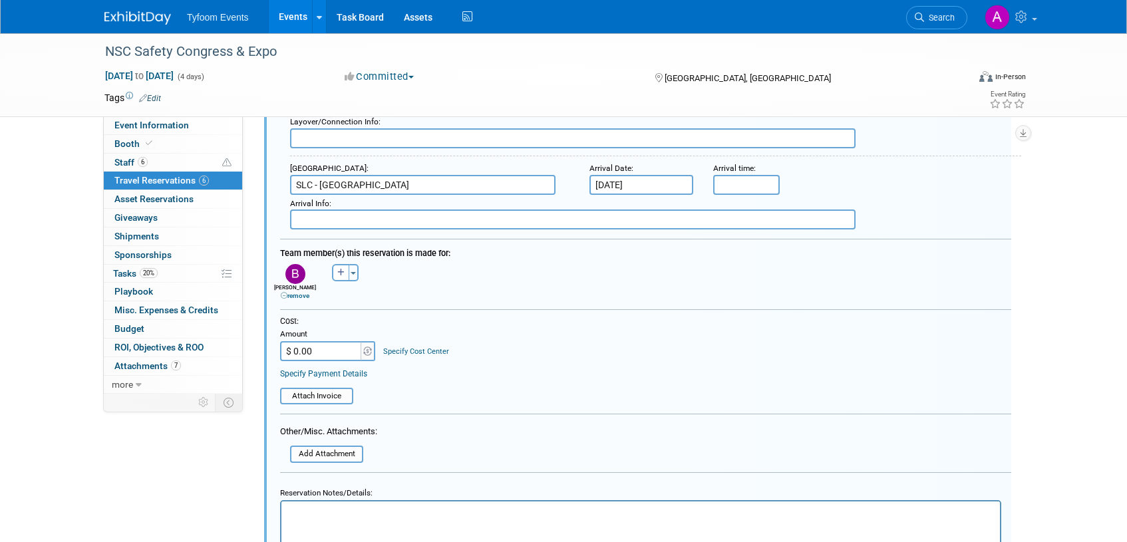
click at [296, 344] on input "$ 0.00" at bounding box center [321, 351] width 83 height 20
type input "$ 291.96"
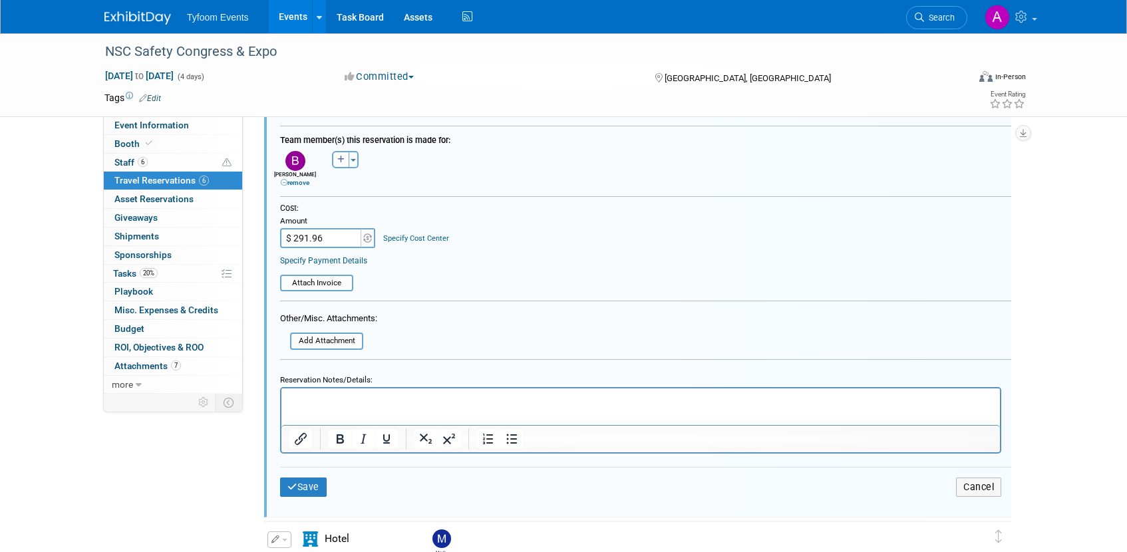
scroll to position [998, 0]
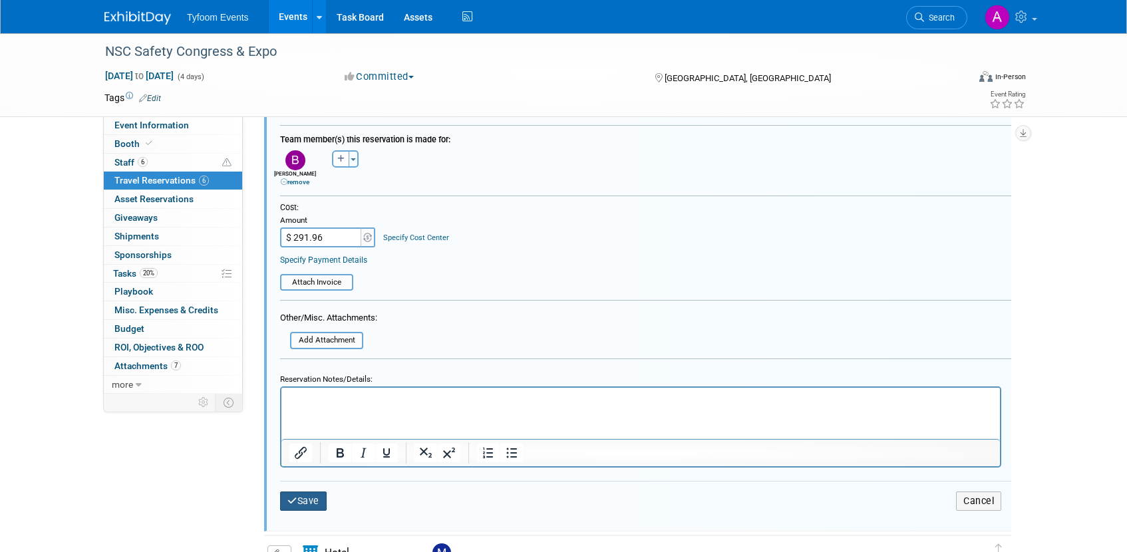
click at [296, 494] on button "Save" at bounding box center [303, 501] width 47 height 19
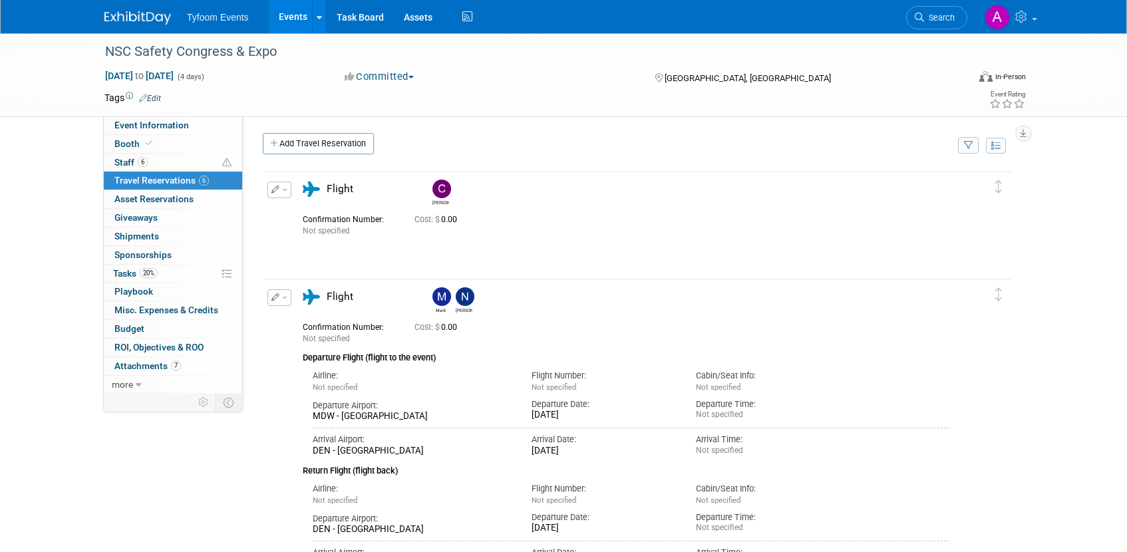
scroll to position [0, 0]
click at [290, 28] on link "Events" at bounding box center [293, 16] width 49 height 33
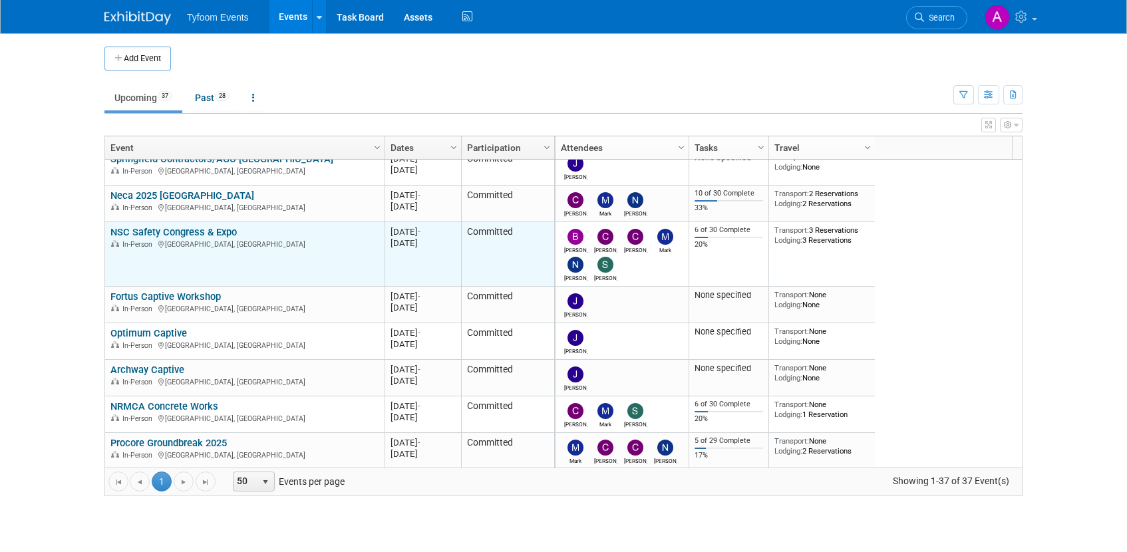
scroll to position [160, 0]
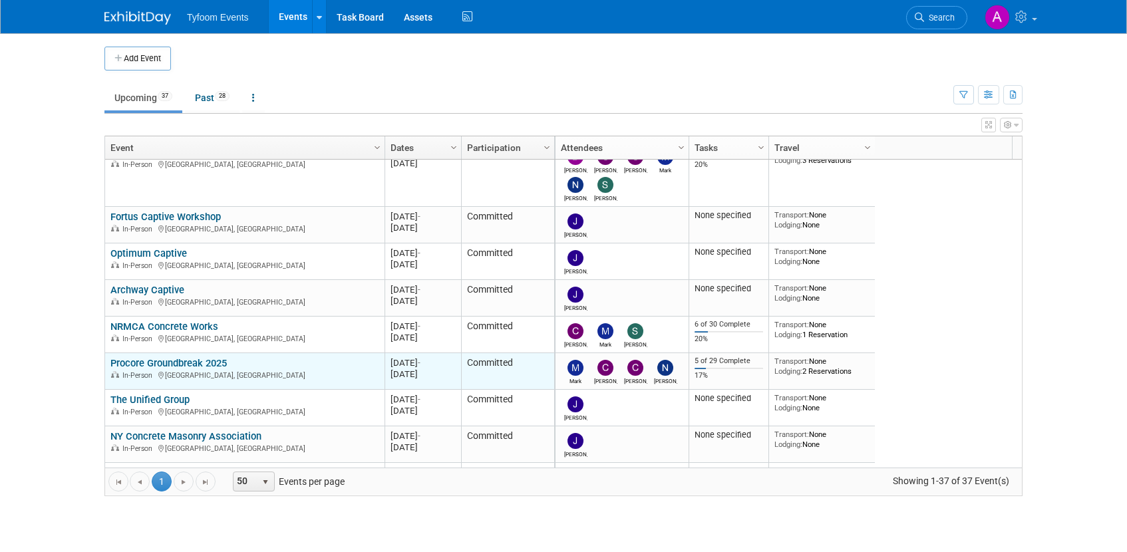
click at [162, 364] on link "Procore Groundbreak 2025" at bounding box center [168, 363] width 116 height 12
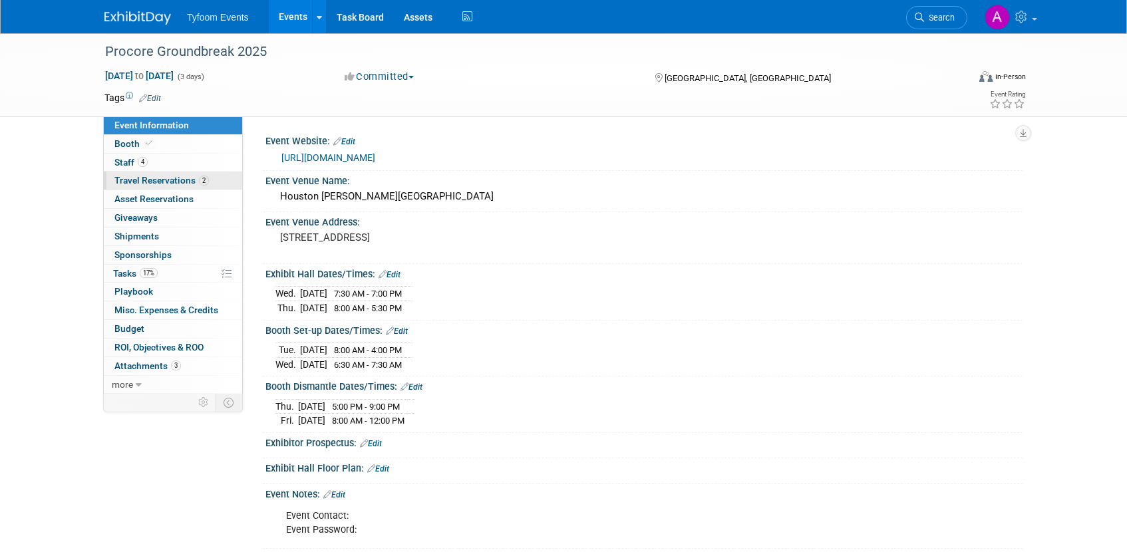
click at [134, 177] on span "Travel Reservations 2" at bounding box center [161, 180] width 94 height 11
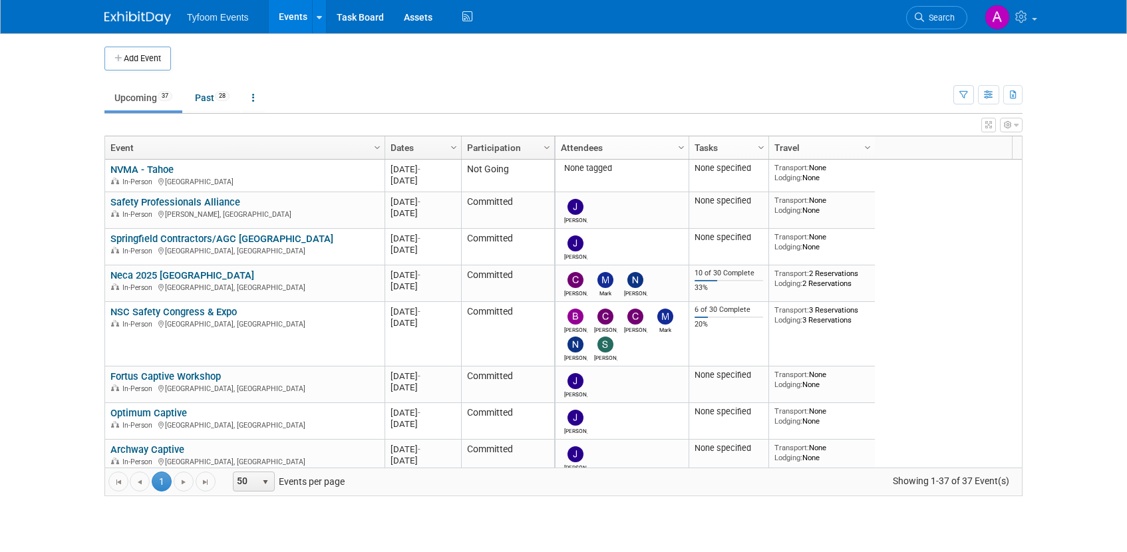
click at [924, 17] on span "Search" at bounding box center [939, 18] width 31 height 10
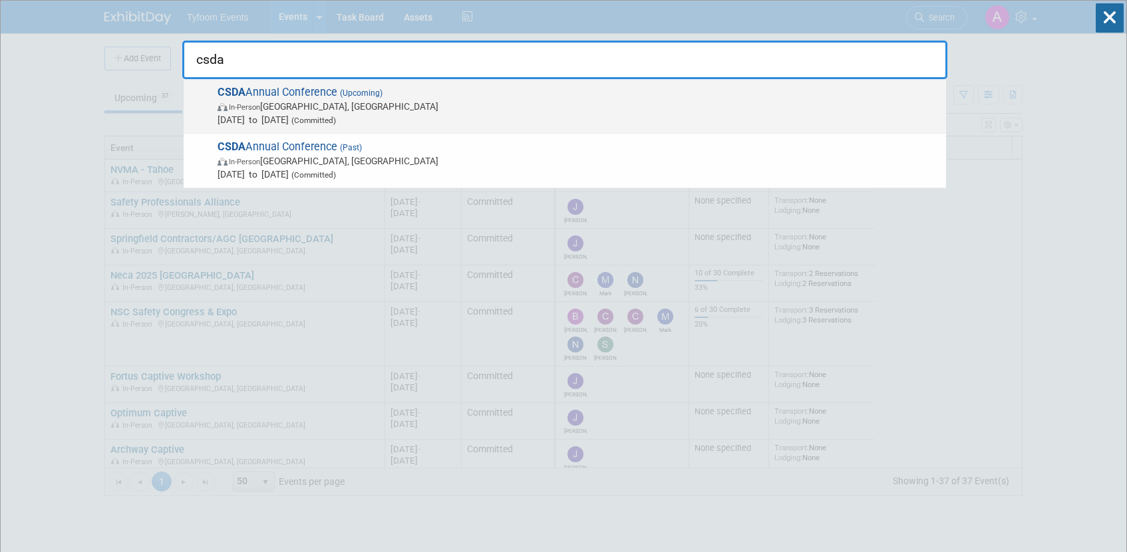
type input "csda"
click at [313, 94] on span "CSDA Annual Conference (Upcoming) In-Person Fernandina Beach, FL Apr 7, 2026 to…" at bounding box center [577, 106] width 726 height 41
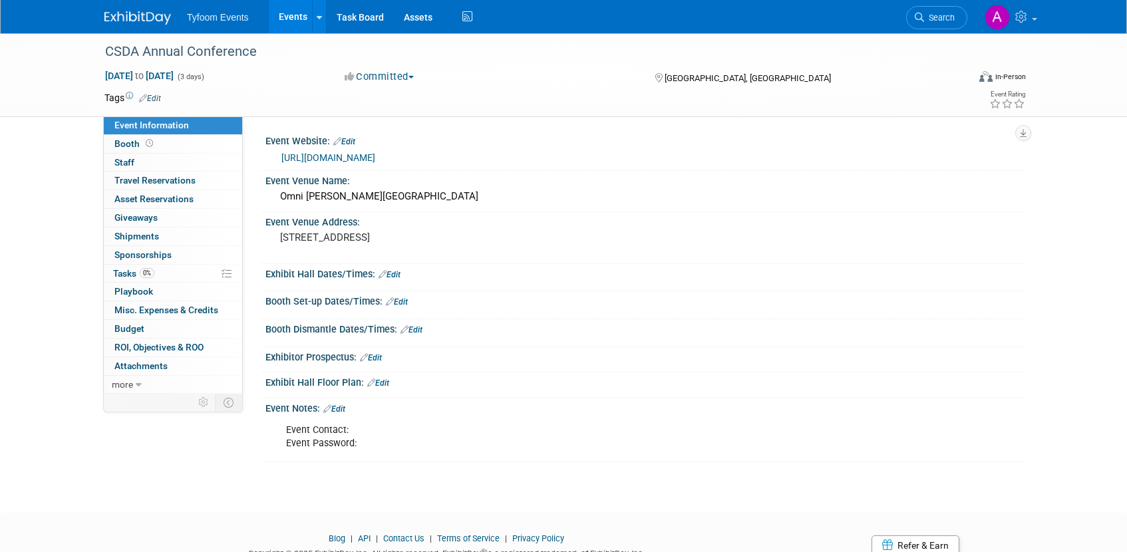
click at [375, 156] on link "[URL][DOMAIN_NAME]" at bounding box center [328, 157] width 94 height 11
click at [295, 21] on link "Events" at bounding box center [293, 16] width 49 height 33
